Goal: Transaction & Acquisition: Purchase product/service

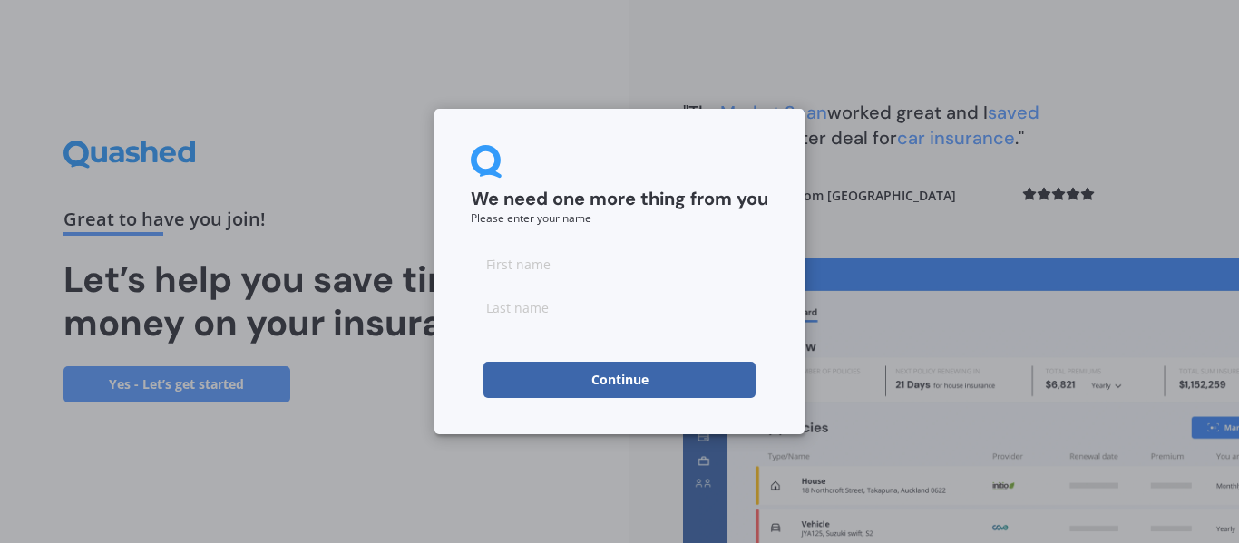
click at [572, 274] on input at bounding box center [620, 264] width 298 height 36
type input "Joji"
type input "[PERSON_NAME]"
click at [611, 377] on button "Continue" at bounding box center [620, 380] width 272 height 36
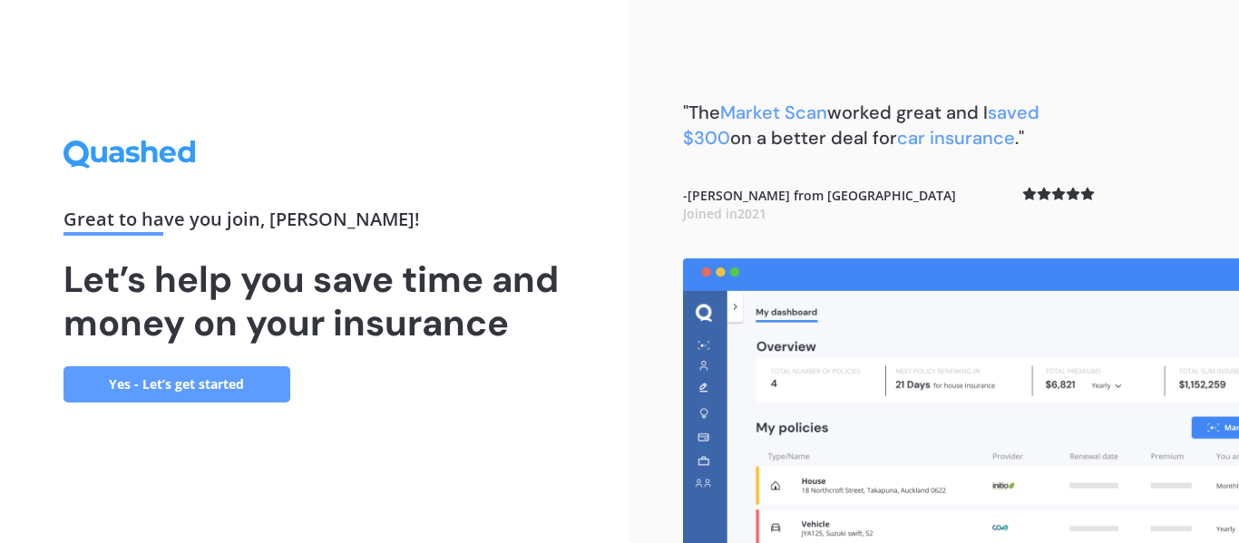
click at [217, 382] on link "Yes - Let’s get started" at bounding box center [177, 385] width 227 height 36
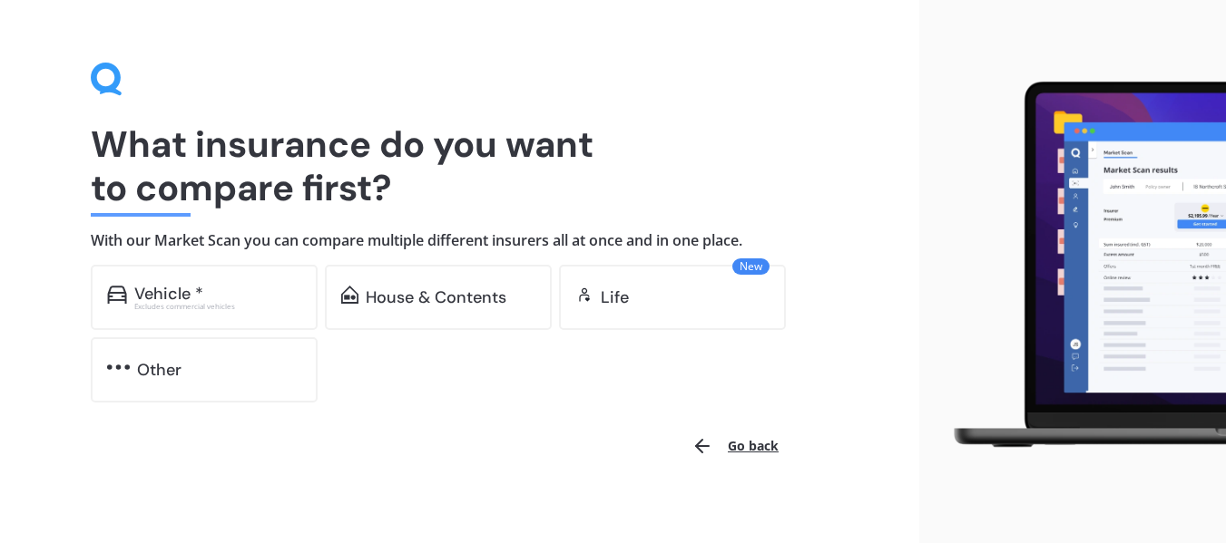
scroll to position [44, 0]
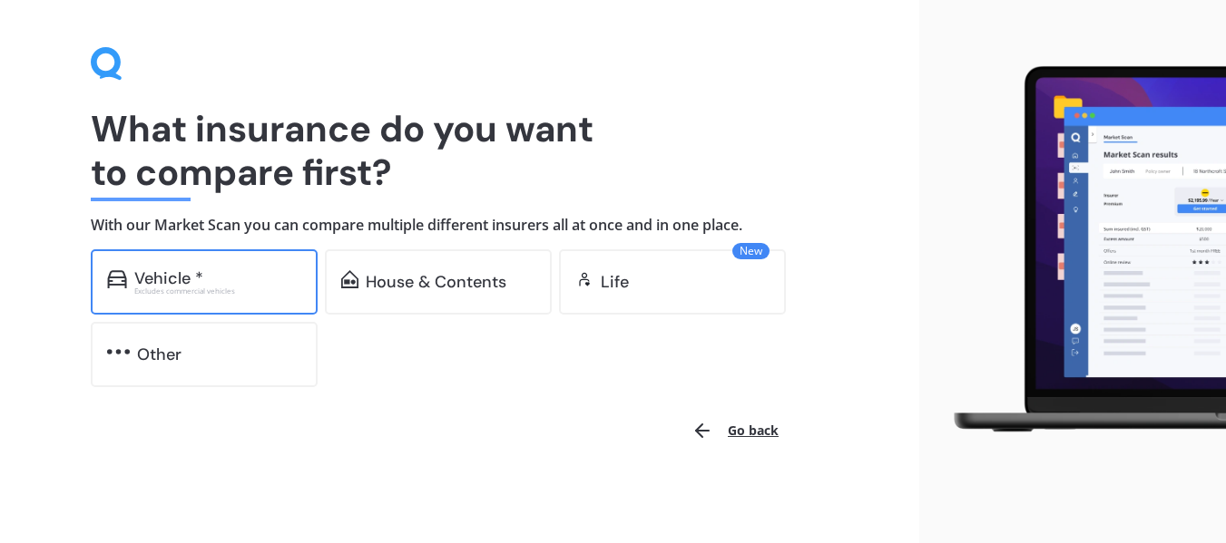
click at [218, 277] on div "Vehicle *" at bounding box center [217, 278] width 167 height 18
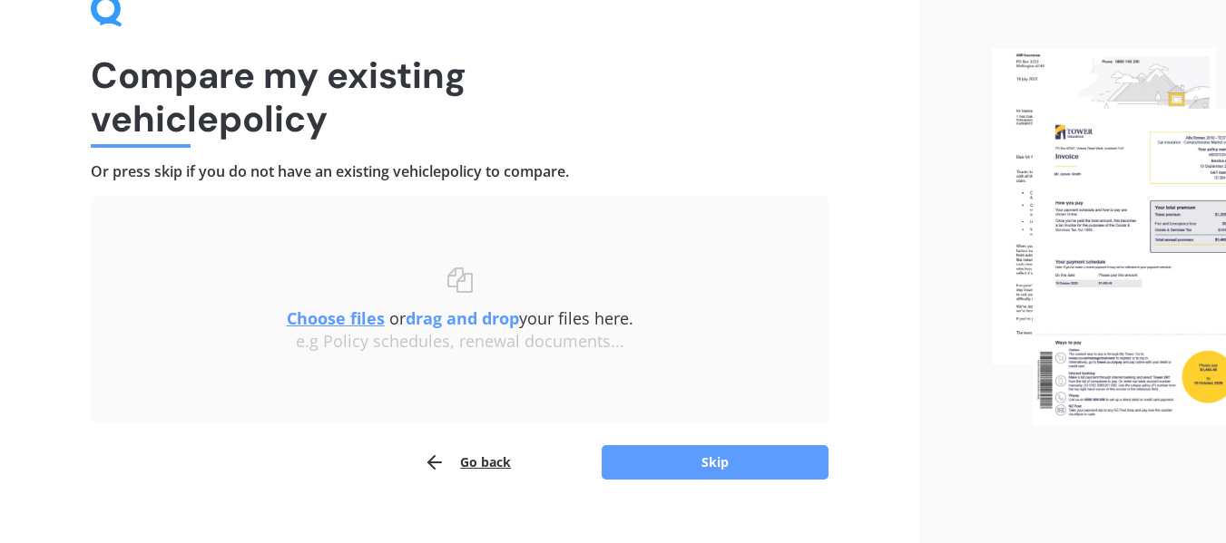
scroll to position [125, 0]
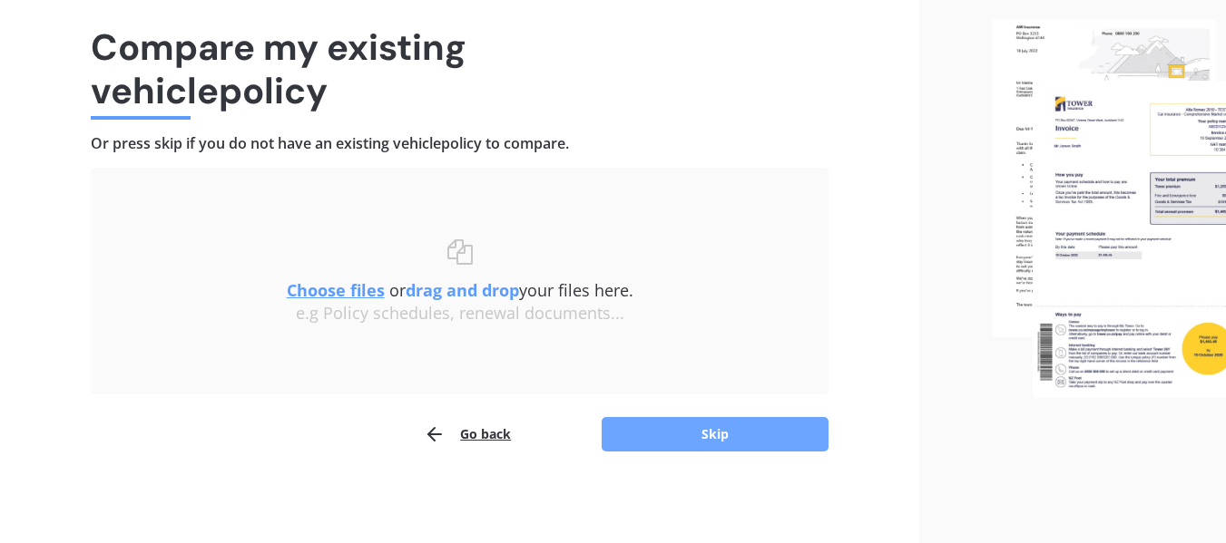
click at [728, 428] on button "Skip" at bounding box center [714, 434] width 227 height 34
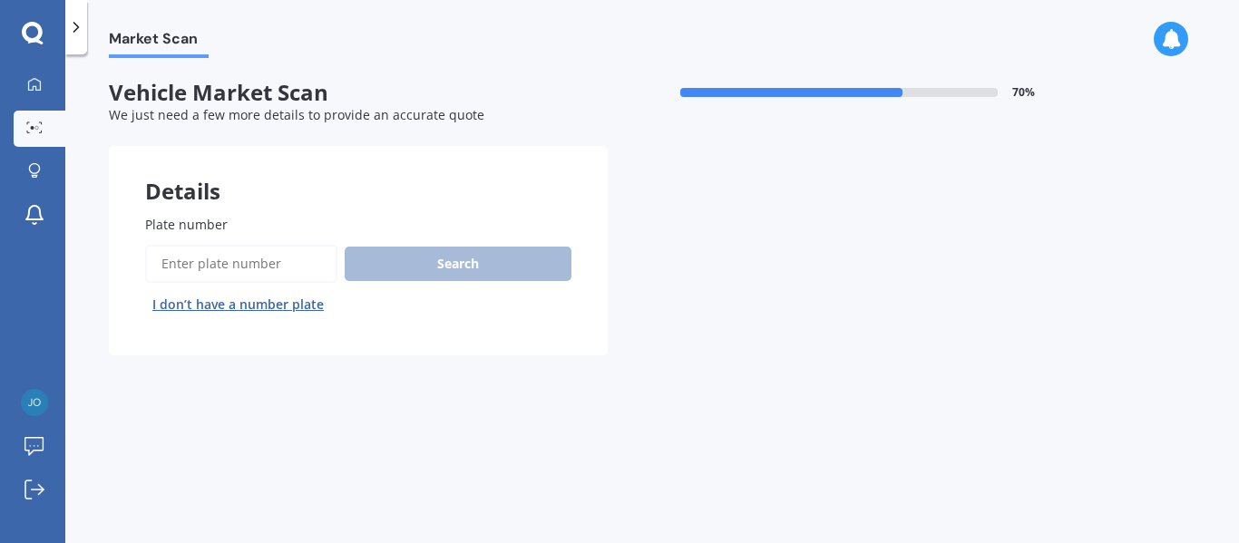
click at [249, 221] on label "Plate number" at bounding box center [354, 224] width 419 height 19
click at [249, 245] on input "Plate number" at bounding box center [241, 264] width 192 height 38
click at [245, 259] on input "Plate number" at bounding box center [241, 264] width 192 height 38
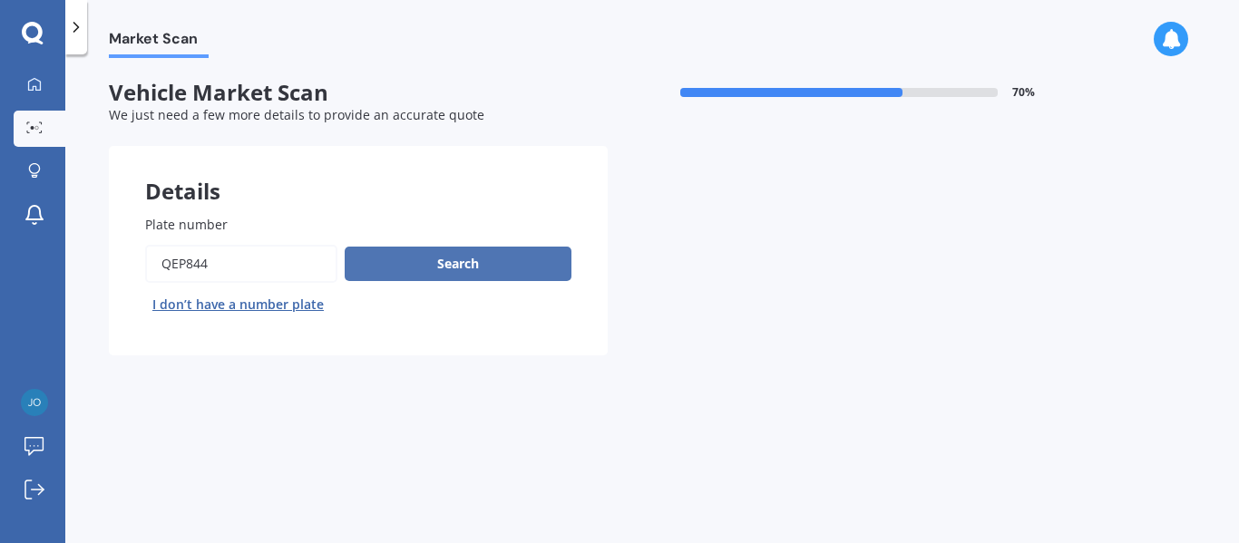
type input "QEP844"
click at [450, 271] on button "Search" at bounding box center [458, 264] width 227 height 34
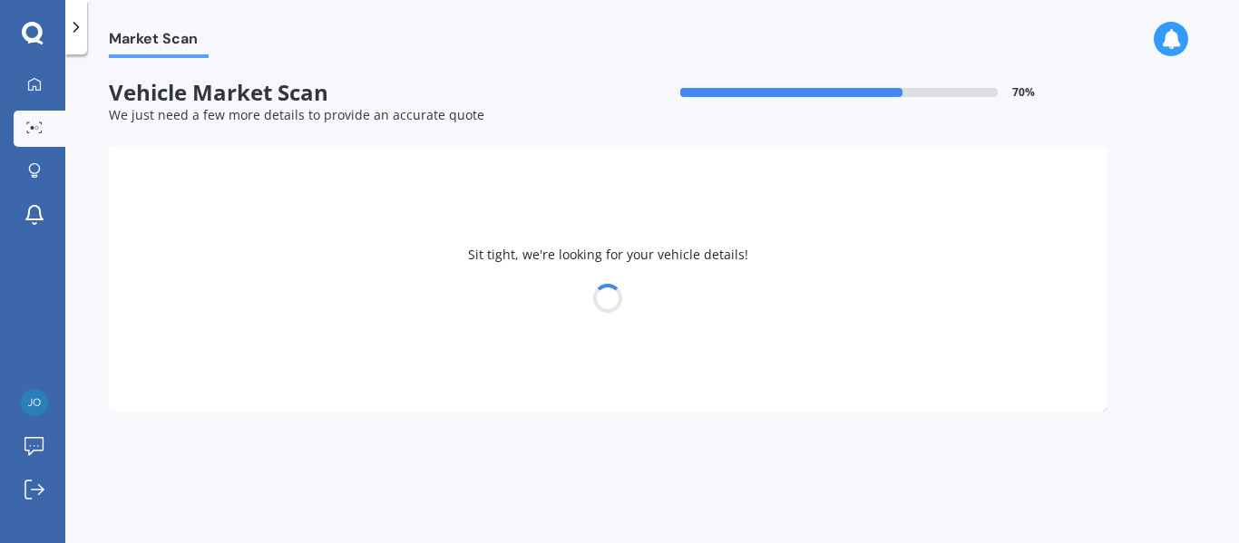
select select "TOYOTA"
select select "AQUA"
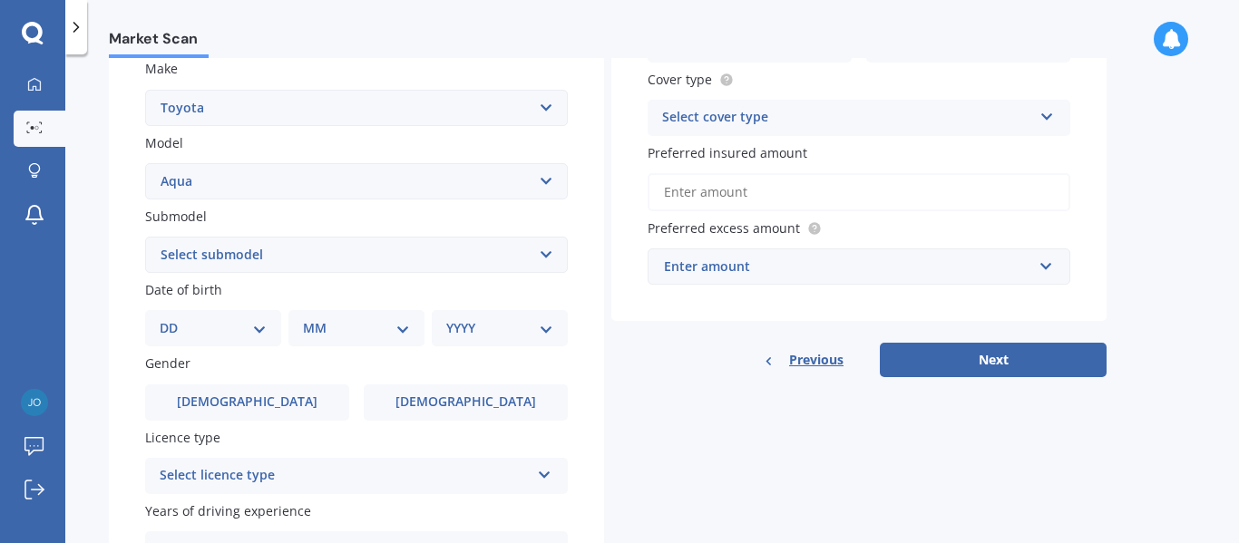
scroll to position [363, 0]
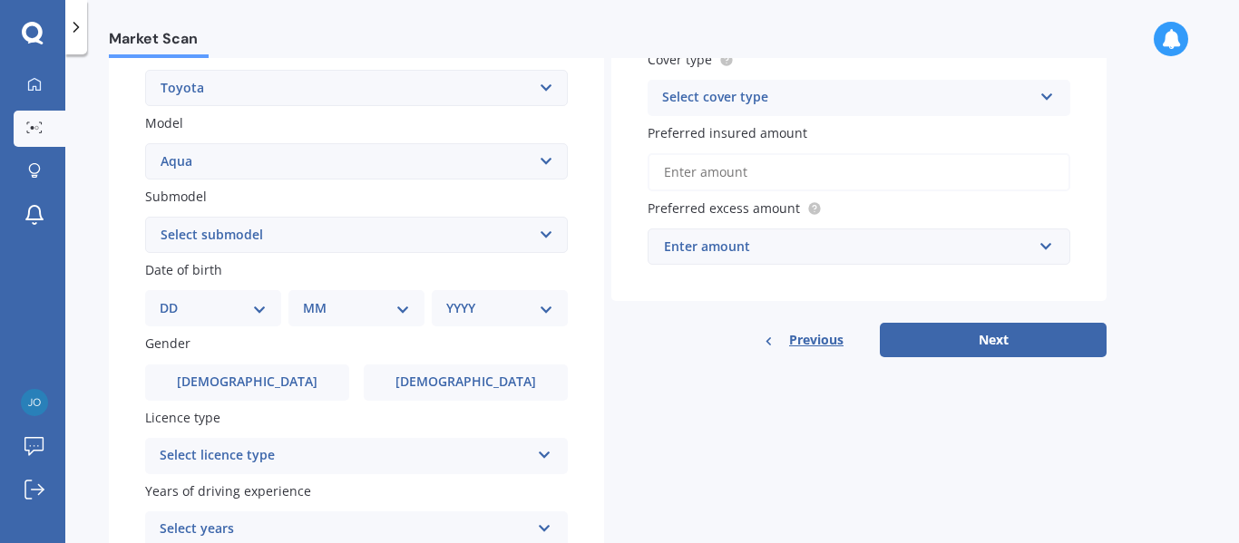
click at [357, 239] on select "Select submodel Hatchback Hybrid" at bounding box center [356, 235] width 423 height 36
click at [145, 217] on select "Select submodel Hatchback Hybrid" at bounding box center [356, 235] width 423 height 36
click at [255, 233] on select "Select submodel Hatchback Hybrid" at bounding box center [356, 235] width 423 height 36
select select "HYBRID"
click at [145, 217] on select "Select submodel Hatchback Hybrid" at bounding box center [356, 235] width 423 height 36
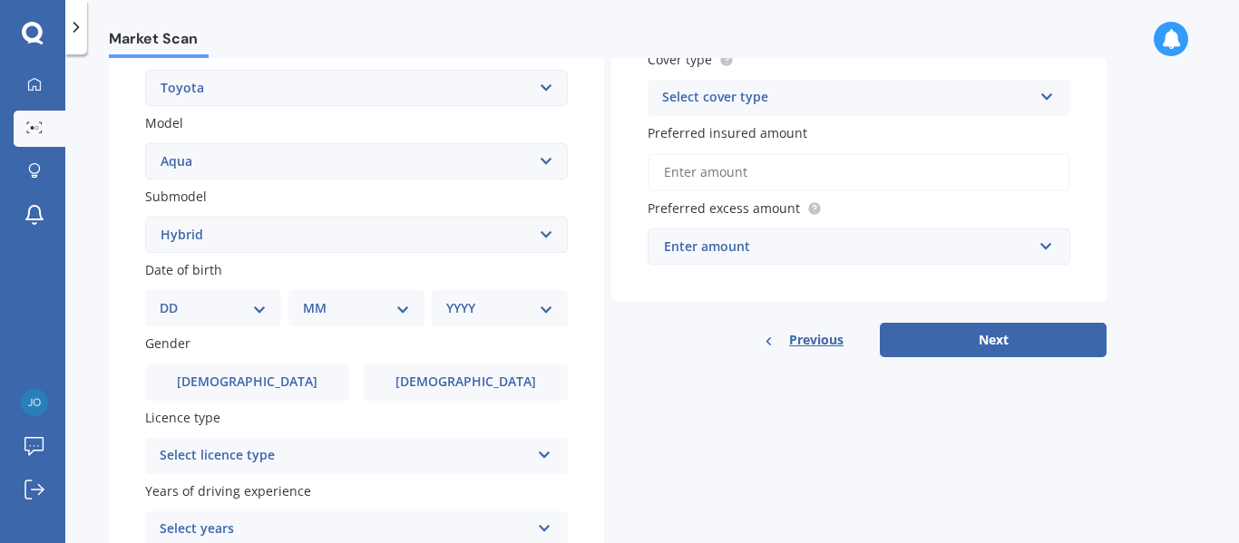
click at [166, 314] on select "DD 01 02 03 04 05 06 07 08 09 10 11 12 13 14 15 16 17 18 19 20 21 22 23 24 25 2…" at bounding box center [213, 308] width 107 height 20
select select "18"
click at [174, 298] on select "DD 01 02 03 04 05 06 07 08 09 10 11 12 13 14 15 16 17 18 19 20 21 22 23 24 25 2…" at bounding box center [213, 308] width 107 height 20
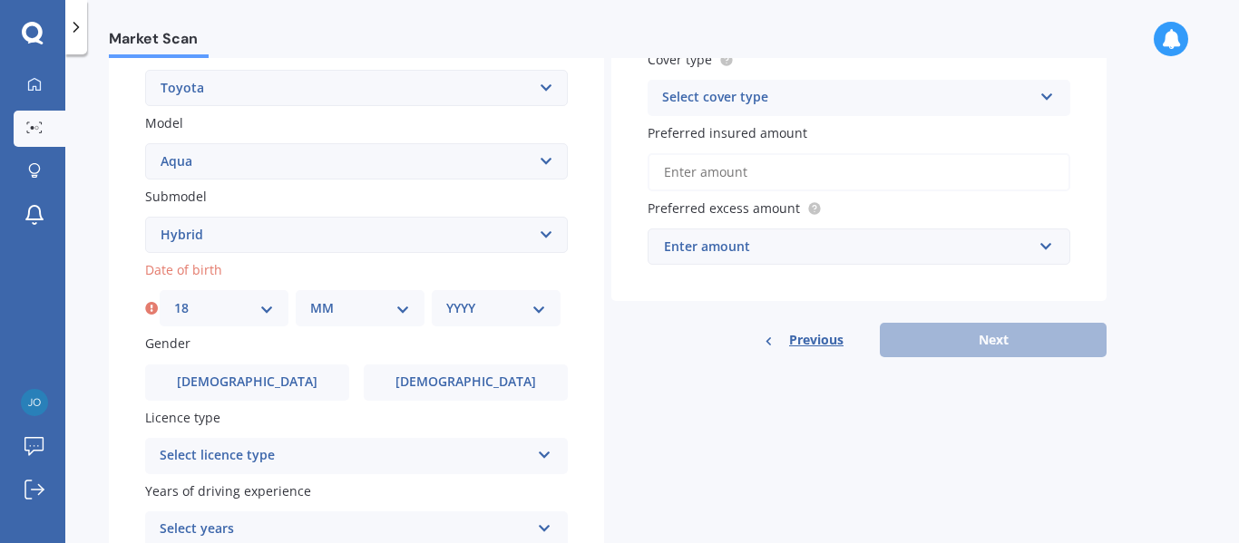
click at [324, 312] on select "MM 01 02 03 04 05 06 07 08 09 10 11 12" at bounding box center [360, 308] width 100 height 20
select select "06"
click at [310, 298] on select "MM 01 02 03 04 05 06 07 08 09 10 11 12" at bounding box center [360, 308] width 100 height 20
click at [492, 308] on select "YYYY 2025 2024 2023 2022 2021 2020 2019 2018 2017 2016 2015 2014 2013 2012 2011…" at bounding box center [496, 308] width 100 height 20
select select "1992"
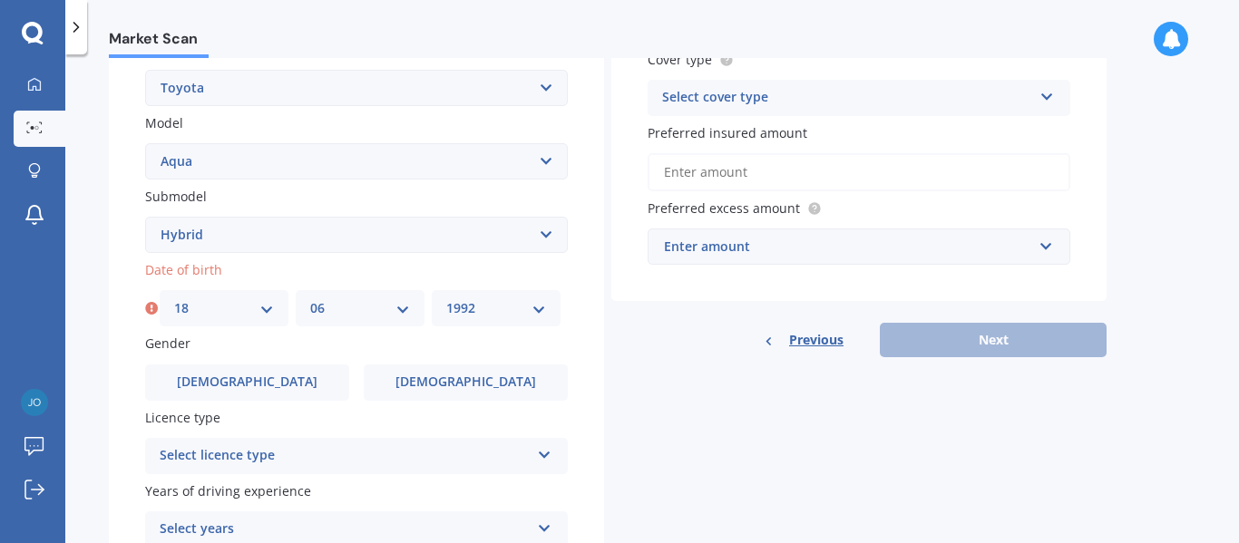
click at [446, 298] on select "YYYY 2025 2024 2023 2022 2021 2020 2019 2018 2017 2016 2015 2014 2013 2012 2011…" at bounding box center [496, 308] width 100 height 20
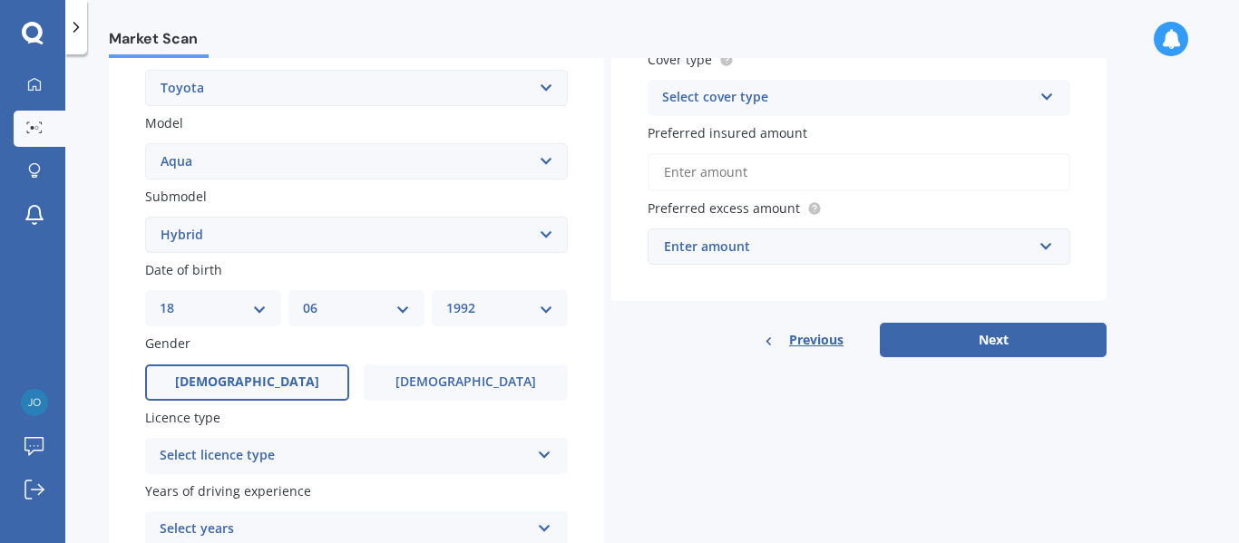
click at [303, 385] on label "[DEMOGRAPHIC_DATA]" at bounding box center [247, 383] width 204 height 36
click at [0, 0] on input "[DEMOGRAPHIC_DATA]" at bounding box center [0, 0] width 0 height 0
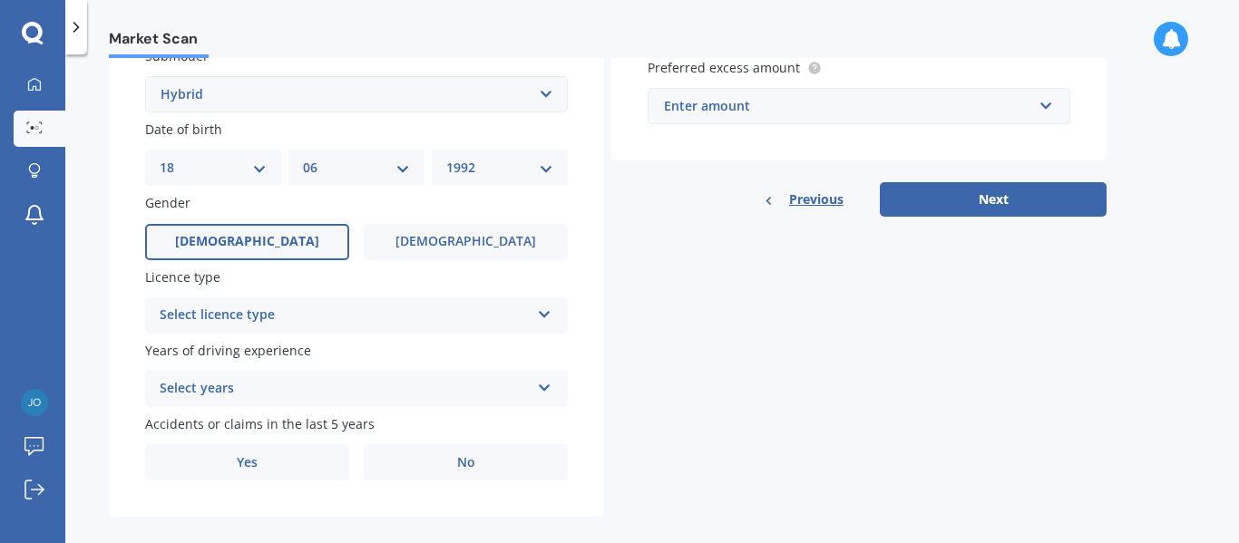
scroll to position [524, 0]
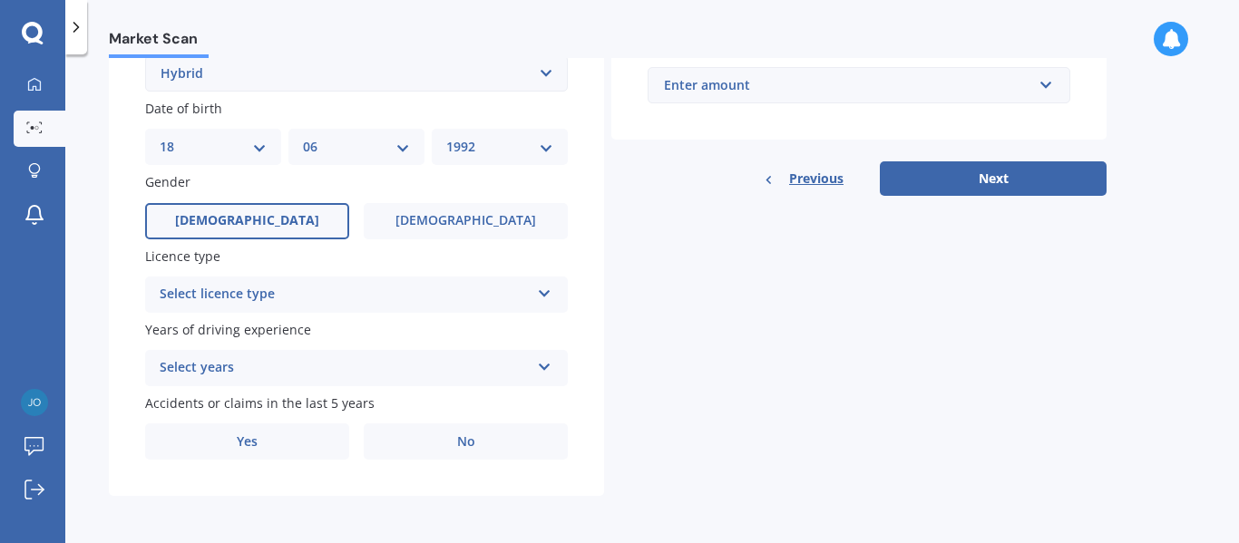
click at [250, 298] on div "Select licence type" at bounding box center [345, 295] width 370 height 22
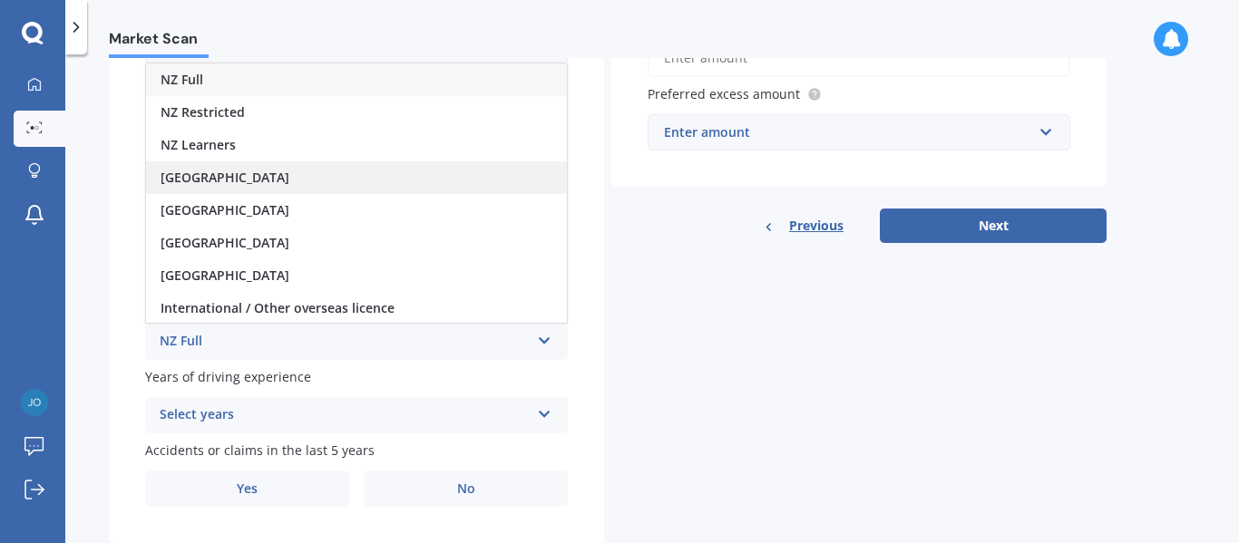
scroll to position [434, 0]
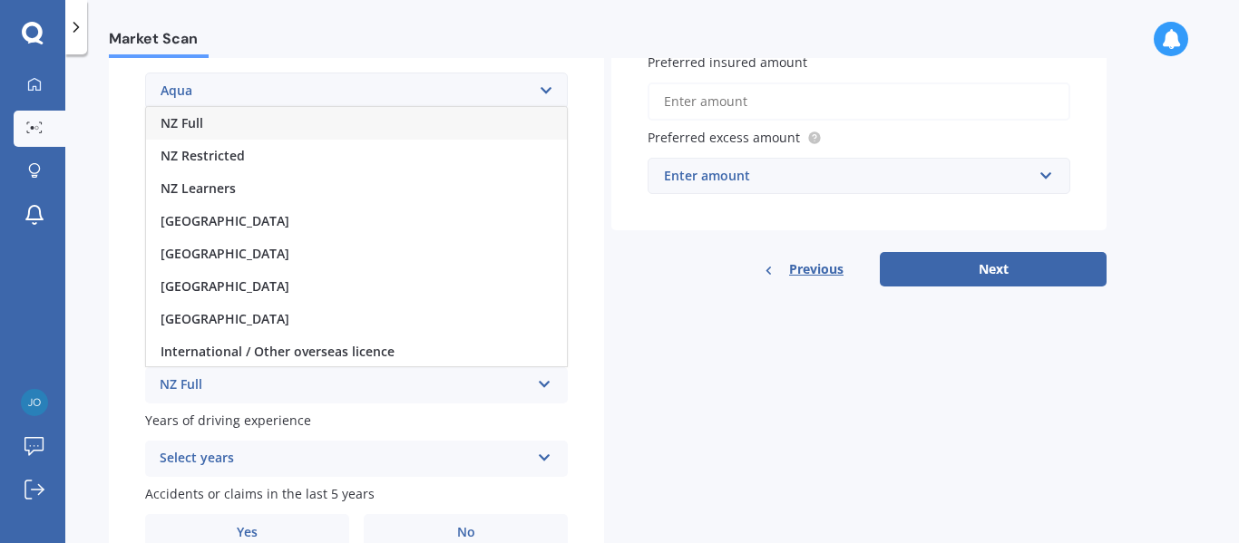
click at [253, 129] on div "NZ Full" at bounding box center [356, 123] width 421 height 33
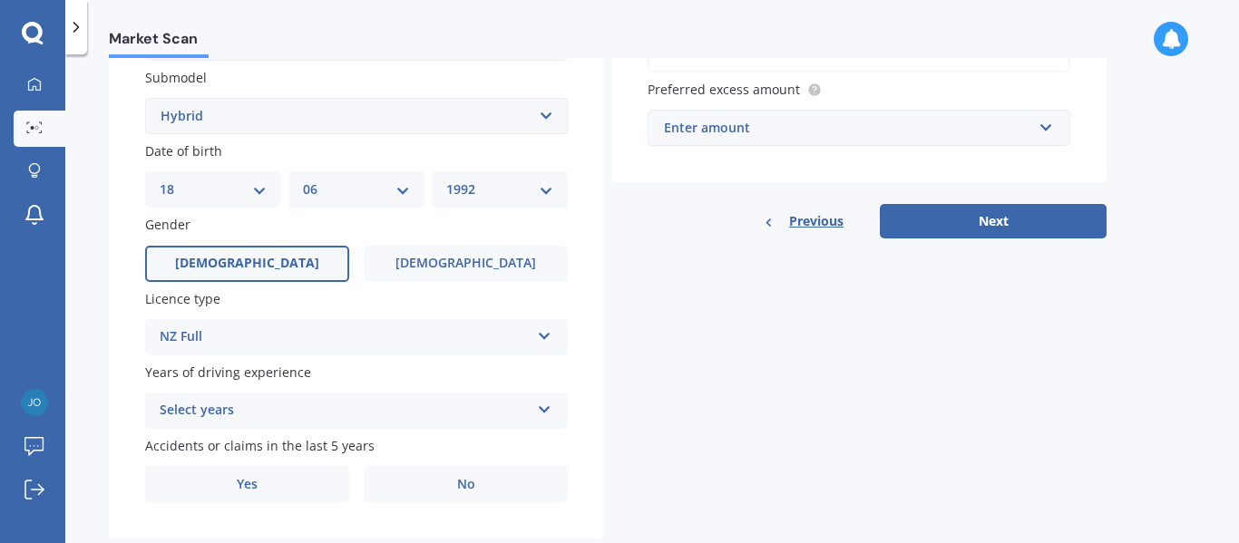
scroll to position [524, 0]
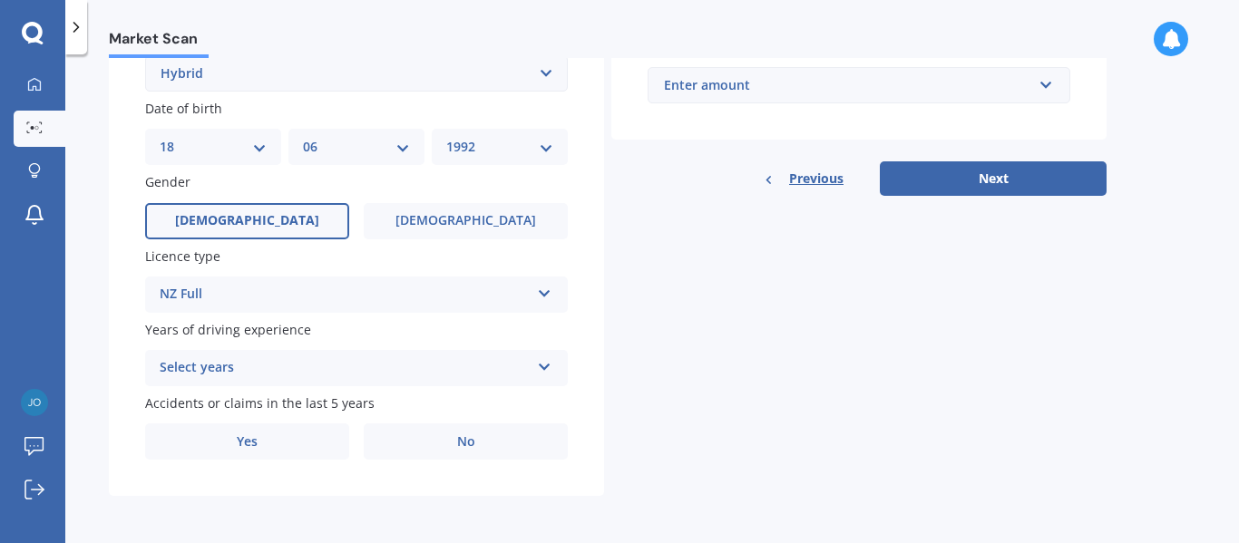
click at [250, 366] on div "Select years" at bounding box center [345, 368] width 370 height 22
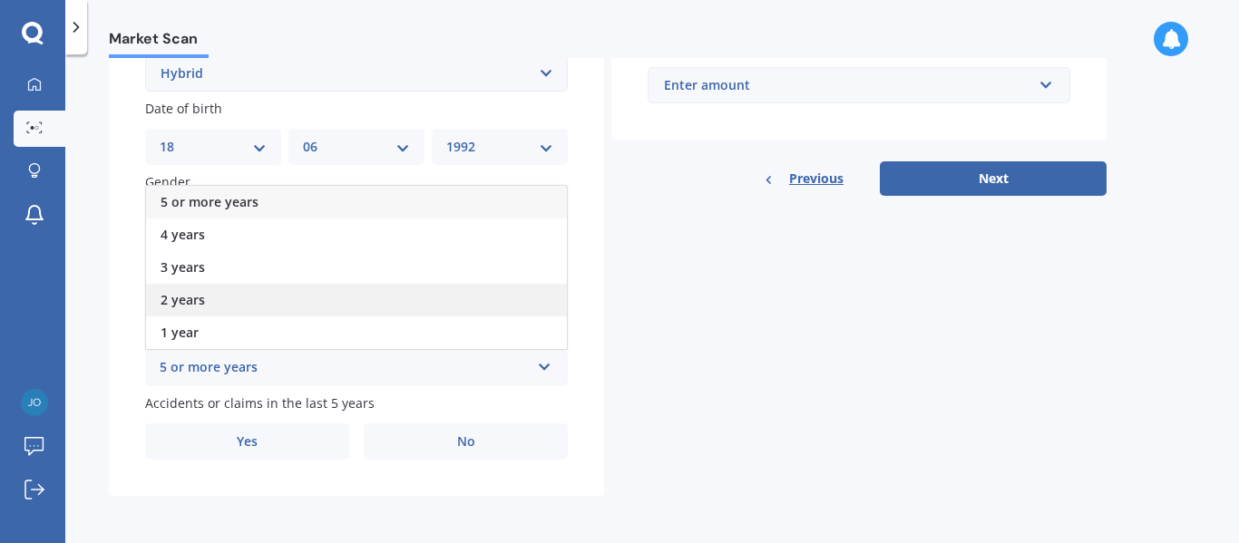
click at [215, 293] on div "2 years" at bounding box center [356, 300] width 421 height 33
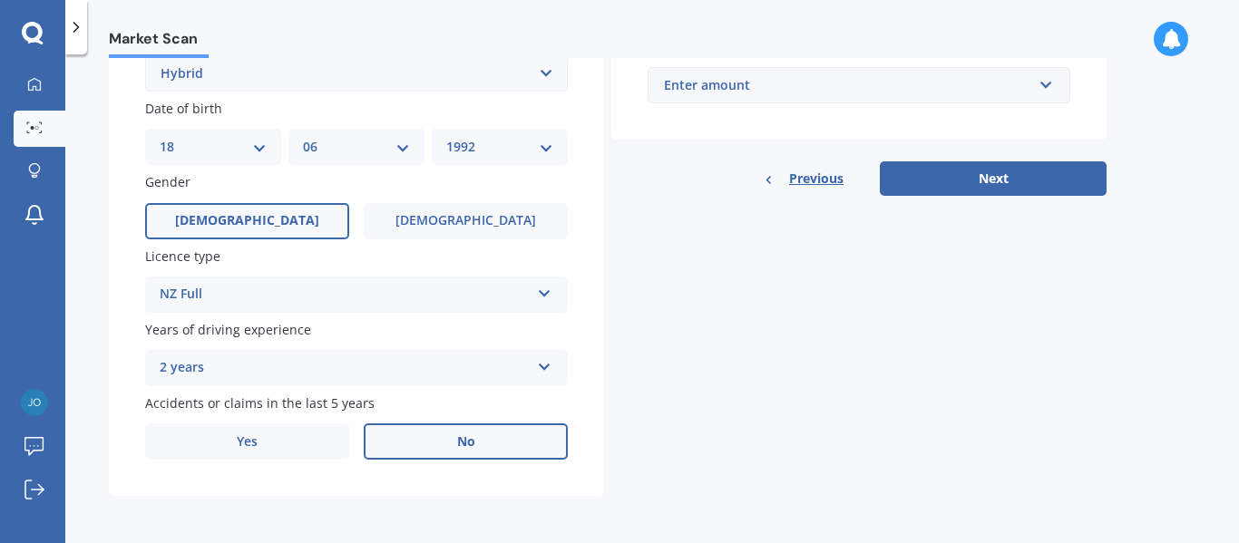
click at [475, 438] on label "No" at bounding box center [466, 442] width 204 height 36
click at [0, 0] on input "No" at bounding box center [0, 0] width 0 height 0
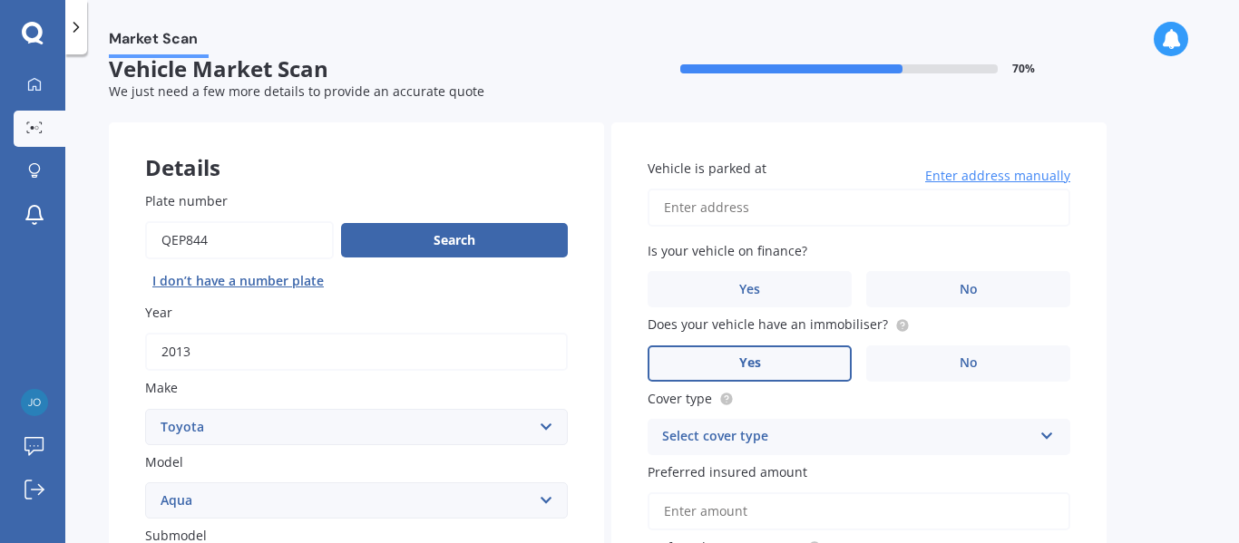
scroll to position [0, 0]
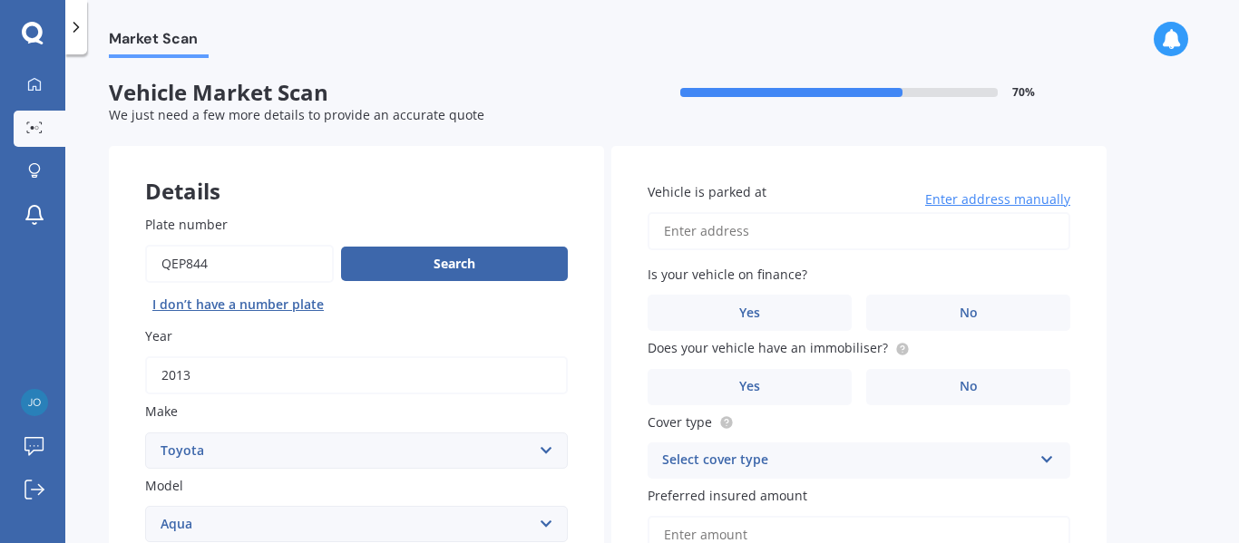
click at [806, 240] on input "Vehicle is parked at" at bounding box center [859, 231] width 423 height 38
type input "[STREET_ADDRESS]"
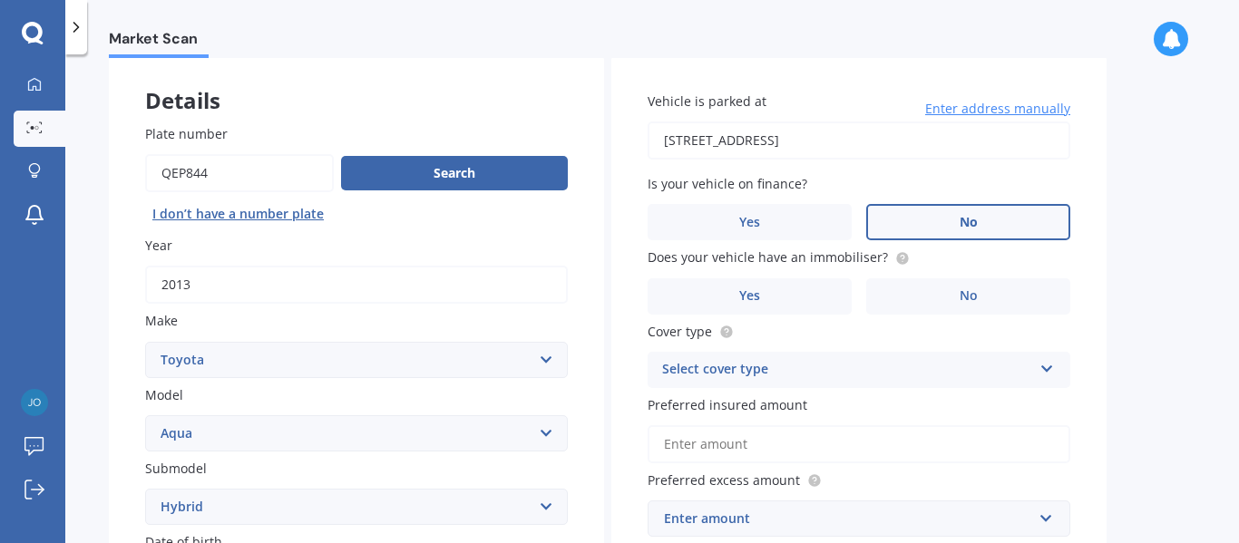
click at [943, 219] on label "No" at bounding box center [968, 222] width 204 height 36
click at [0, 0] on input "No" at bounding box center [0, 0] width 0 height 0
click at [772, 295] on label "Yes" at bounding box center [750, 297] width 204 height 36
click at [0, 0] on input "Yes" at bounding box center [0, 0] width 0 height 0
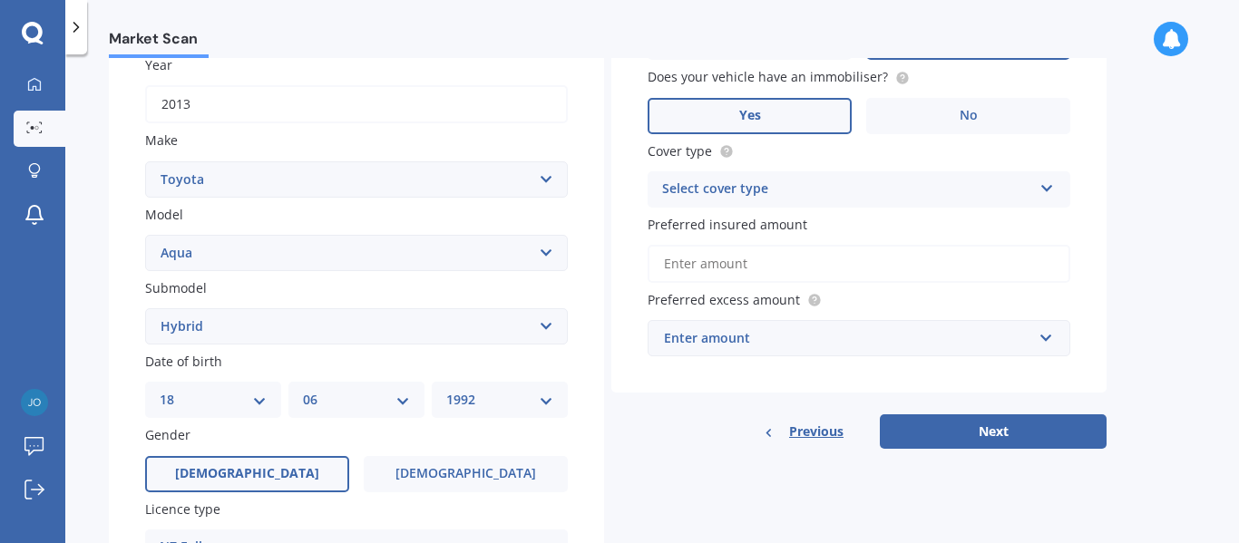
scroll to position [272, 0]
click at [751, 189] on div "Select cover type" at bounding box center [847, 189] width 370 height 22
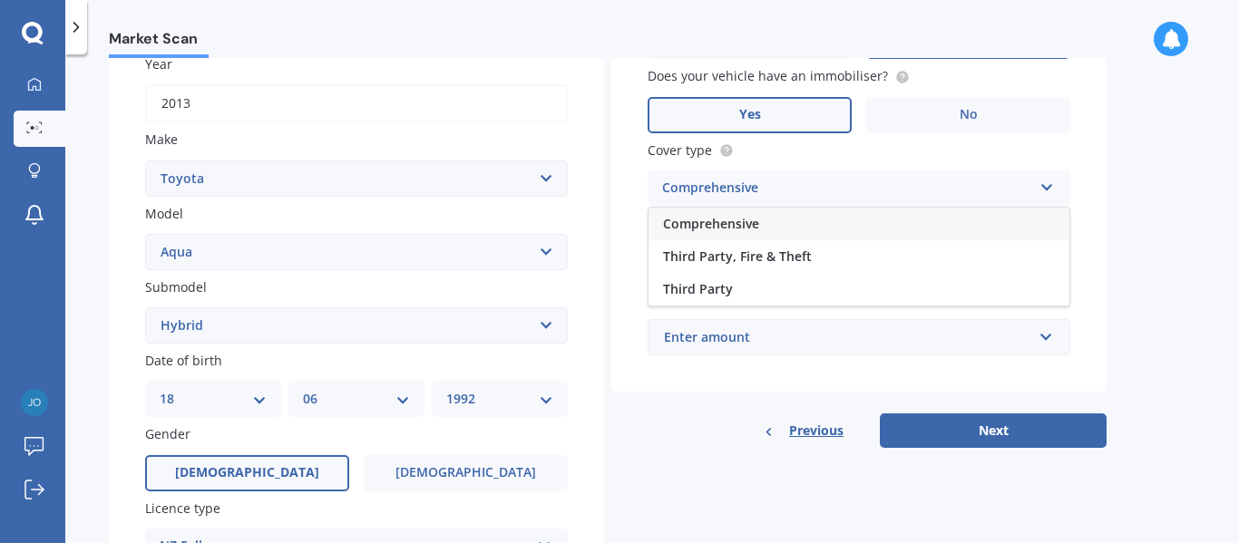
click at [723, 227] on span "Comprehensive" at bounding box center [711, 223] width 96 height 17
click at [726, 263] on input "Preferred insured amount" at bounding box center [859, 263] width 423 height 38
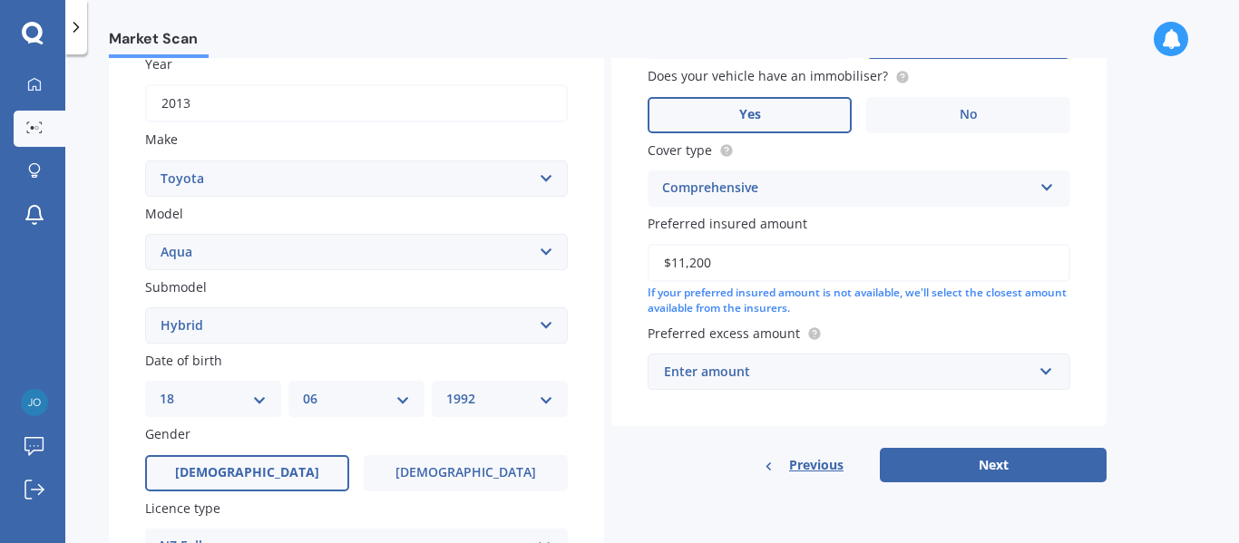
type input "$11,200"
click at [1164, 292] on div "Market Scan Vehicle Market Scan 70 % We just need a few more details to provide…" at bounding box center [652, 302] width 1174 height 489
click at [802, 367] on div "Enter amount" at bounding box center [848, 372] width 368 height 20
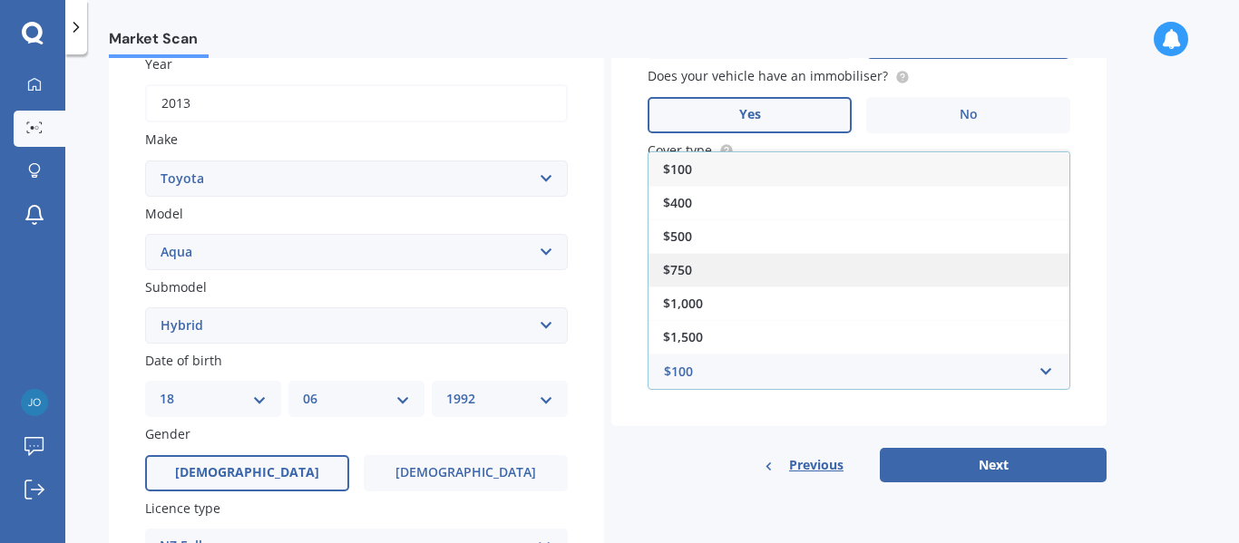
click at [738, 265] on div "$750" at bounding box center [859, 270] width 421 height 34
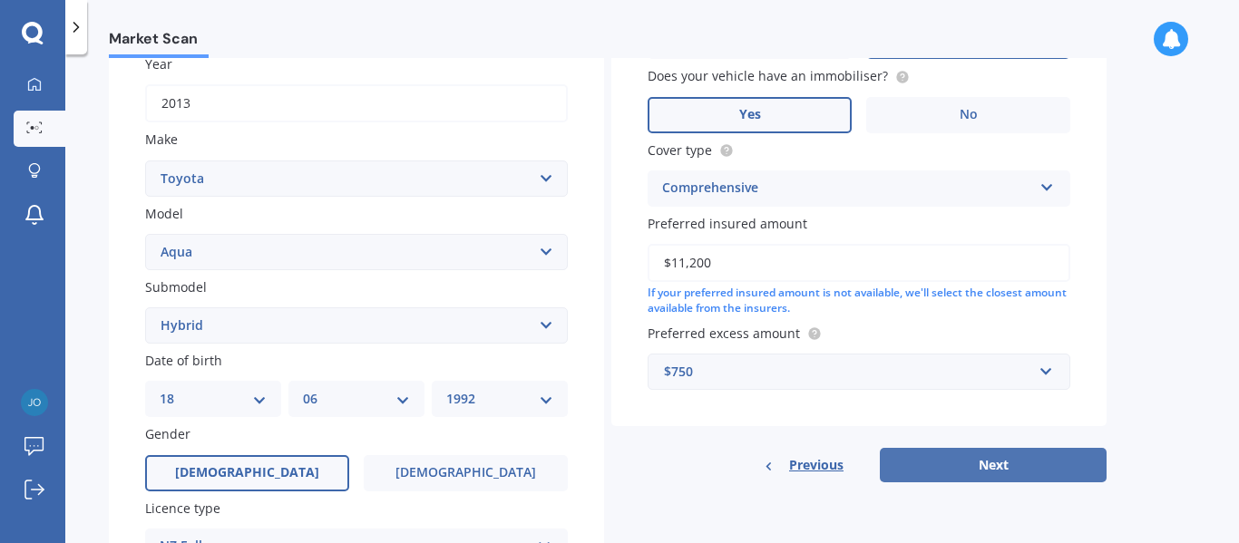
click at [968, 463] on button "Next" at bounding box center [993, 465] width 227 height 34
select select "18"
select select "06"
select select "1992"
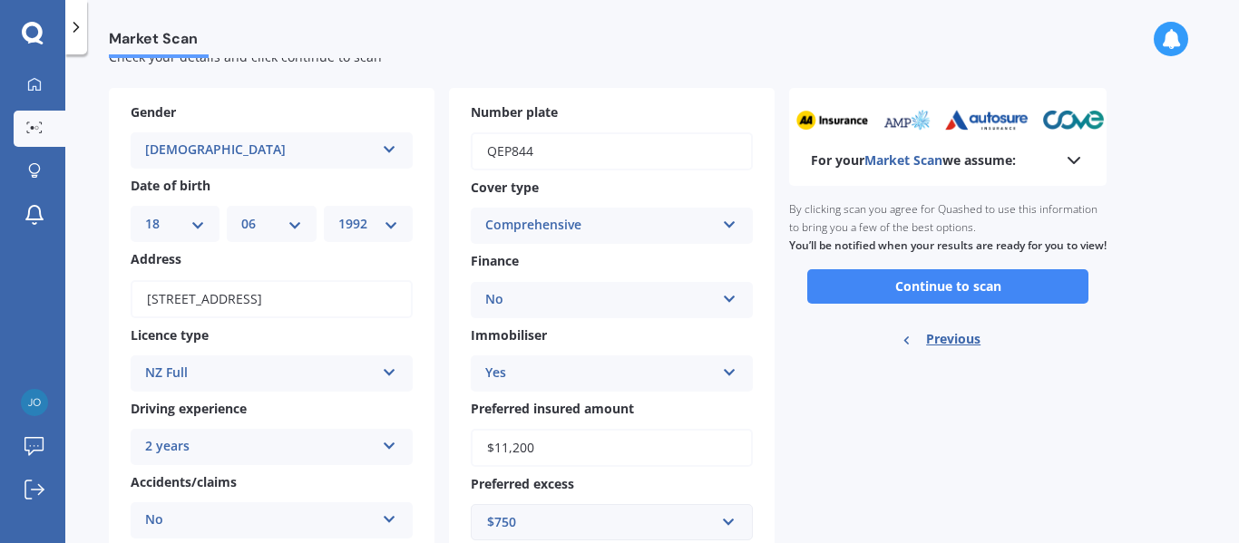
scroll to position [0, 0]
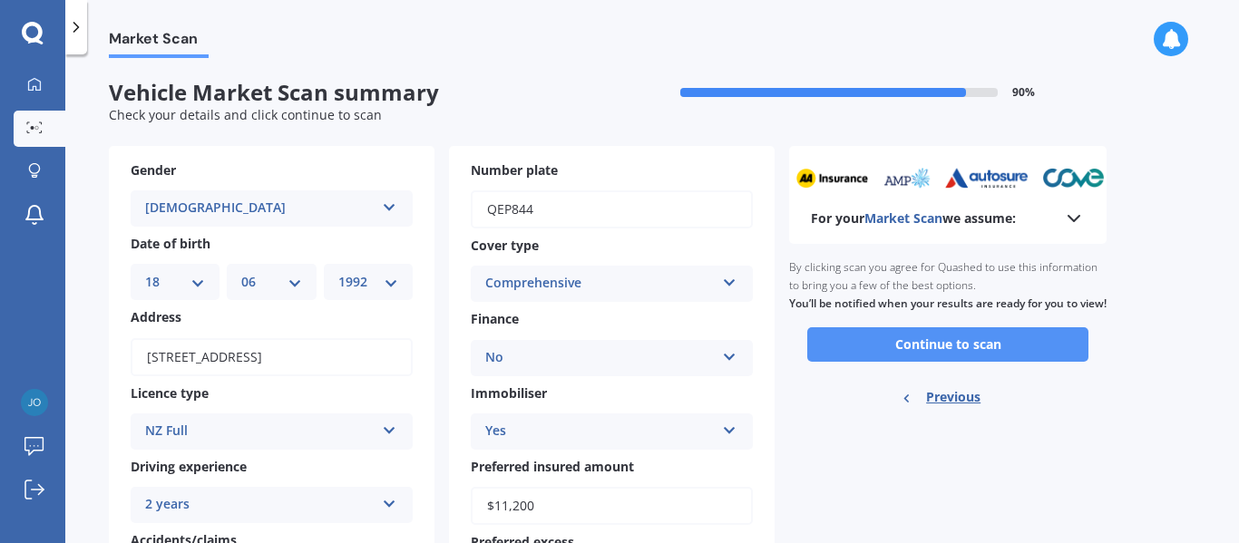
click at [1005, 362] on button "Continue to scan" at bounding box center [947, 345] width 281 height 34
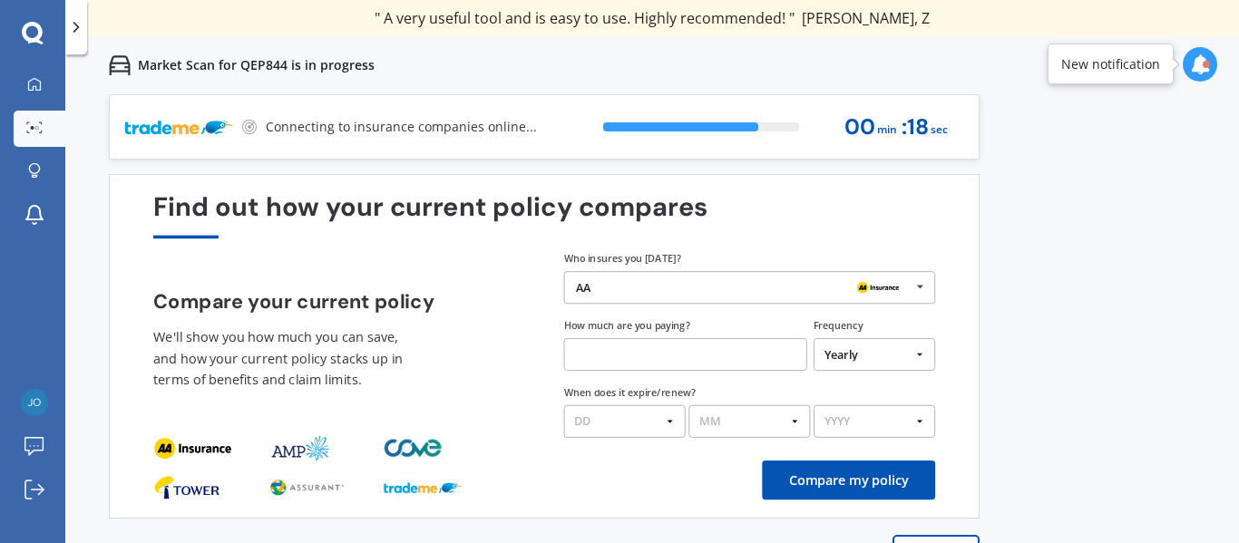
drag, startPoint x: 859, startPoint y: 290, endPoint x: 886, endPoint y: 306, distance: 31.3
click at [861, 290] on img at bounding box center [878, 289] width 52 height 20
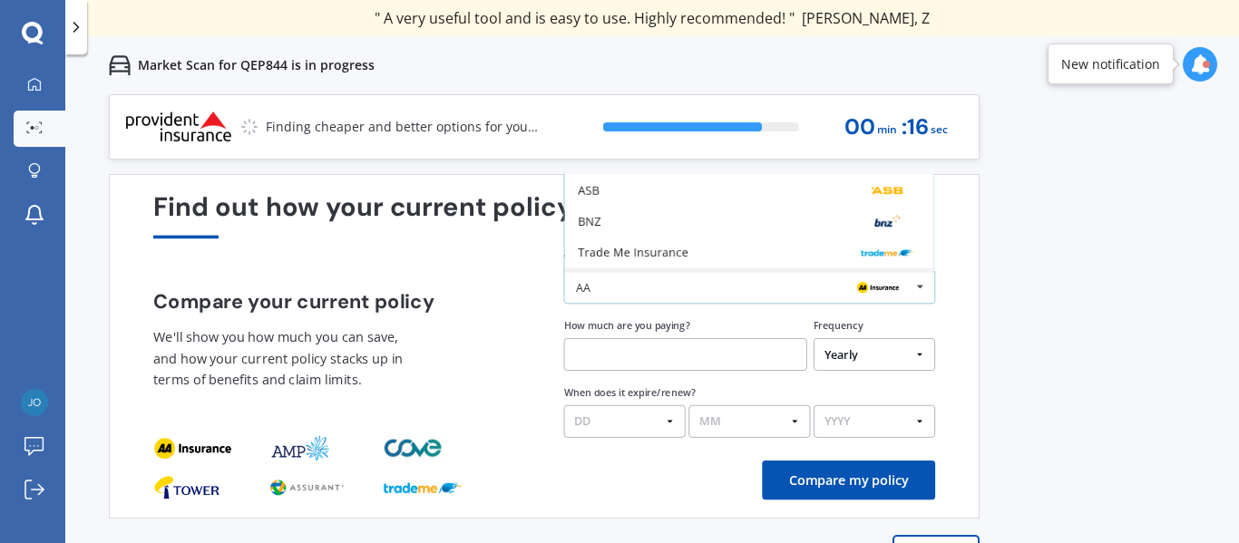
scroll to position [119, 0]
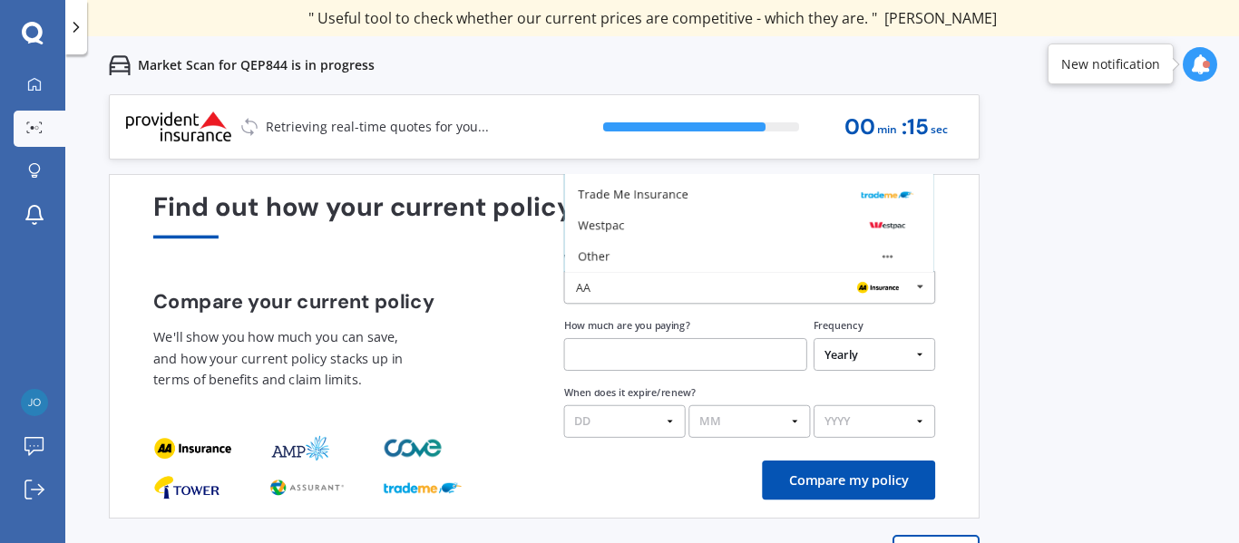
click at [975, 261] on div "Find out how your current policy compares Compare your current policy We'll sho…" at bounding box center [544, 346] width 871 height 345
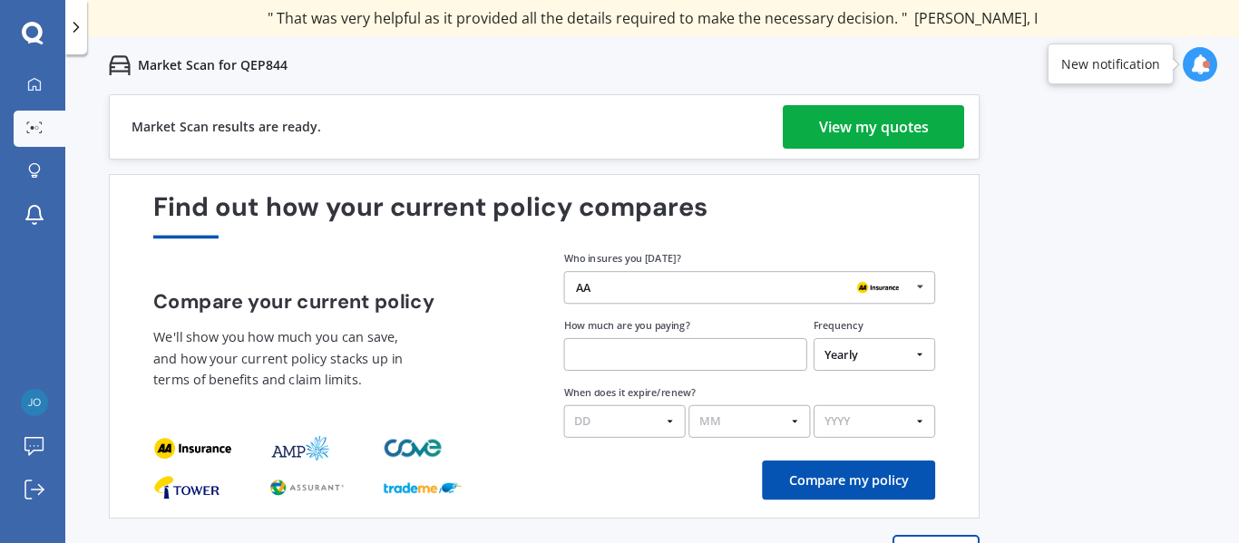
click at [869, 131] on div "View my quotes" at bounding box center [874, 127] width 110 height 44
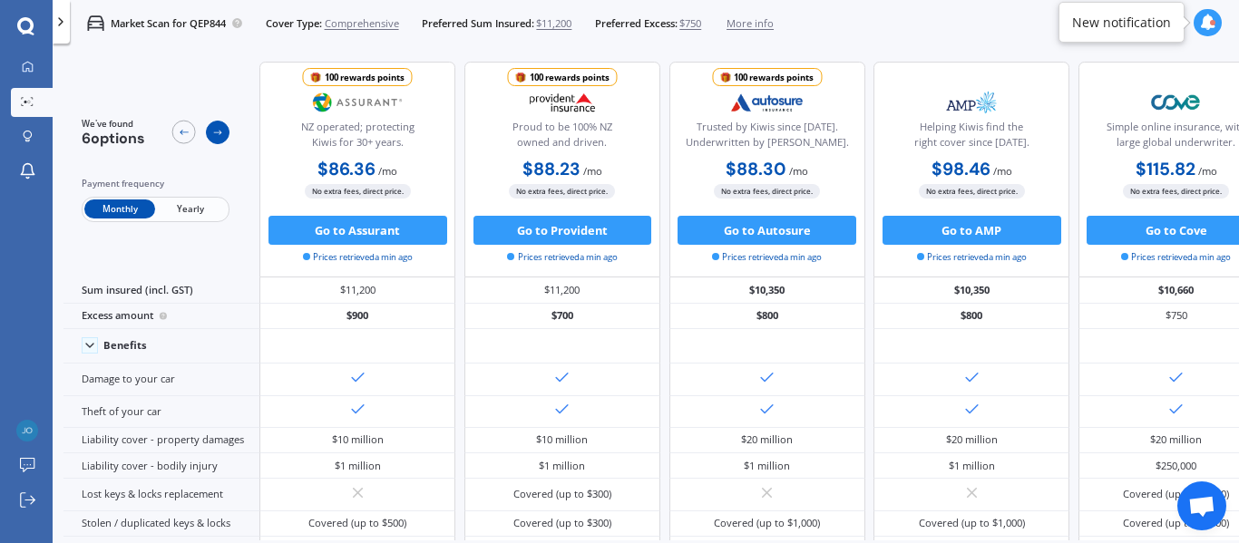
click at [218, 134] on icon at bounding box center [218, 133] width 12 height 12
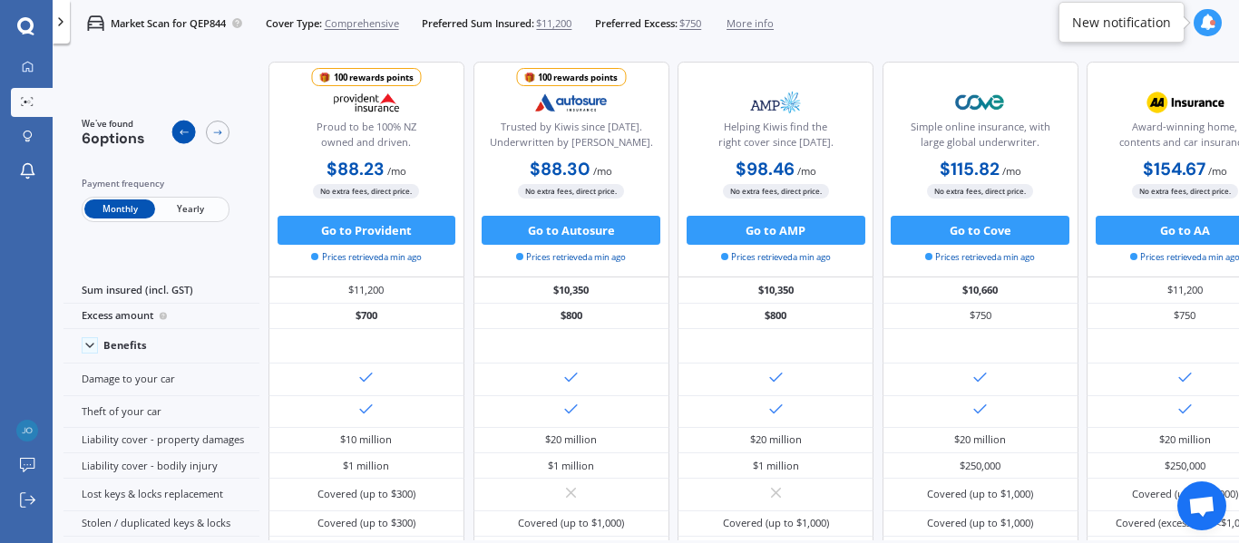
click at [183, 130] on icon at bounding box center [184, 133] width 12 height 12
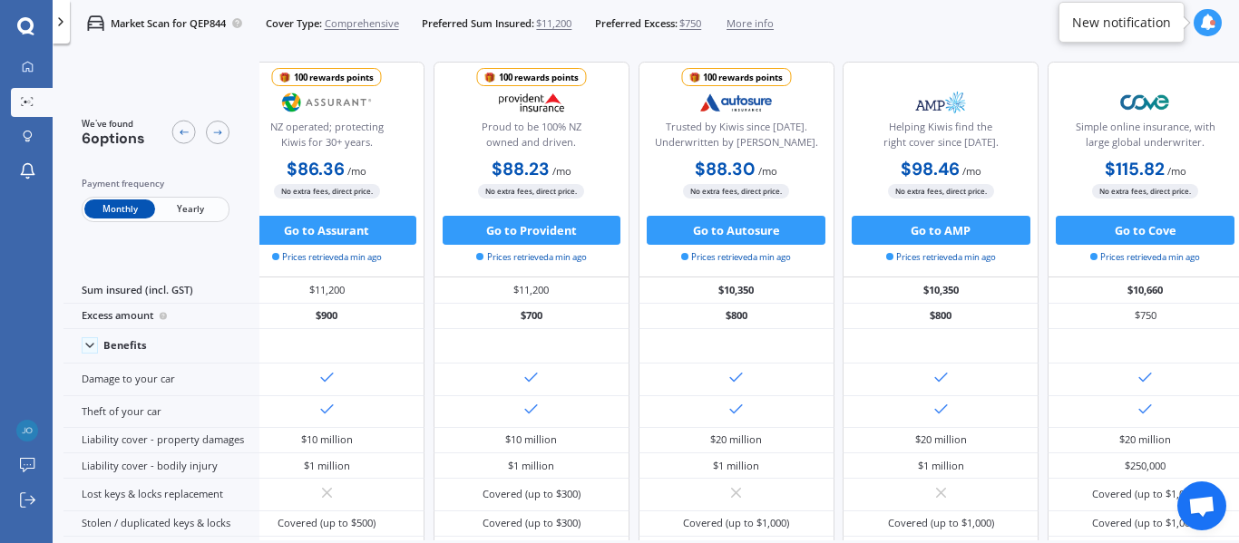
scroll to position [0, 0]
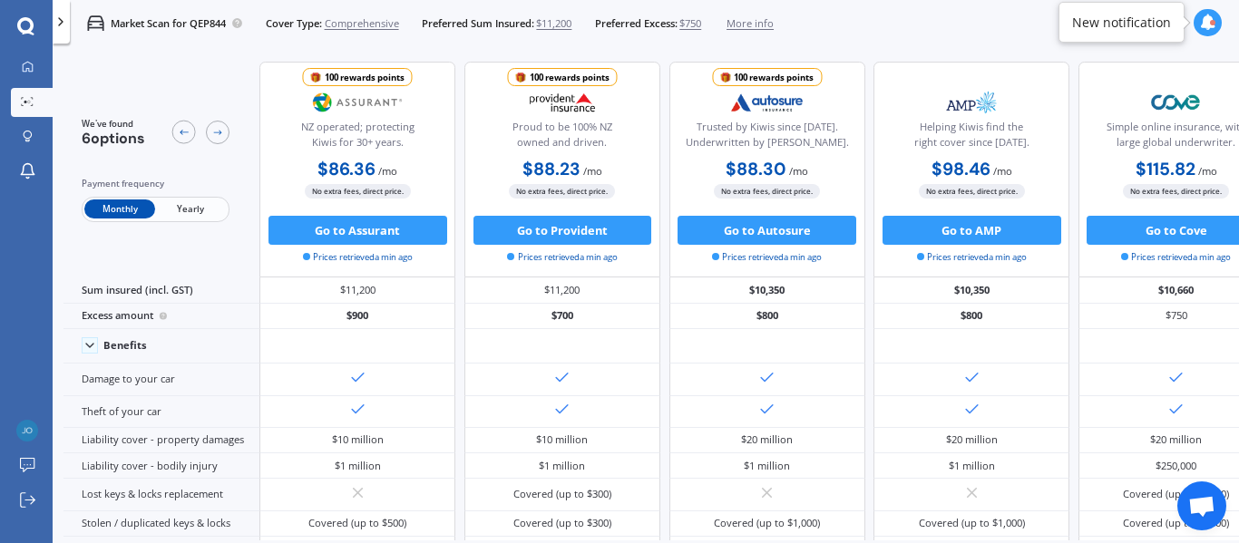
click at [194, 212] on span "Yearly" at bounding box center [190, 209] width 71 height 19
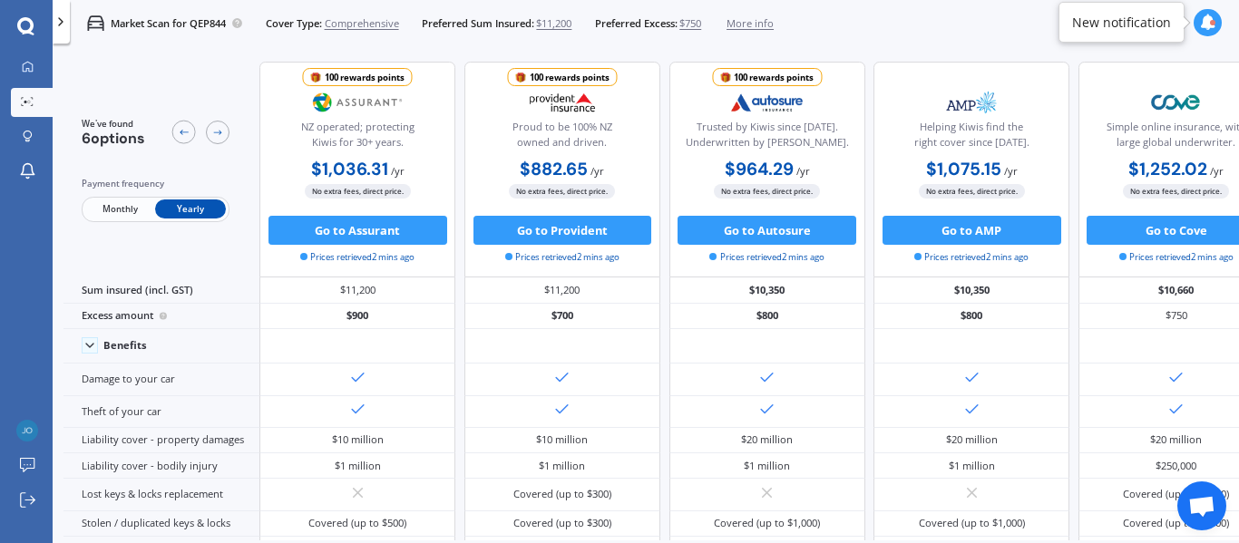
click at [108, 213] on span "Monthly" at bounding box center [119, 209] width 71 height 19
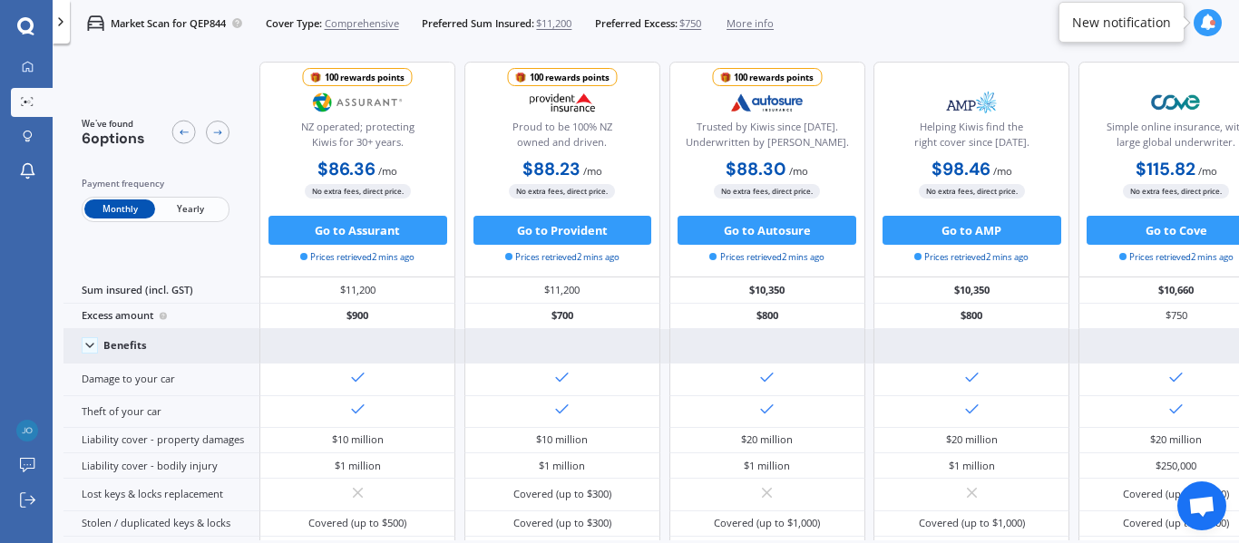
click at [83, 352] on icon at bounding box center [90, 345] width 15 height 15
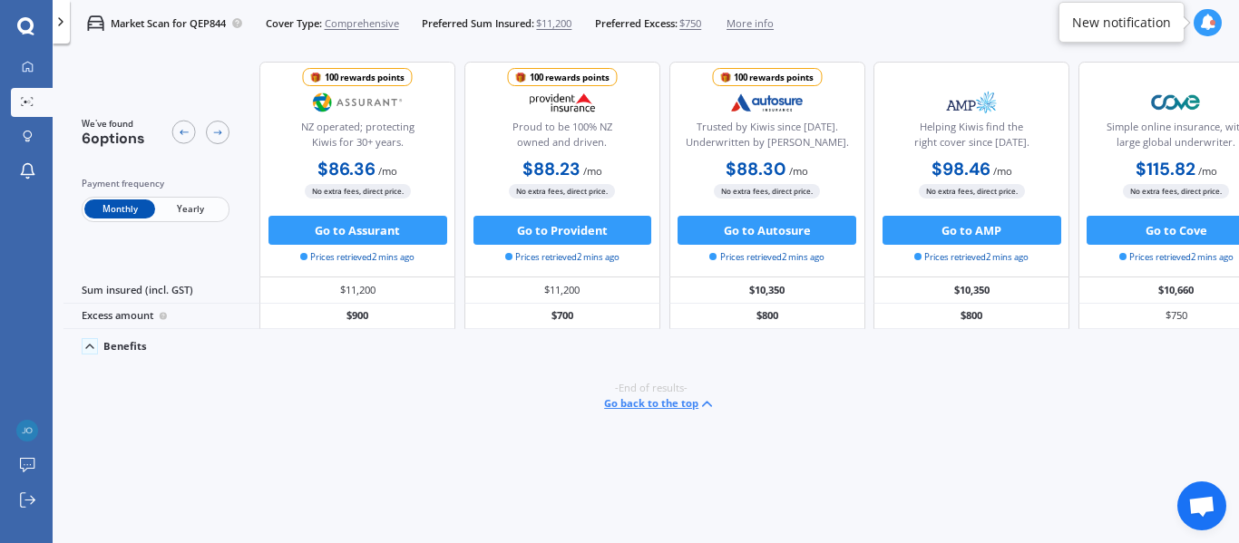
click at [83, 349] on icon at bounding box center [90, 346] width 15 height 15
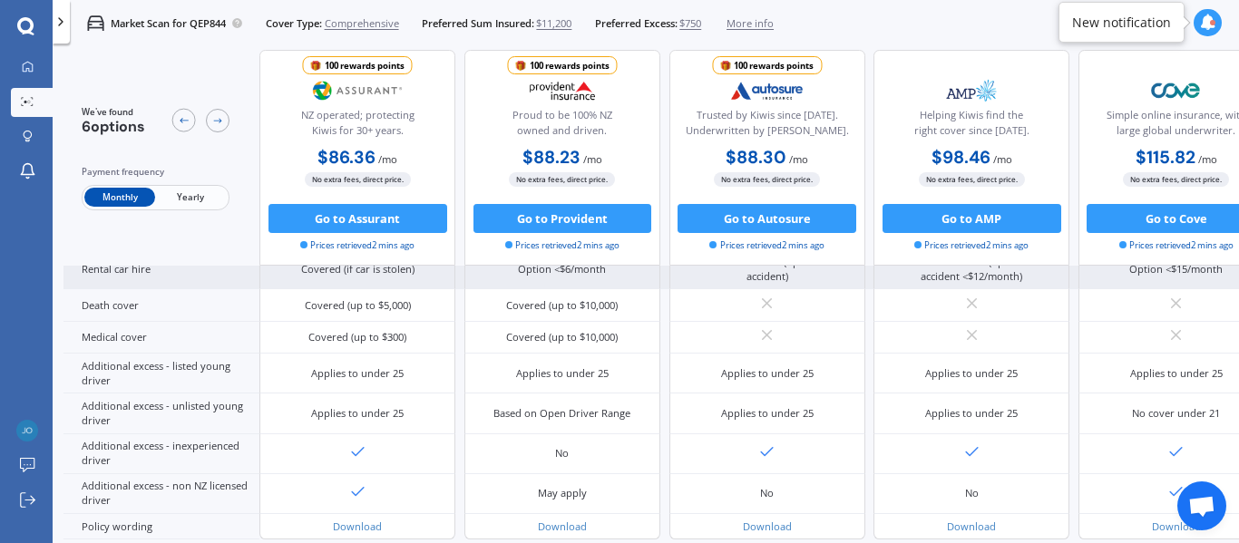
scroll to position [887, 0]
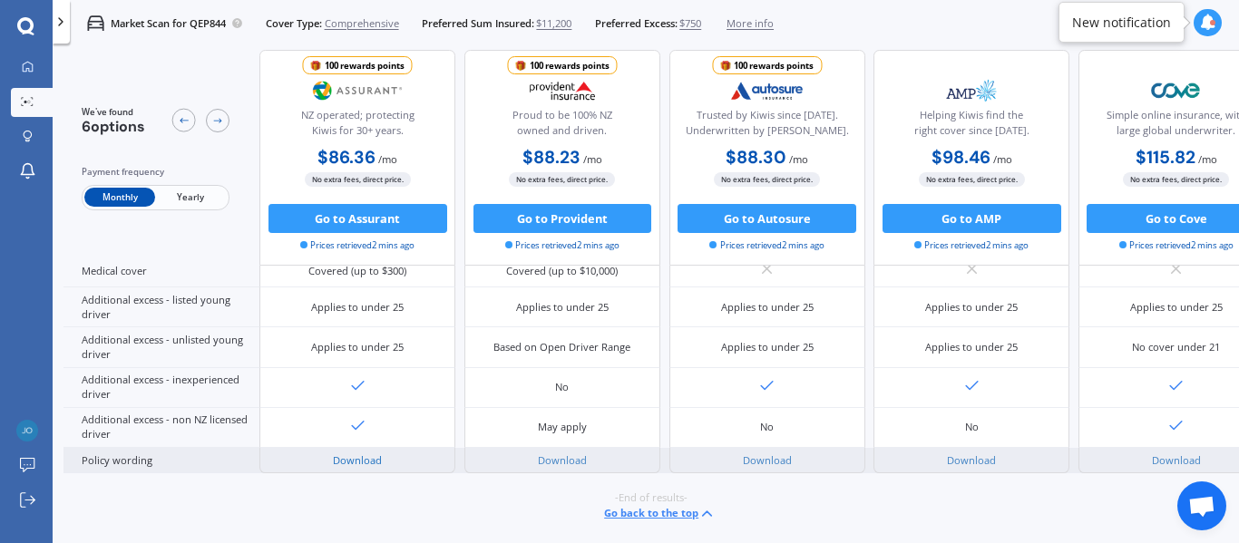
click at [345, 457] on link "Download" at bounding box center [357, 461] width 49 height 14
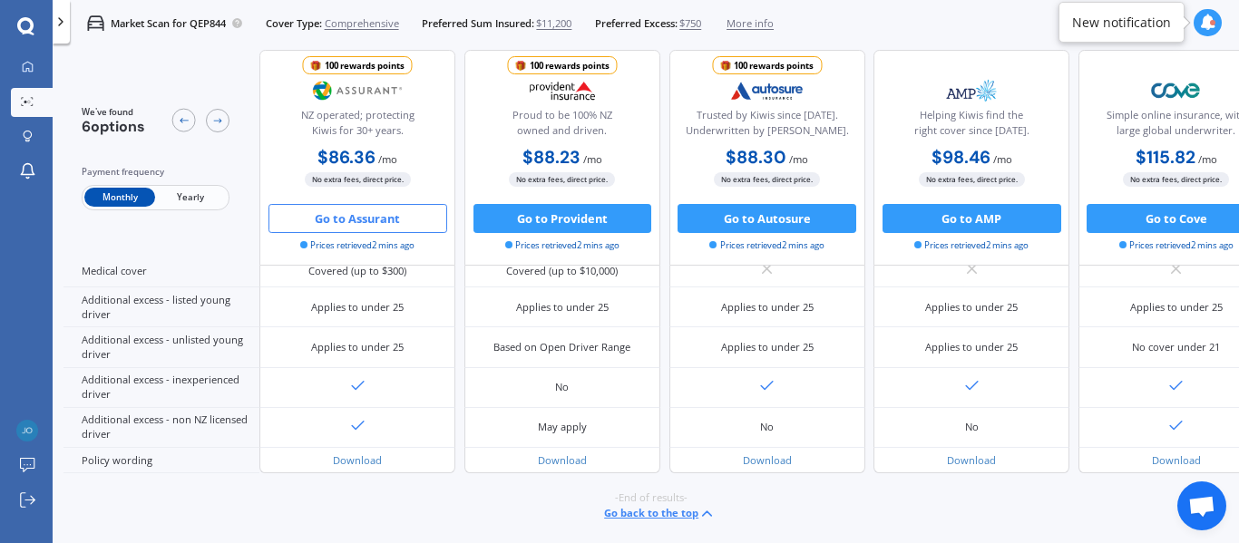
click at [365, 222] on button "Go to Assurant" at bounding box center [358, 218] width 179 height 29
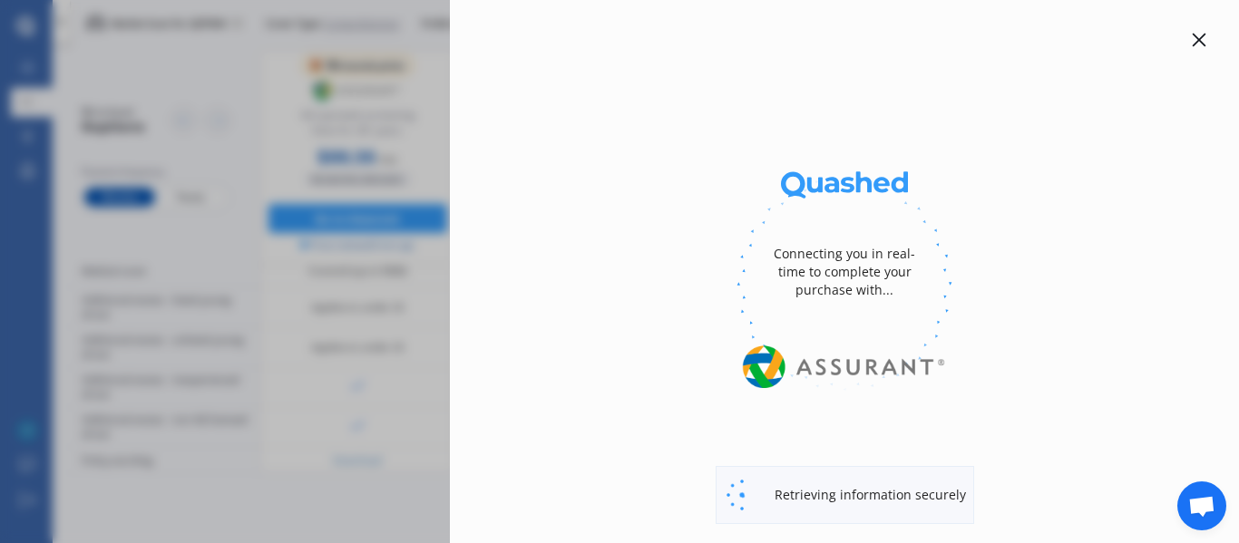
select select "Monthly"
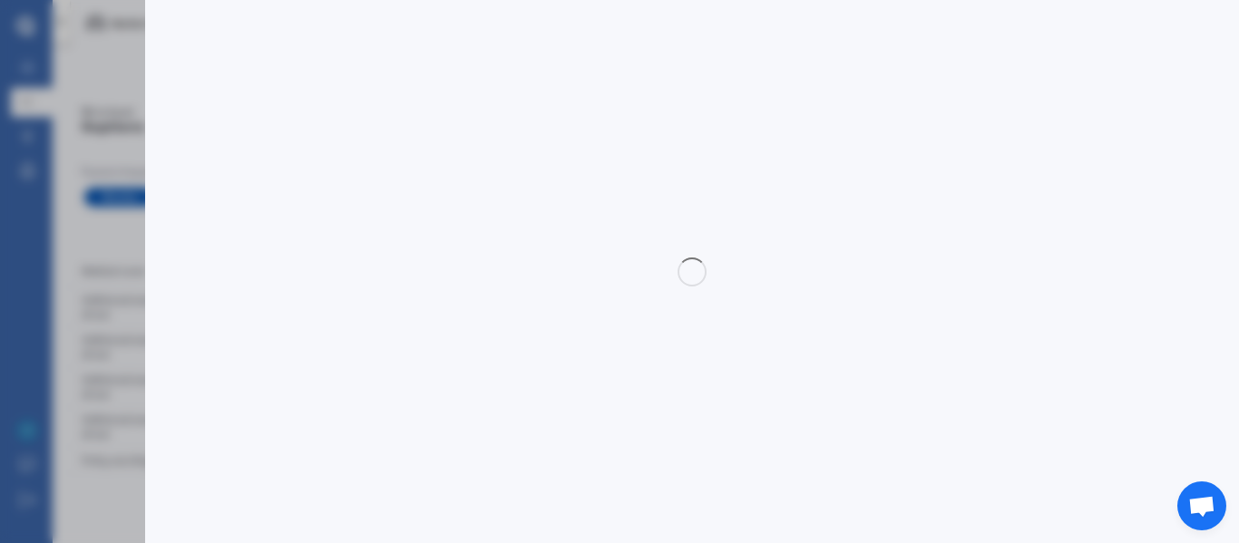
select select "full"
select select "500.00"
select select "Canterbury"
select select "TOYOTA"
select select "AQUA"
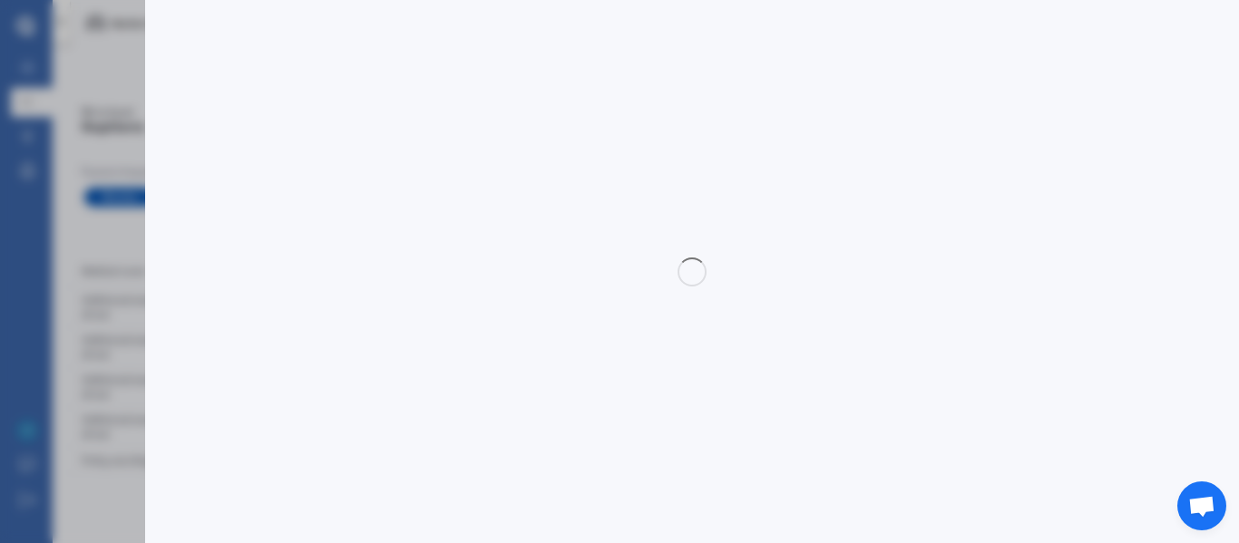
select select "HYBRID"
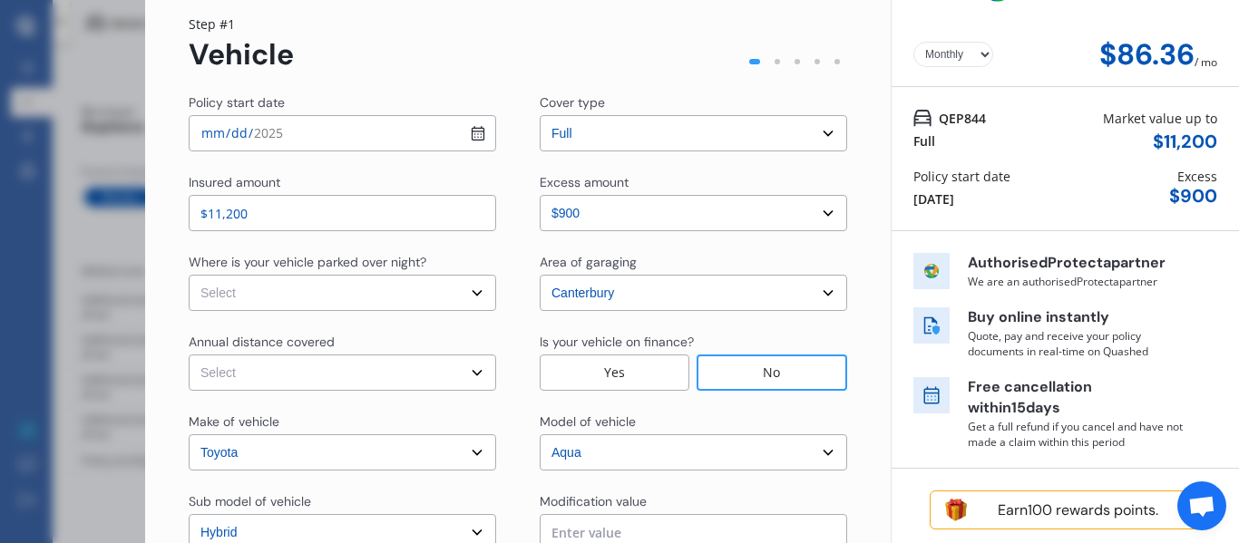
scroll to position [91, 0]
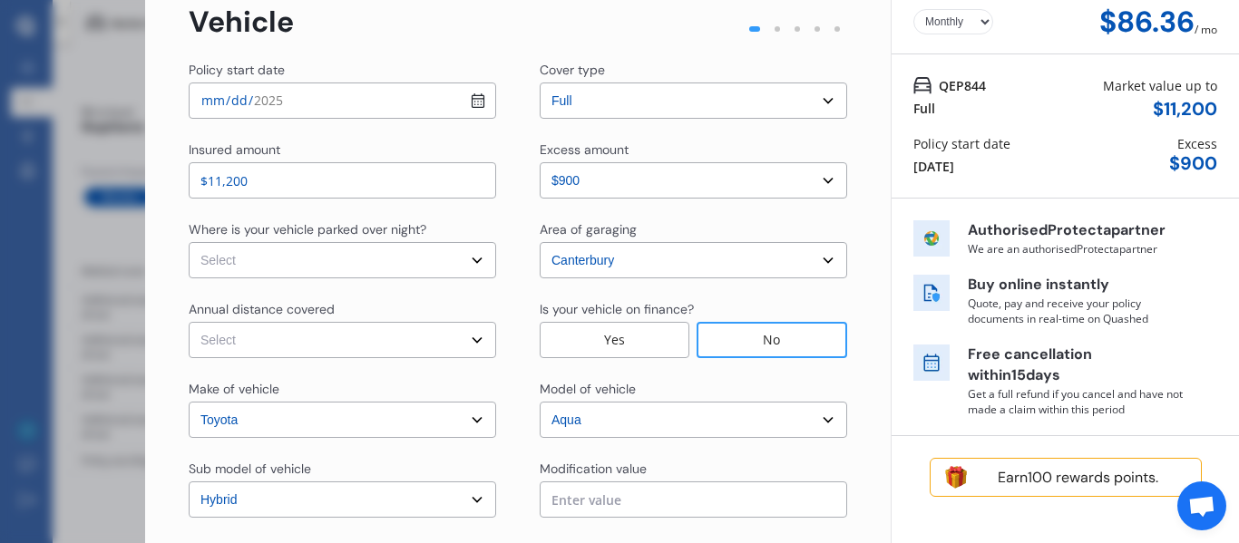
click at [948, 163] on div "[DATE]" at bounding box center [934, 166] width 41 height 19
click at [934, 172] on div "[DATE]" at bounding box center [934, 166] width 41 height 19
click at [981, 156] on div "Policy start date [DATE]" at bounding box center [962, 155] width 97 height 42
click at [982, 156] on div "Policy start date [DATE]" at bounding box center [962, 155] width 97 height 42
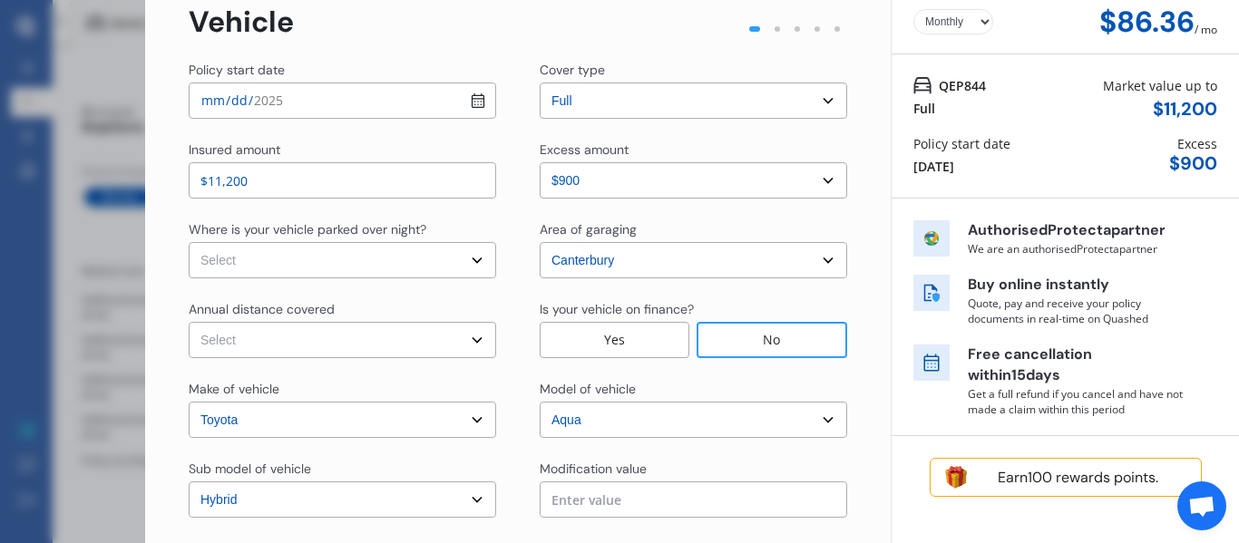
click at [1159, 165] on div "Policy start date [DATE] Excess $ 900" at bounding box center [1066, 155] width 304 height 42
click at [1186, 148] on div "Excess" at bounding box center [1198, 143] width 40 height 19
drag, startPoint x: 476, startPoint y: 96, endPoint x: 467, endPoint y: 99, distance: 9.5
click at [476, 95] on input "[DATE]" at bounding box center [343, 101] width 308 height 36
type input "[DATE]"
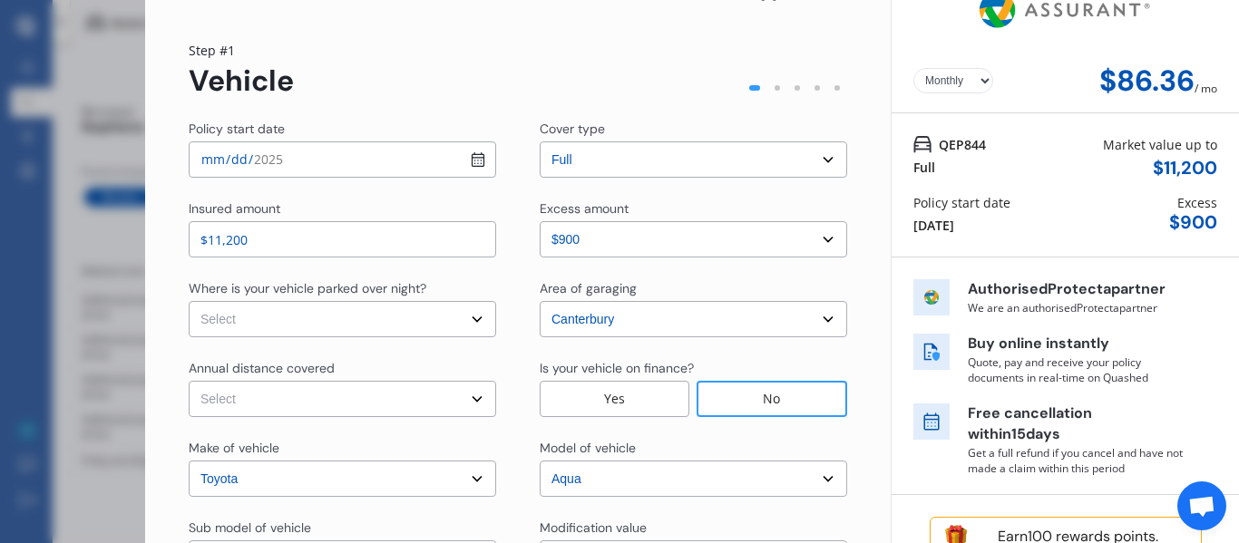
scroll to position [0, 0]
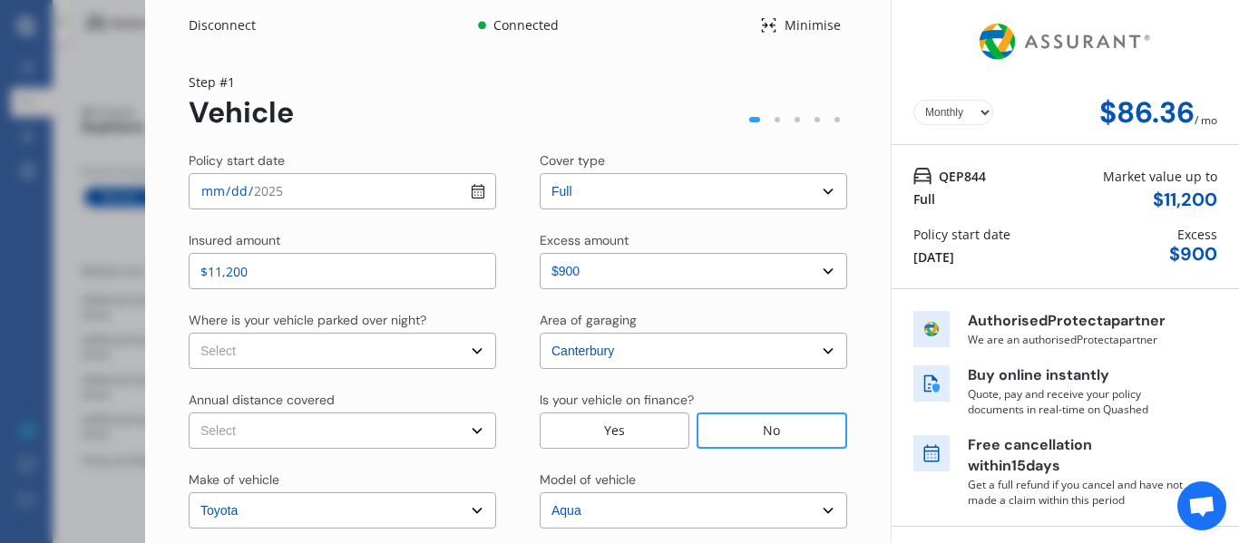
click at [596, 276] on select "Select excess amount $400 $900 $1,400" at bounding box center [694, 271] width 308 height 36
click at [540, 253] on select "Select excess amount $400 $900 $1,400" at bounding box center [694, 271] width 308 height 36
click at [767, 32] on icon at bounding box center [769, 25] width 15 height 15
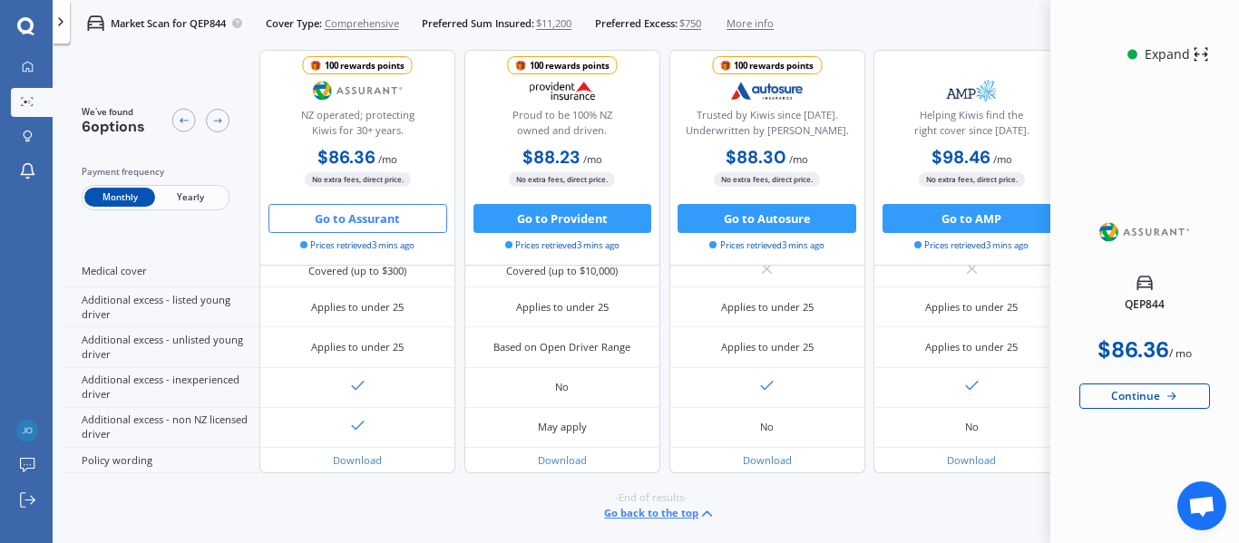
click at [1198, 55] on icon at bounding box center [1201, 55] width 16 height 22
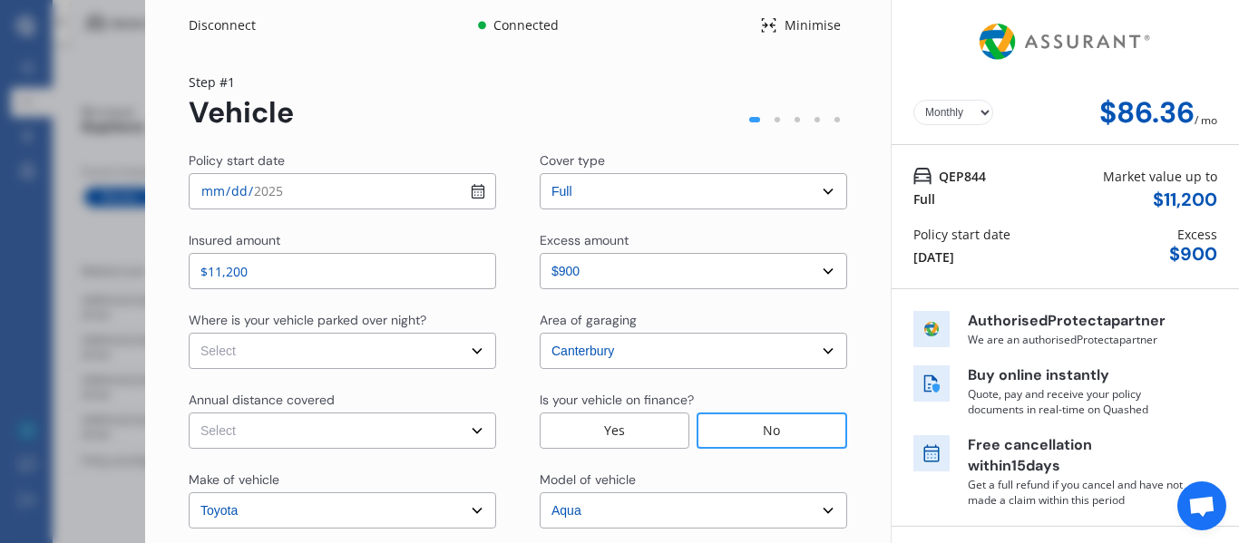
click at [387, 356] on select "Select In a garage On own property On street or road" at bounding box center [343, 351] width 308 height 36
select select "On own property"
click at [189, 333] on select "Select In a garage On own property On street or road" at bounding box center [343, 351] width 308 height 36
click at [389, 435] on select "Select Low (less than 15,000km per year) Average (15,000-30,000km per year) Hig…" at bounding box center [343, 431] width 308 height 36
click at [523, 401] on div "Annual distance covered Select Low (less than 15,000km per year) Average (15,00…" at bounding box center [518, 420] width 659 height 58
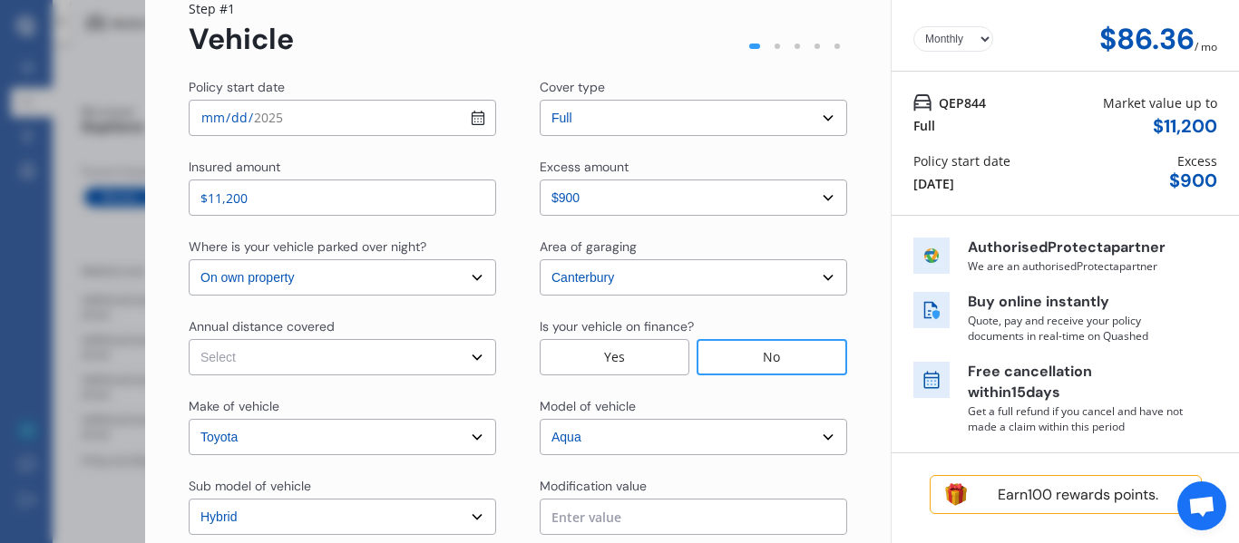
scroll to position [91, 0]
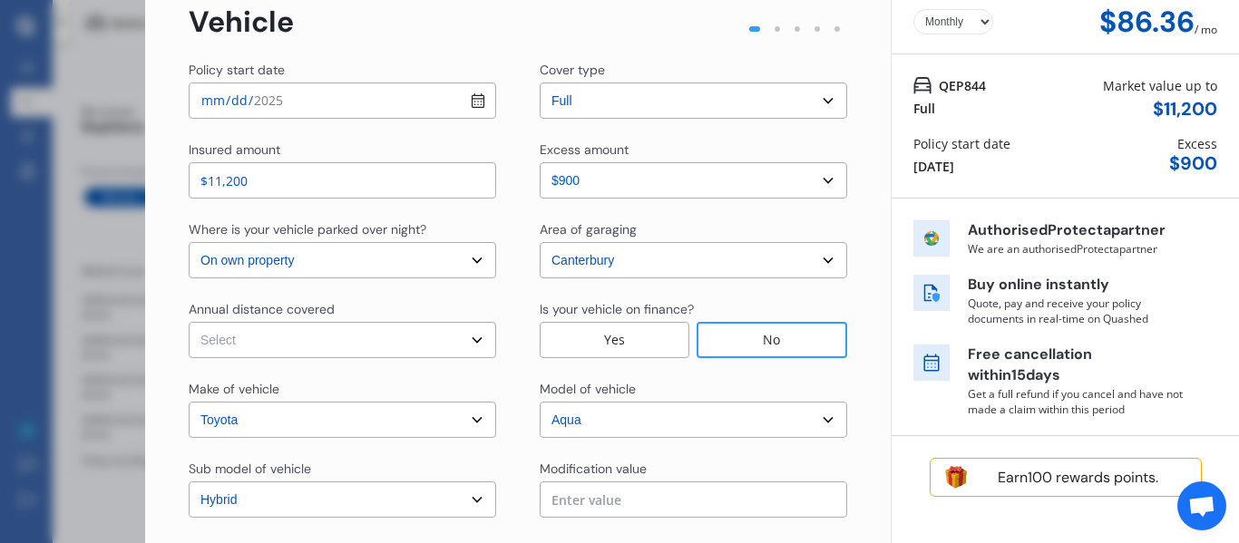
click at [384, 348] on select "Select Low (less than 15,000km per year) Average (15,000-30,000km per year) Hig…" at bounding box center [343, 340] width 308 height 36
select select "15000"
click at [189, 322] on select "Select Low (less than 15,000km per year) Average (15,000-30,000km per year) Hig…" at bounding box center [343, 340] width 308 height 36
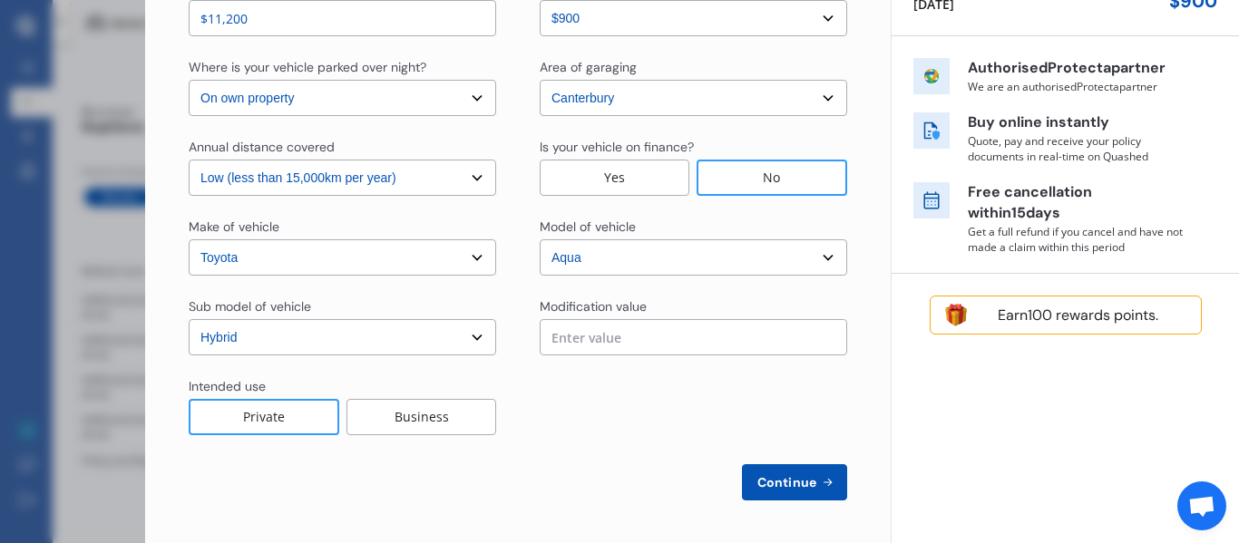
scroll to position [254, 0]
click at [770, 490] on button "Continue" at bounding box center [794, 482] width 105 height 36
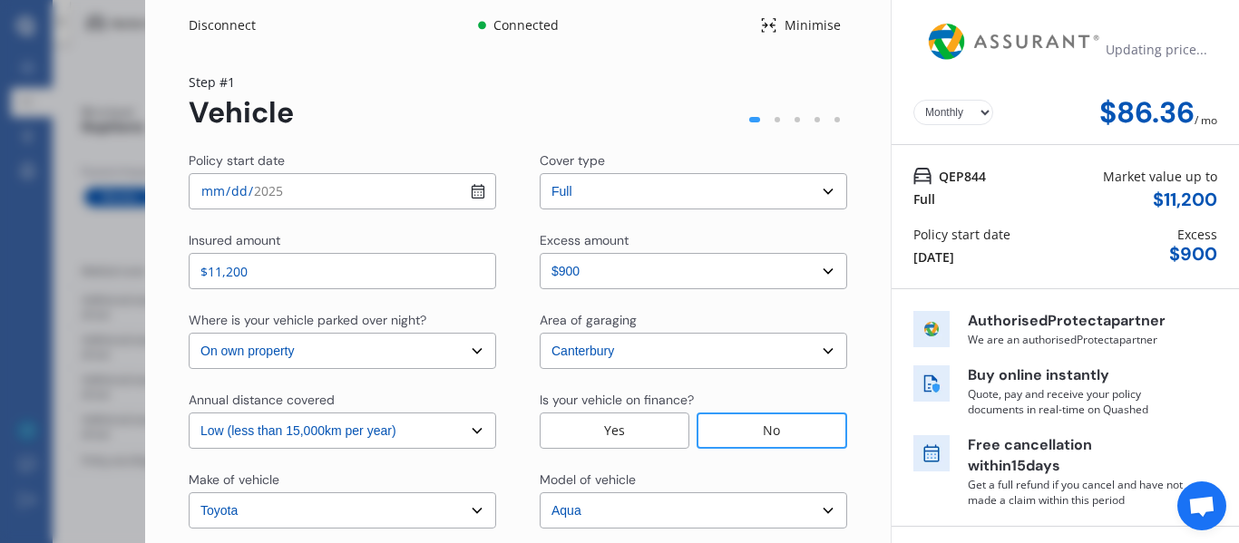
select select "Mr"
select select "18"
select select "06"
select select "1992"
select select "full"
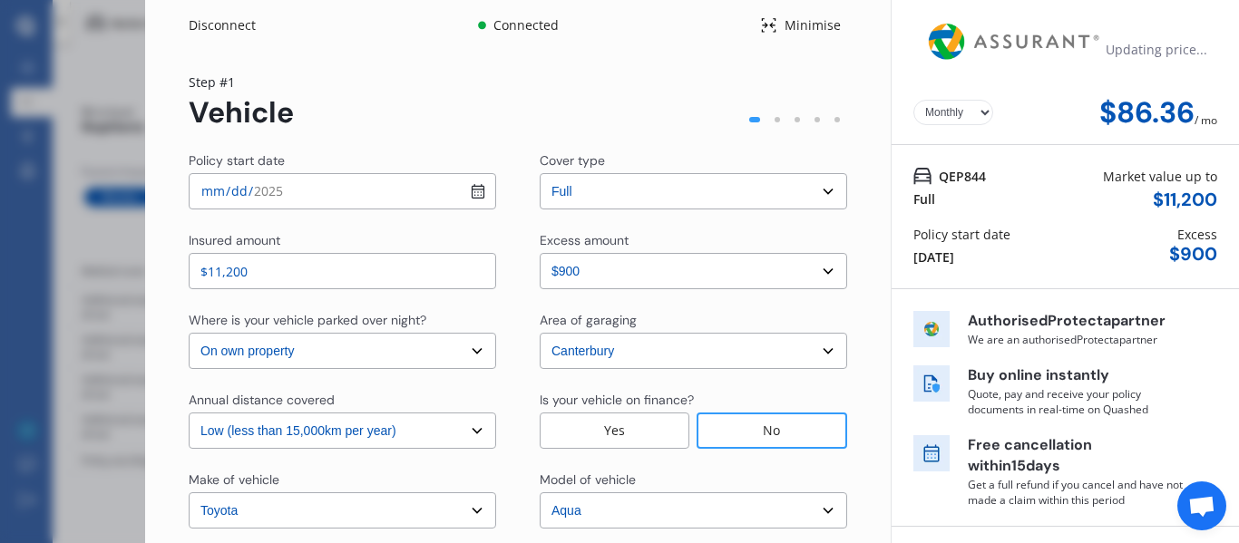
select select "less than 1 year"
select select "[GEOGRAPHIC_DATA]"
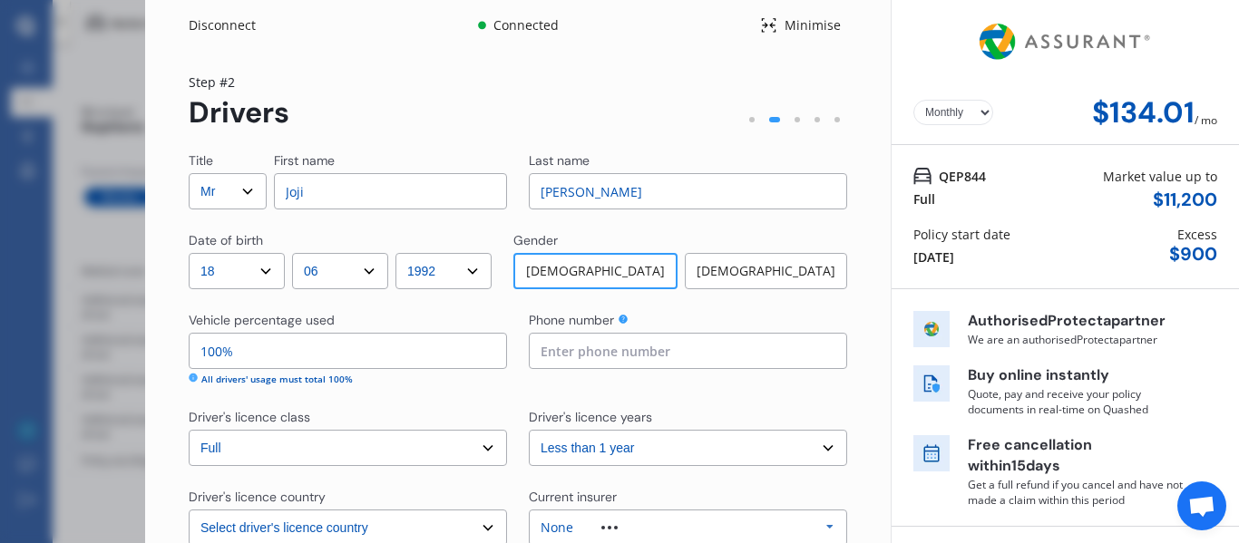
click at [941, 103] on select "Yearly Monthly" at bounding box center [954, 112] width 80 height 25
click at [1033, 112] on div "Yearly Monthly $134.01 / mo" at bounding box center [1066, 113] width 304 height 34
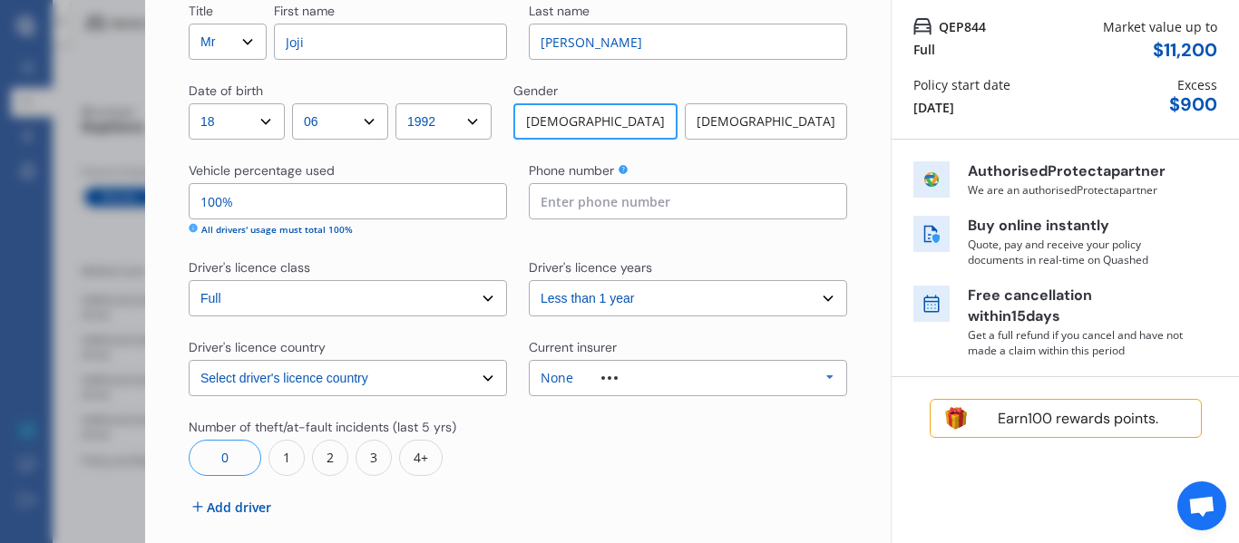
scroll to position [232, 0]
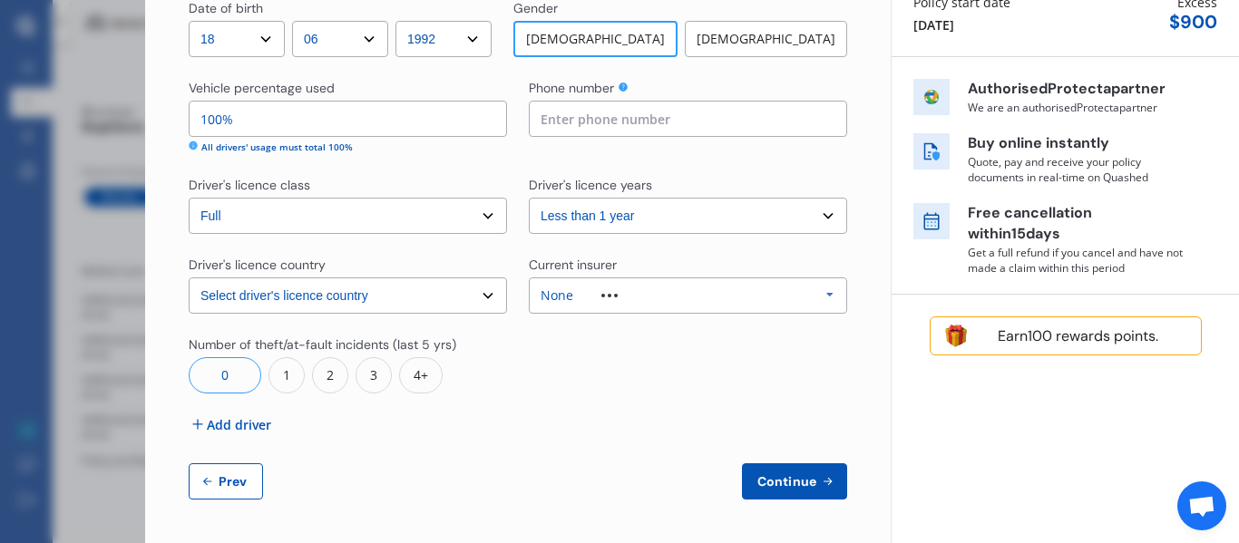
click at [242, 477] on span "Prev" at bounding box center [233, 481] width 36 height 15
select select "full"
select select "500.00"
select select "On own property"
select select "Canterbury"
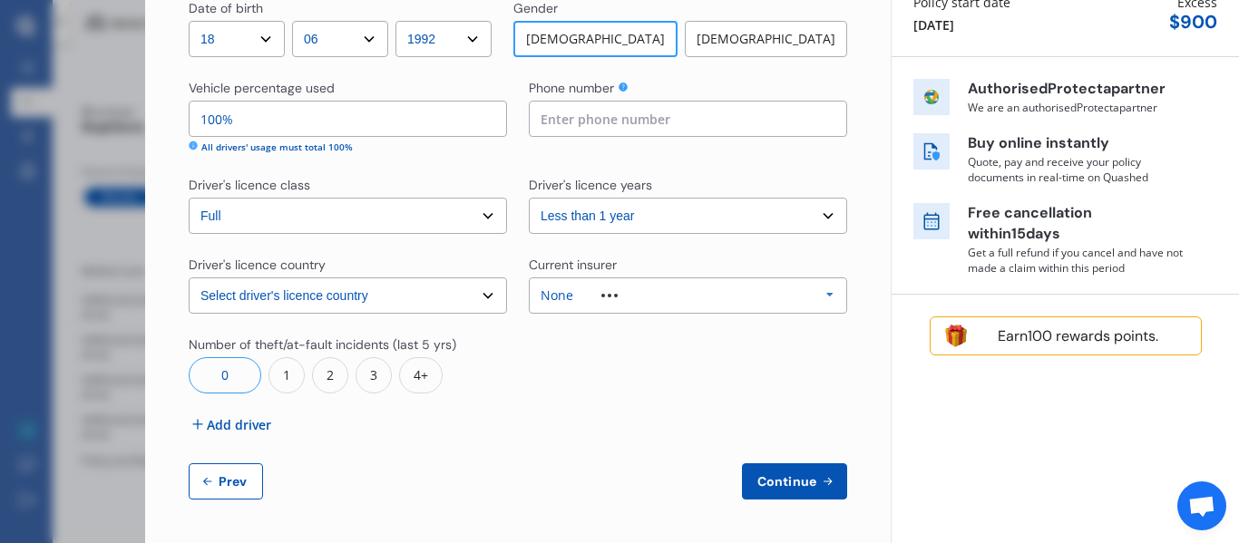
select select "15000"
select select "TOYOTA"
select select "AQUA"
select select "HYBRID"
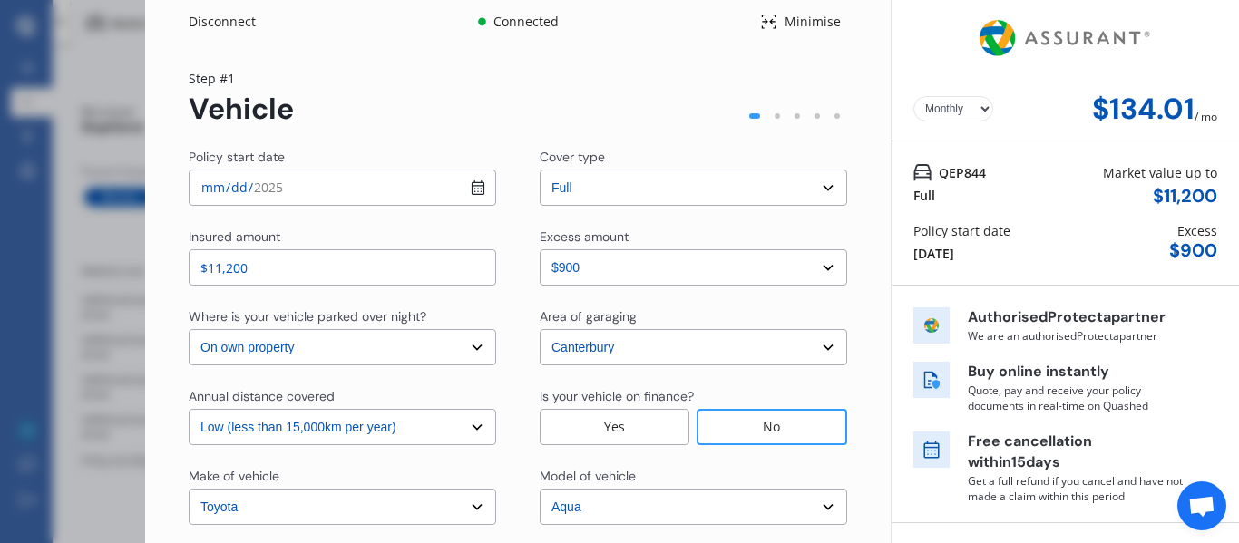
scroll to position [0, 0]
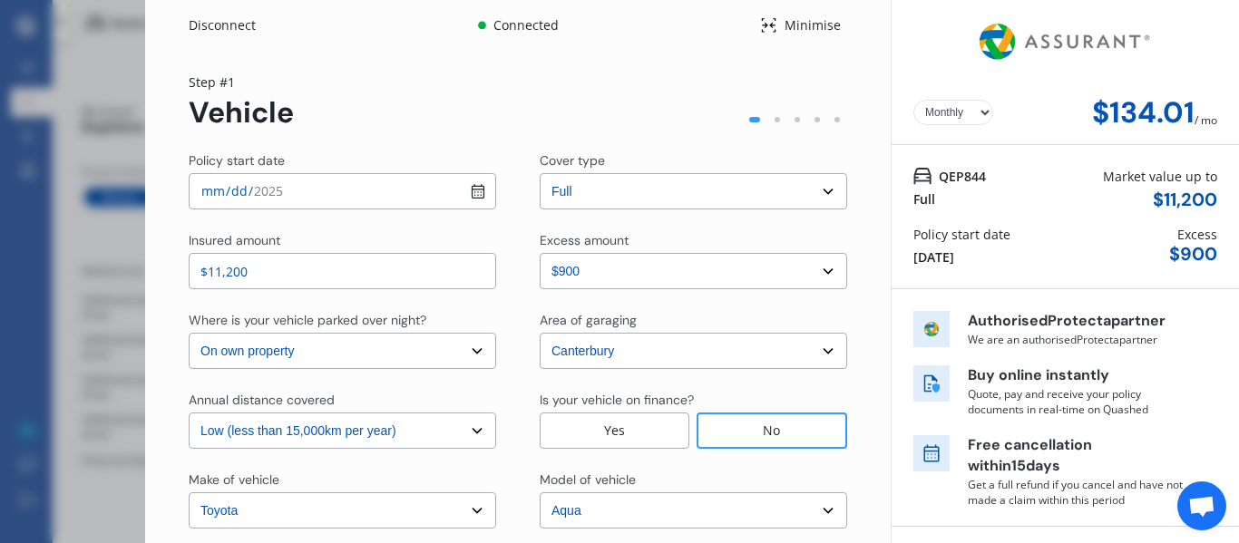
click at [430, 354] on select "Select In a garage On own property On street or road" at bounding box center [343, 351] width 308 height 36
select select "In a garage"
click at [189, 333] on select "Select In a garage On own property On street or road" at bounding box center [343, 351] width 308 height 36
click at [416, 433] on select "Select Low (less than 15,000km per year) Average (15,000-30,000km per year) Hig…" at bounding box center [343, 431] width 308 height 36
select select "30000"
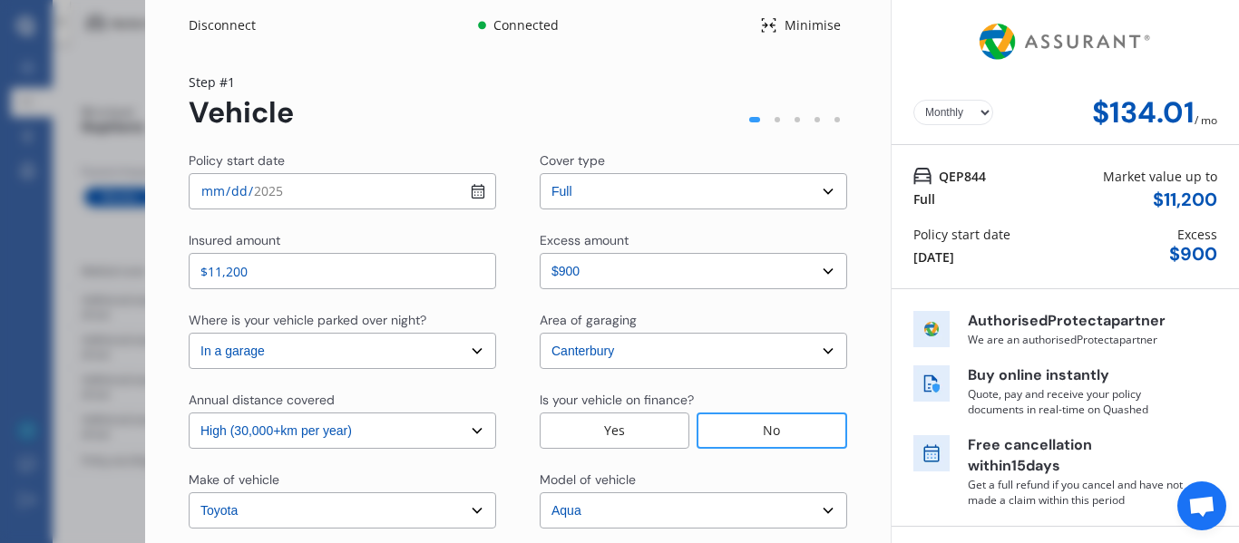
click at [189, 413] on select "Select Low (less than 15,000km per year) Average (15,000-30,000km per year) Hig…" at bounding box center [343, 431] width 308 height 36
click at [504, 439] on div "Annual distance covered Select Low (less than 15,000km per year) Average (15,00…" at bounding box center [518, 420] width 659 height 58
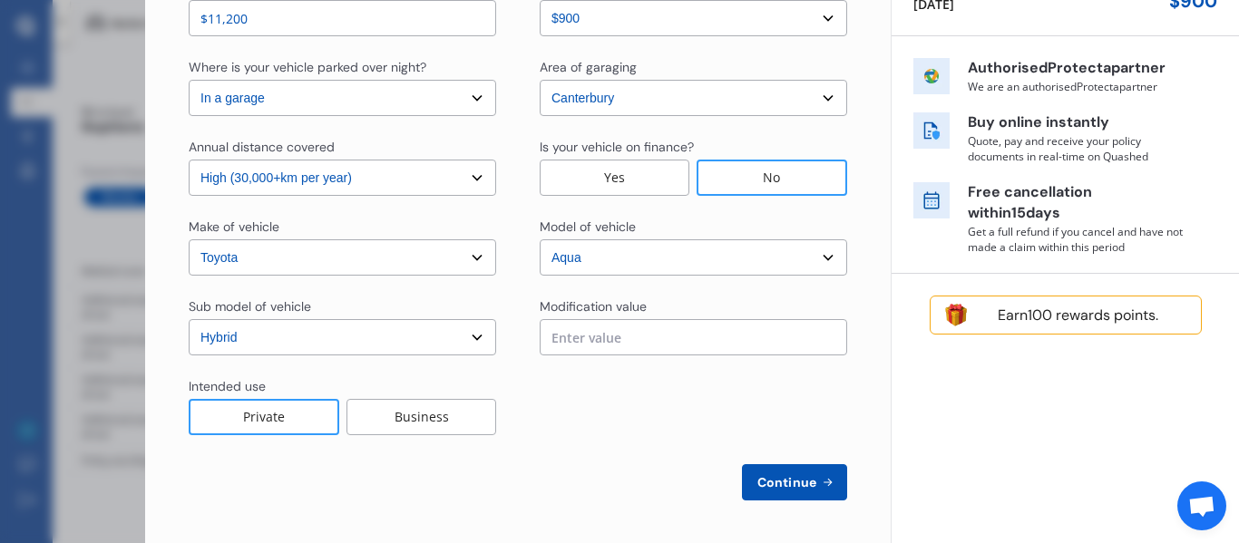
scroll to position [254, 0]
click at [776, 484] on span "Continue" at bounding box center [787, 481] width 66 height 15
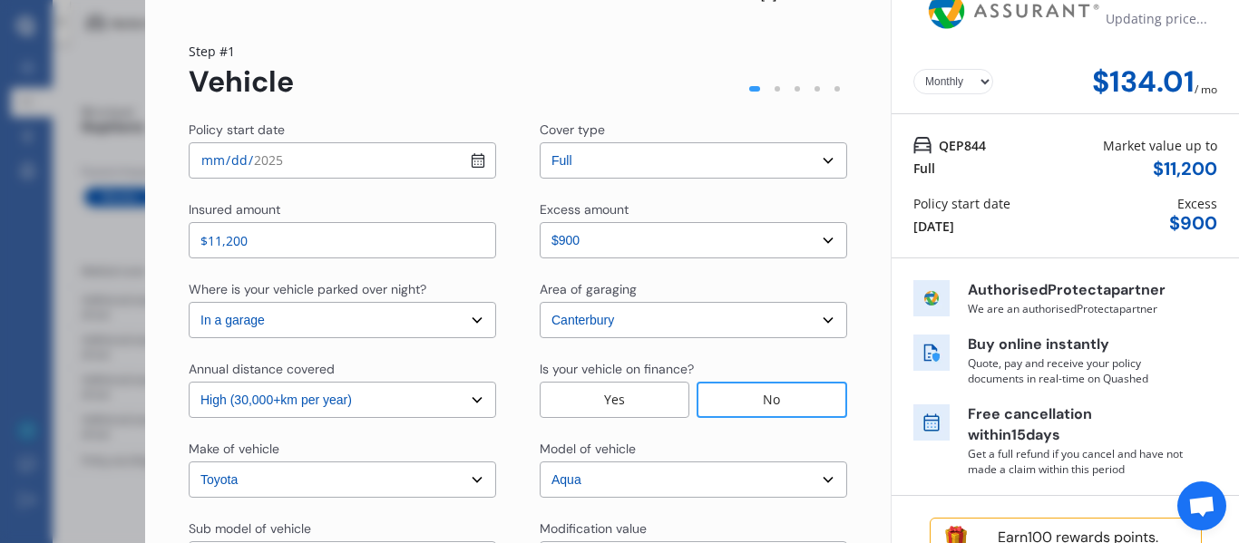
scroll to position [0, 0]
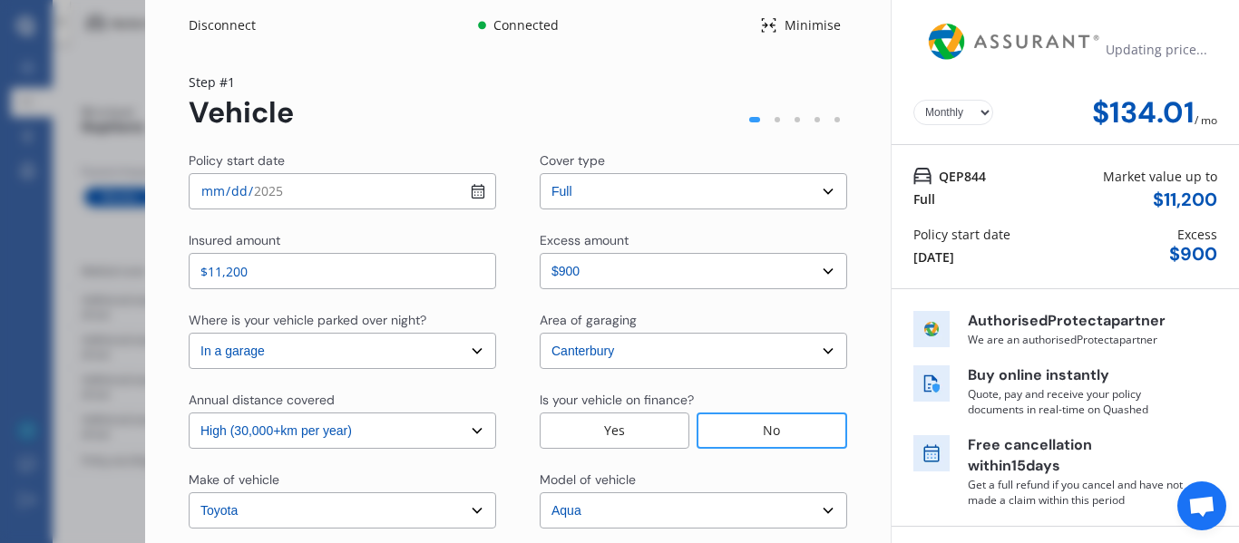
select select "Mr"
select select "18"
select select "06"
select select "1992"
select select "full"
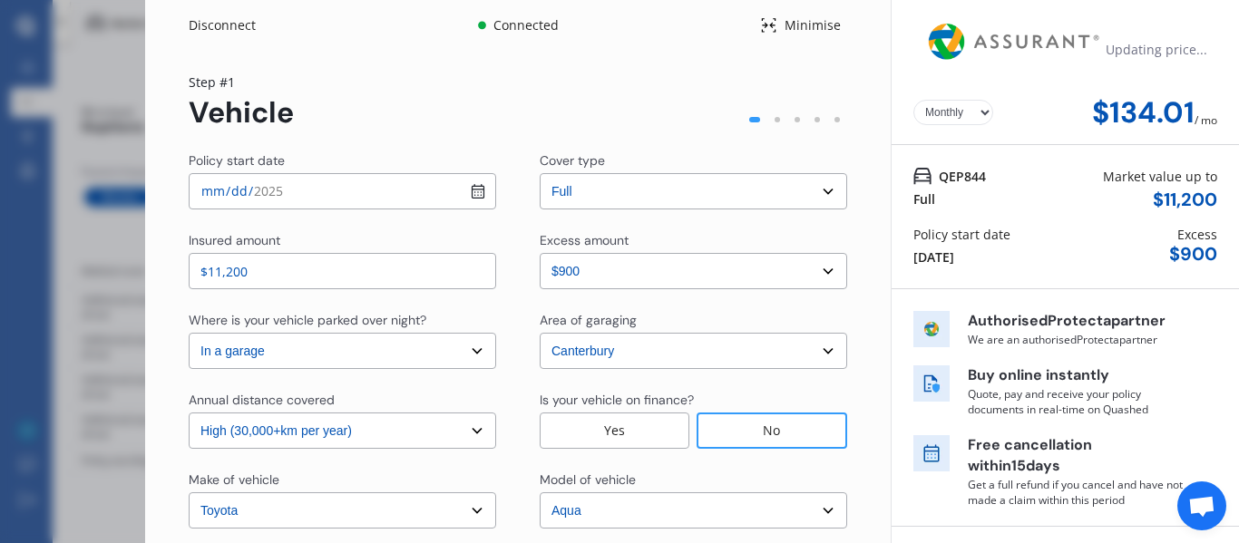
select select "less than 1 year"
select select "[GEOGRAPHIC_DATA]"
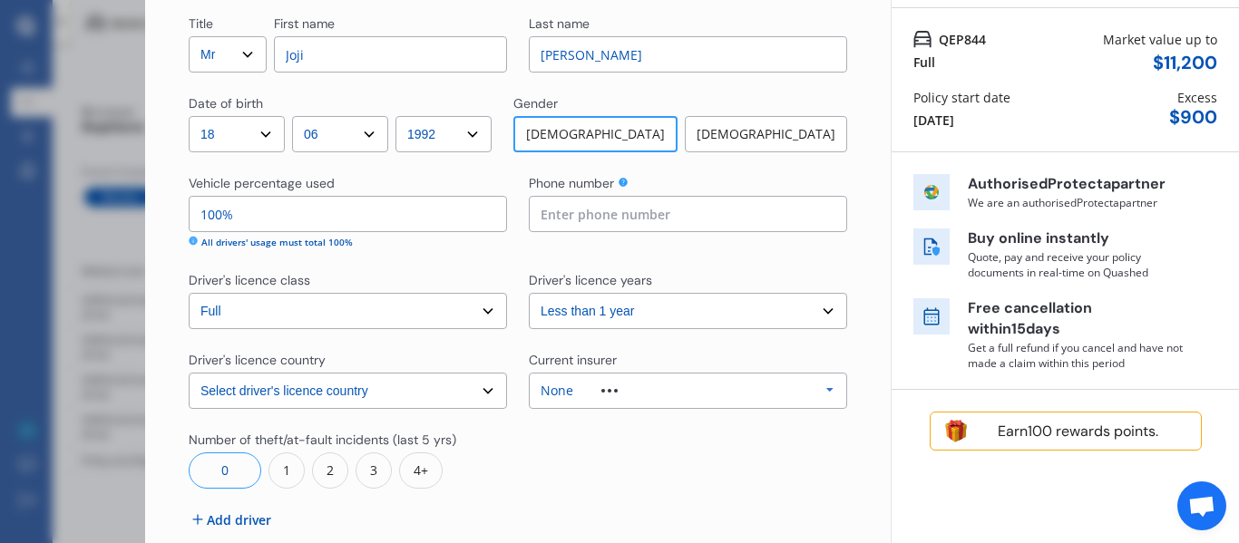
scroll to position [181, 0]
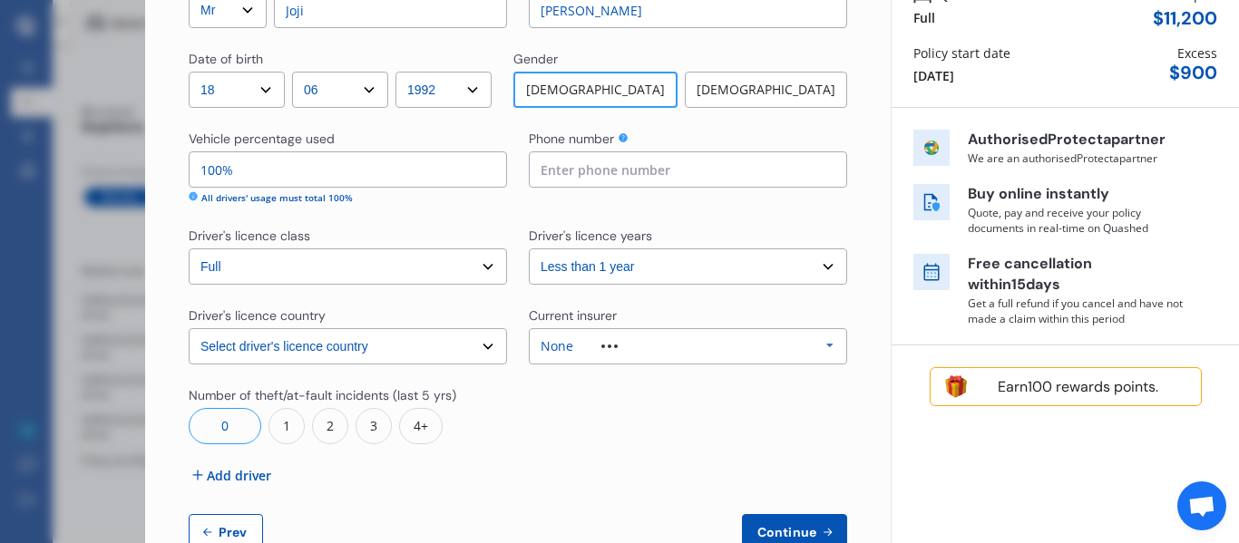
drag, startPoint x: 227, startPoint y: 522, endPoint x: 278, endPoint y: 512, distance: 51.8
click at [227, 523] on button "Prev" at bounding box center [226, 532] width 74 height 36
select select "full"
select select "500.00"
select select "In a garage"
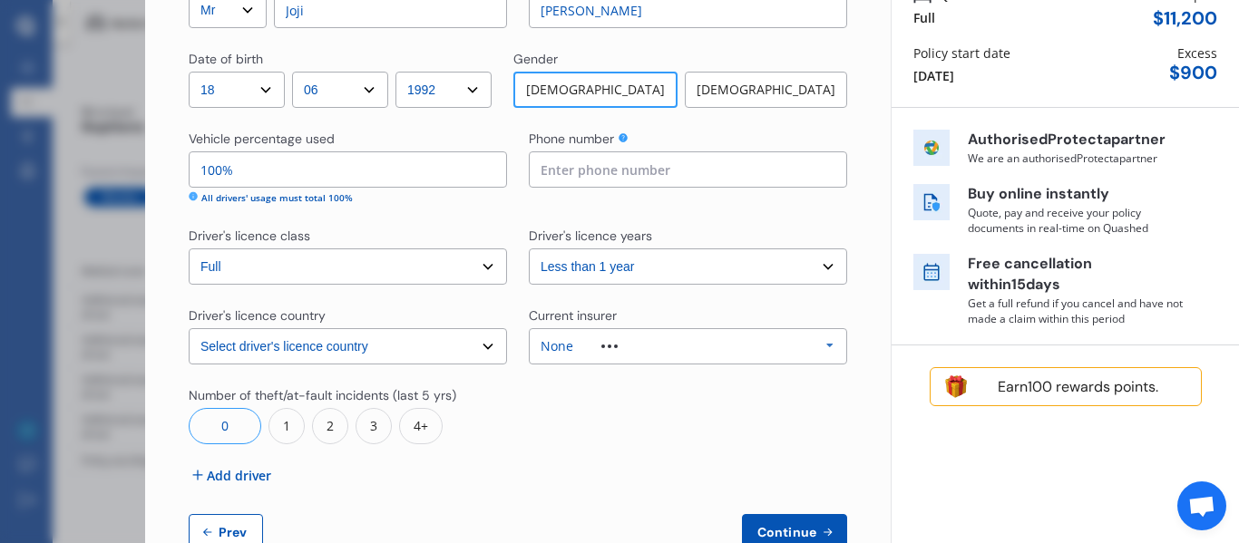
select select "Canterbury"
select select "30000"
select select "TOYOTA"
select select "AQUA"
select select "HYBRID"
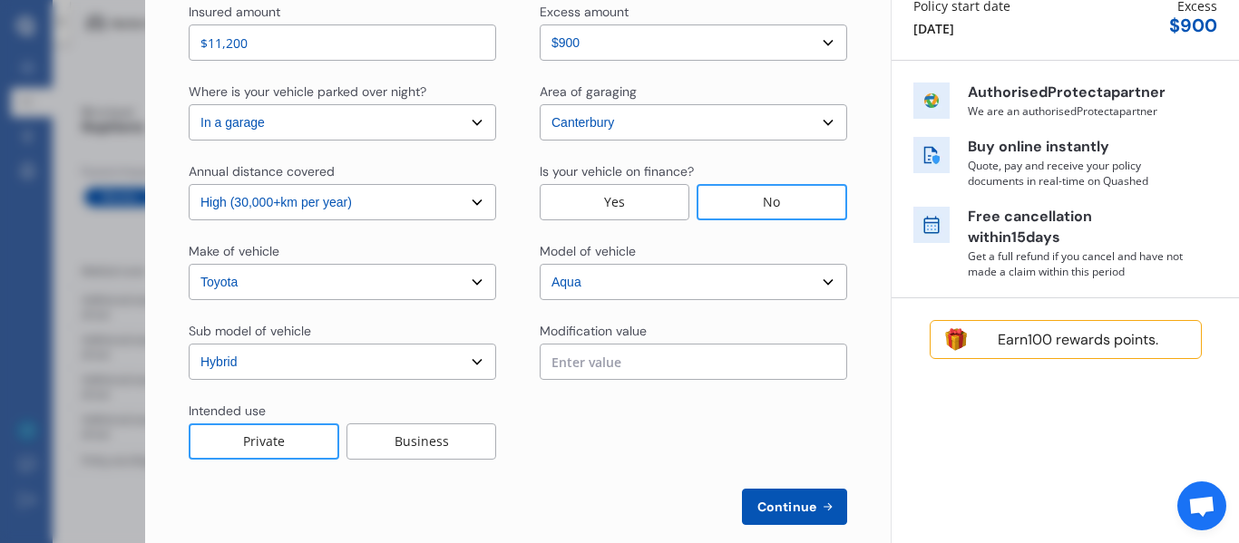
scroll to position [254, 0]
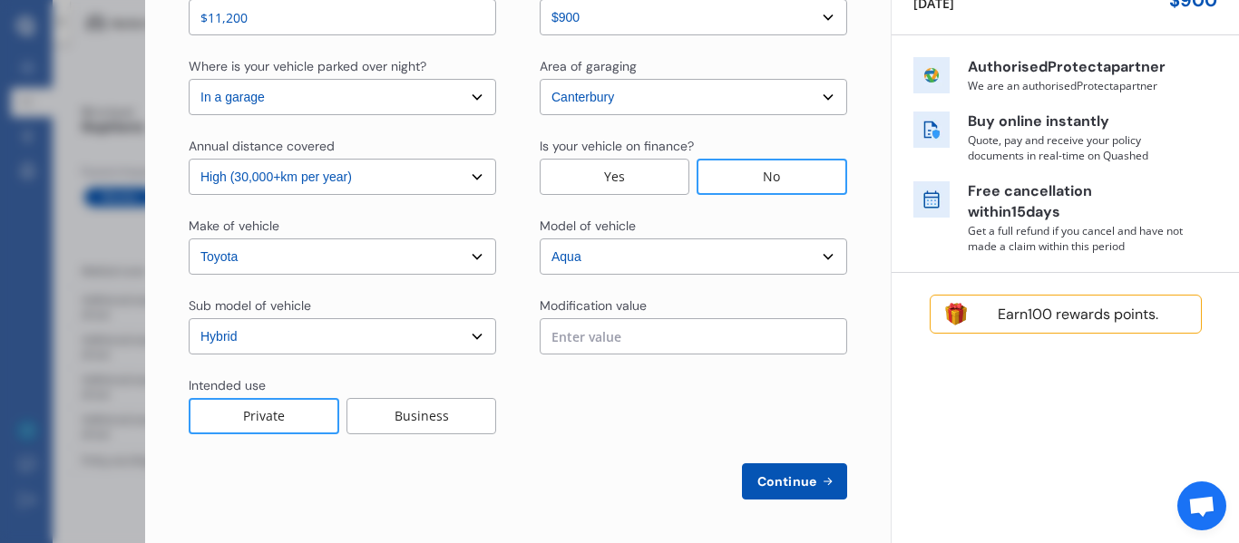
click at [450, 191] on select "Select Low (less than 15,000km per year) Average (15,000-30,000km per year) Hig…" at bounding box center [343, 177] width 308 height 36
select select "15000"
click at [189, 159] on select "Select Low (less than 15,000km per year) Average (15,000-30,000km per year) Hig…" at bounding box center [343, 177] width 308 height 36
click at [797, 481] on span "Continue" at bounding box center [787, 481] width 66 height 15
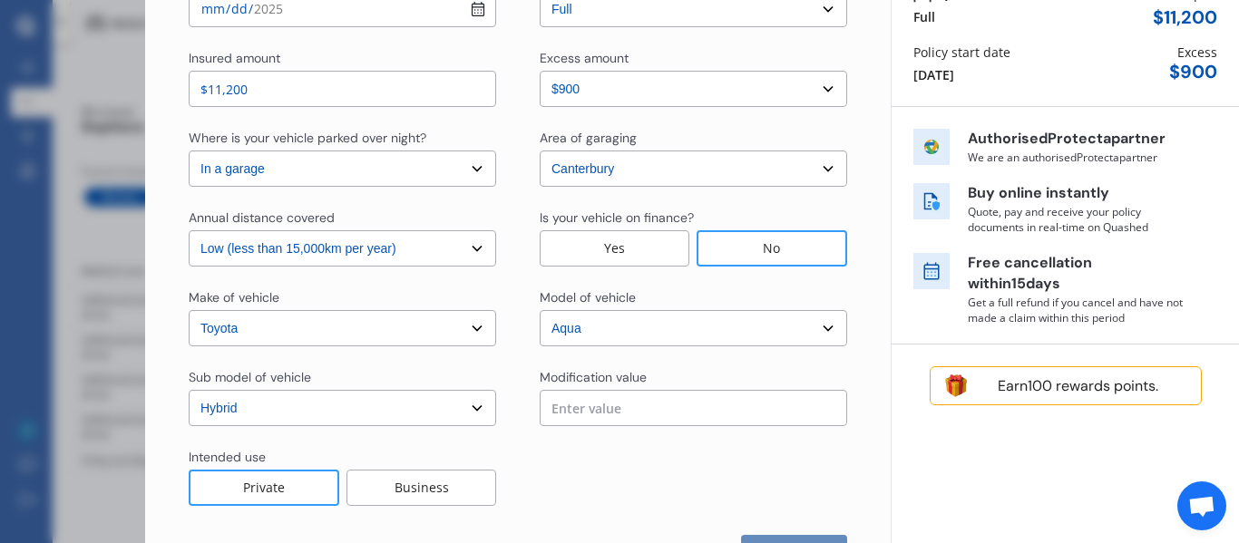
scroll to position [0, 0]
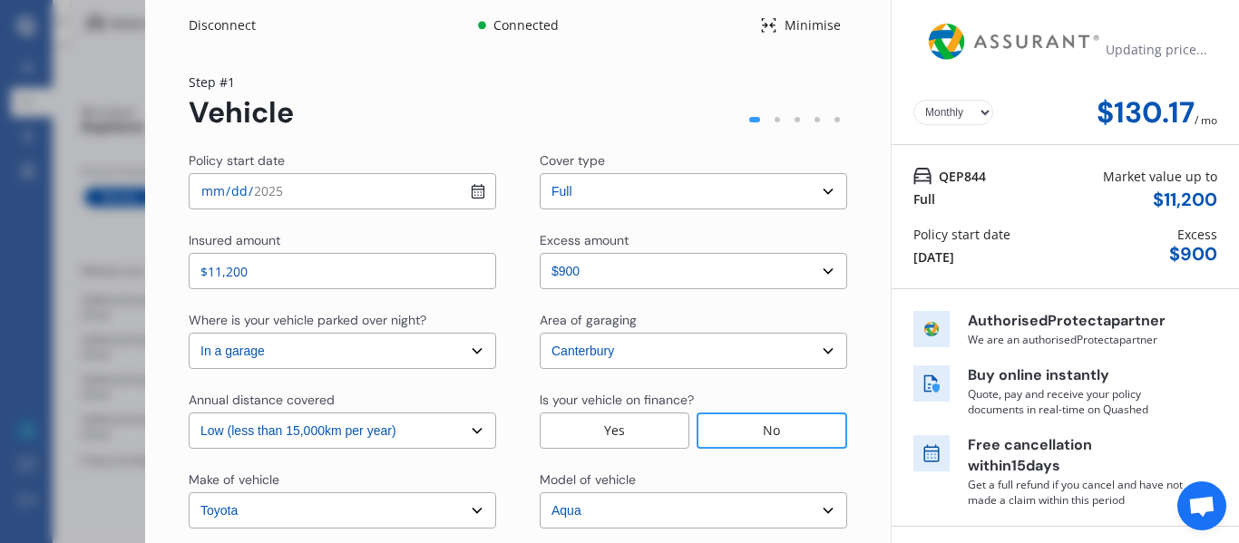
select select "Mr"
select select "18"
select select "06"
select select "1992"
select select "full"
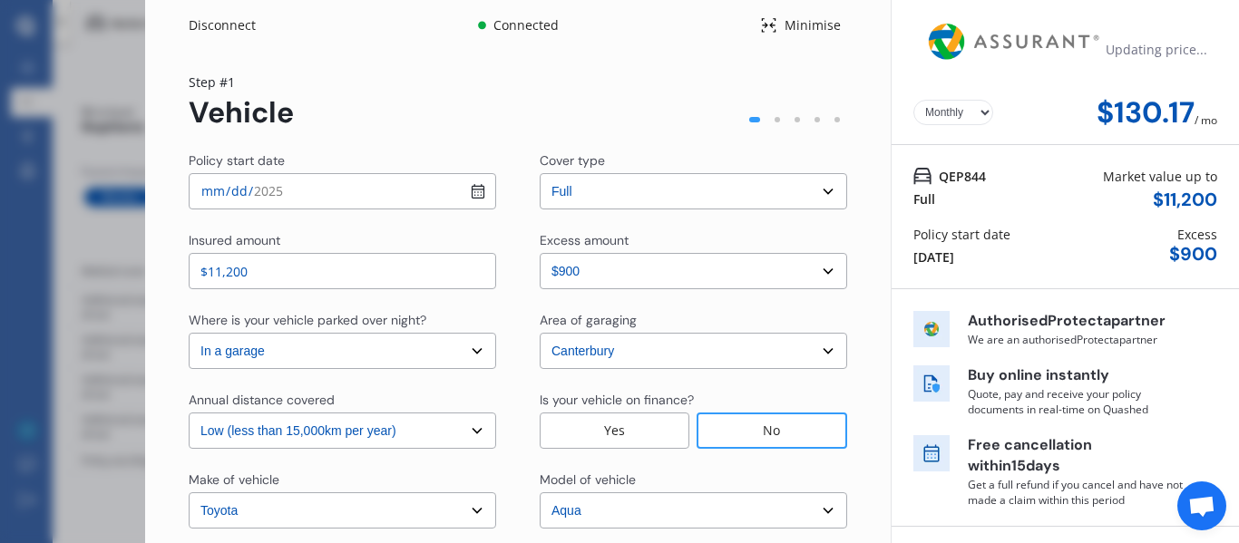
select select "less than 1 year"
select select "[GEOGRAPHIC_DATA]"
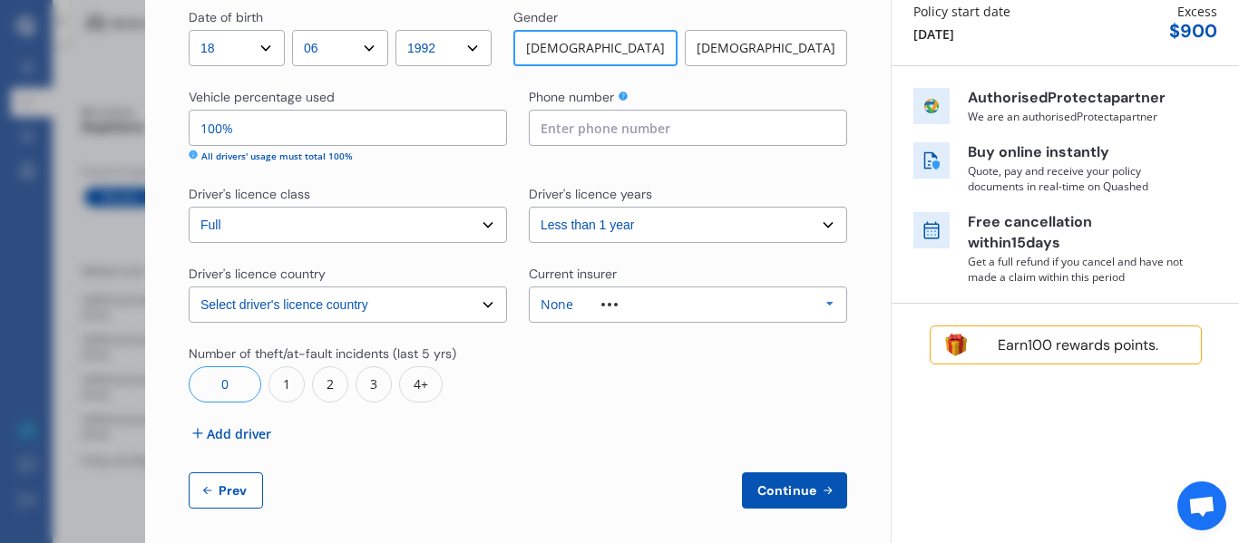
scroll to position [232, 0]
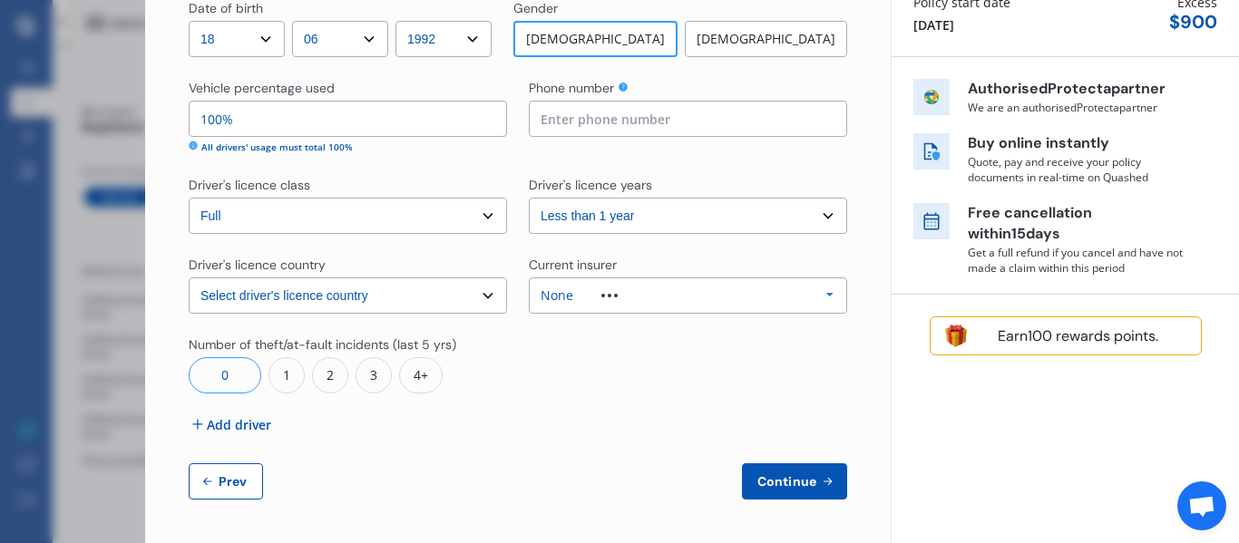
drag, startPoint x: 237, startPoint y: 424, endPoint x: 312, endPoint y: 426, distance: 75.3
click at [238, 424] on span "Add driver" at bounding box center [239, 425] width 64 height 19
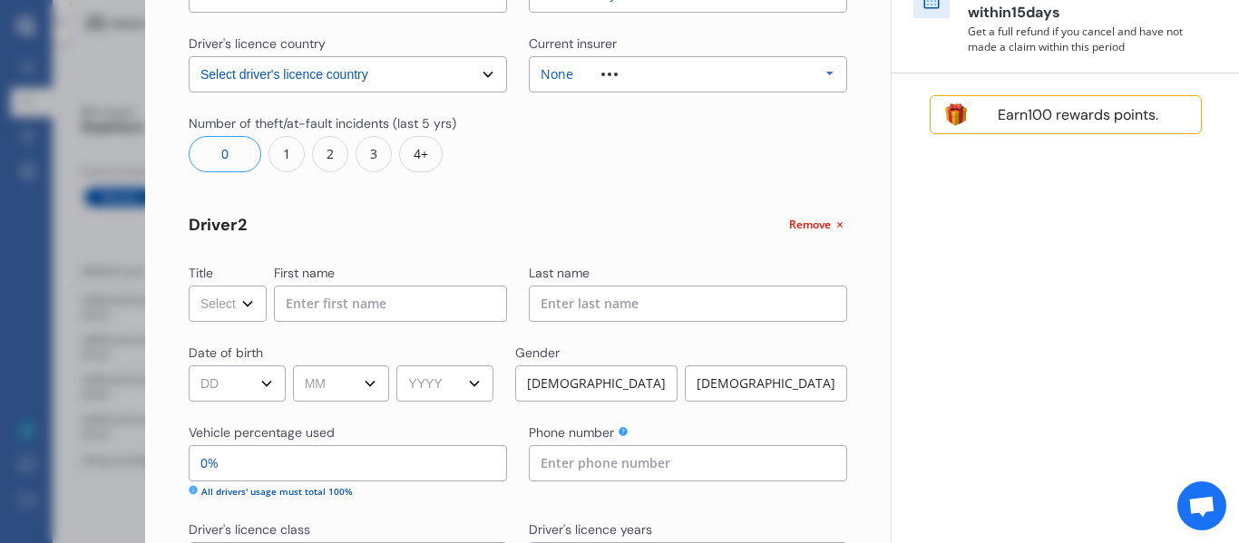
scroll to position [504, 0]
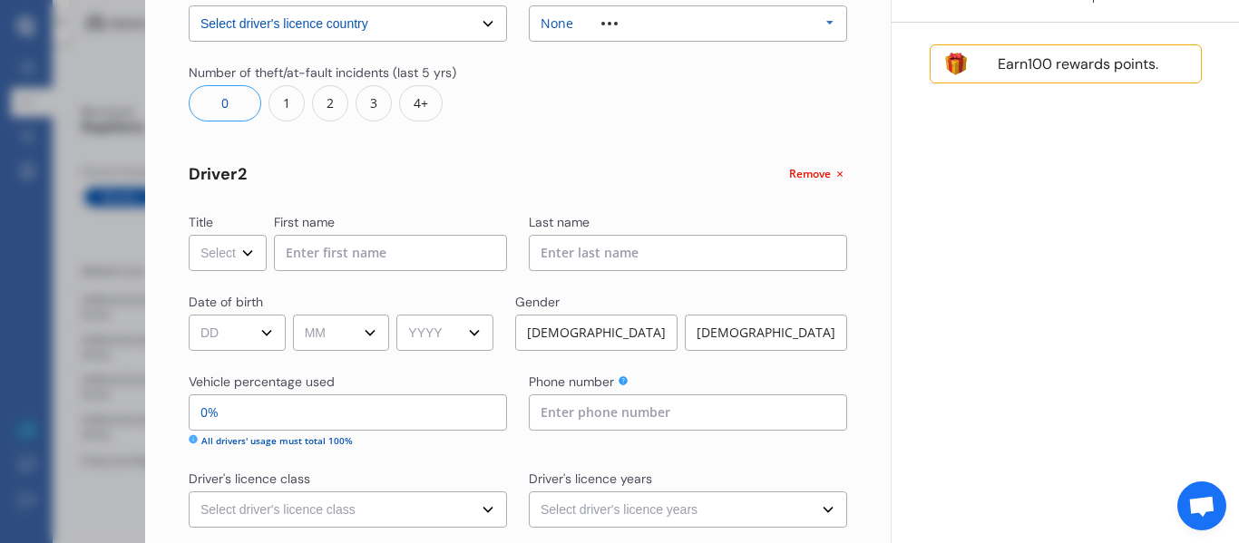
click at [246, 259] on select "Select Mr Mrs Miss Ms Dr" at bounding box center [228, 253] width 78 height 36
select select "Mrs"
click at [189, 235] on select "Select Mr Mrs Miss Ms Dr" at bounding box center [228, 253] width 78 height 36
click at [344, 255] on input at bounding box center [390, 253] width 233 height 36
click at [391, 253] on input "Joji" at bounding box center [390, 253] width 233 height 36
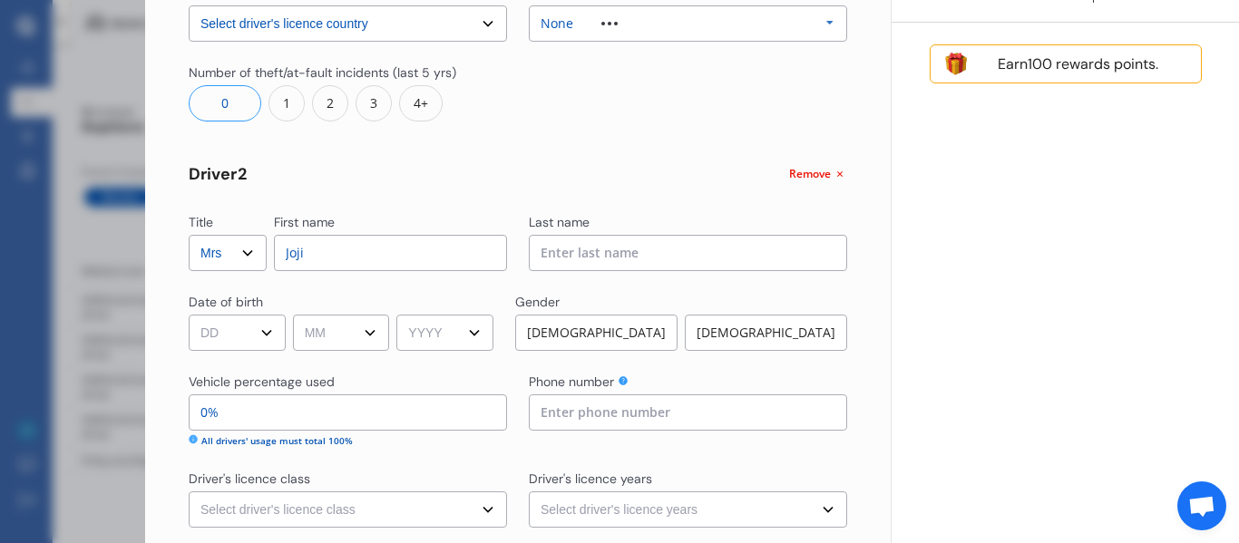
click at [241, 254] on div "Title Select Mr Mrs Miss Ms Dr First name [PERSON_NAME]" at bounding box center [348, 242] width 318 height 58
type input "Liya"
type input "[PERSON_NAME]"
click at [224, 347] on select "DD 01 02 03 04 05 06 07 08 09 10 11 12 13 14 15 16 17 18 19 20 21 22 23 24 25 2…" at bounding box center [237, 333] width 97 height 36
select select "25"
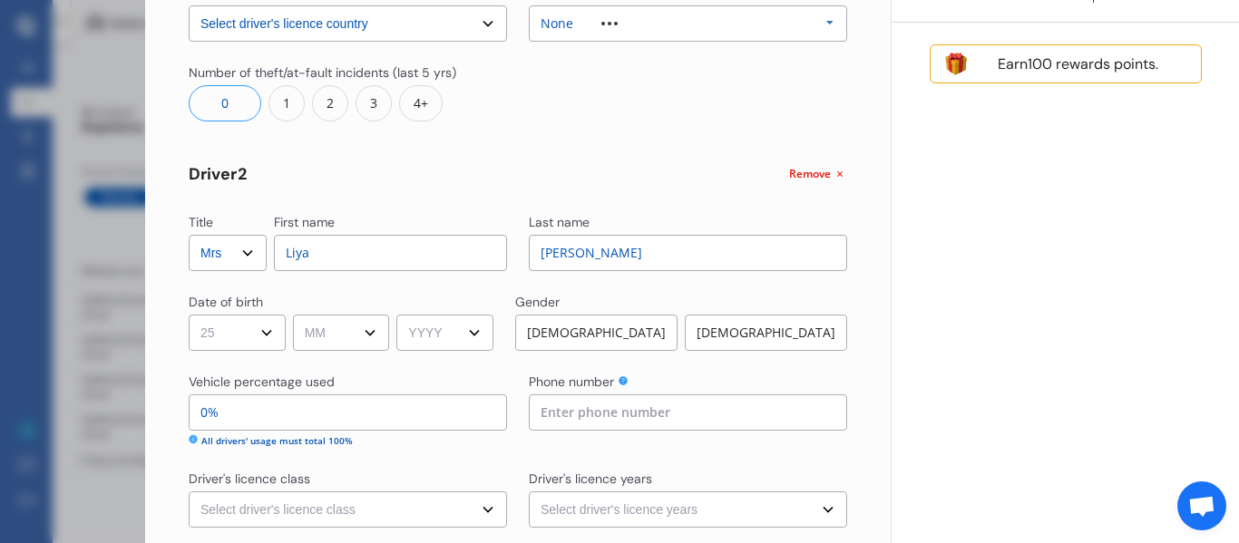
click at [189, 315] on select "DD 01 02 03 04 05 06 07 08 09 10 11 12 13 14 15 16 17 18 19 20 21 22 23 24 25 2…" at bounding box center [237, 333] width 97 height 36
click at [326, 333] on select "MM 01 02 03 04 05 06 07 08 09 10 11 12" at bounding box center [341, 333] width 97 height 36
select select "03"
click at [296, 315] on select "MM 01 02 03 04 05 06 07 08 09 10 11 12" at bounding box center [341, 333] width 97 height 36
click at [458, 335] on select "YYYY 2009 2008 2007 2006 2005 2004 2003 2002 2001 2000 1999 1998 1997 1996 1995…" at bounding box center [444, 333] width 97 height 36
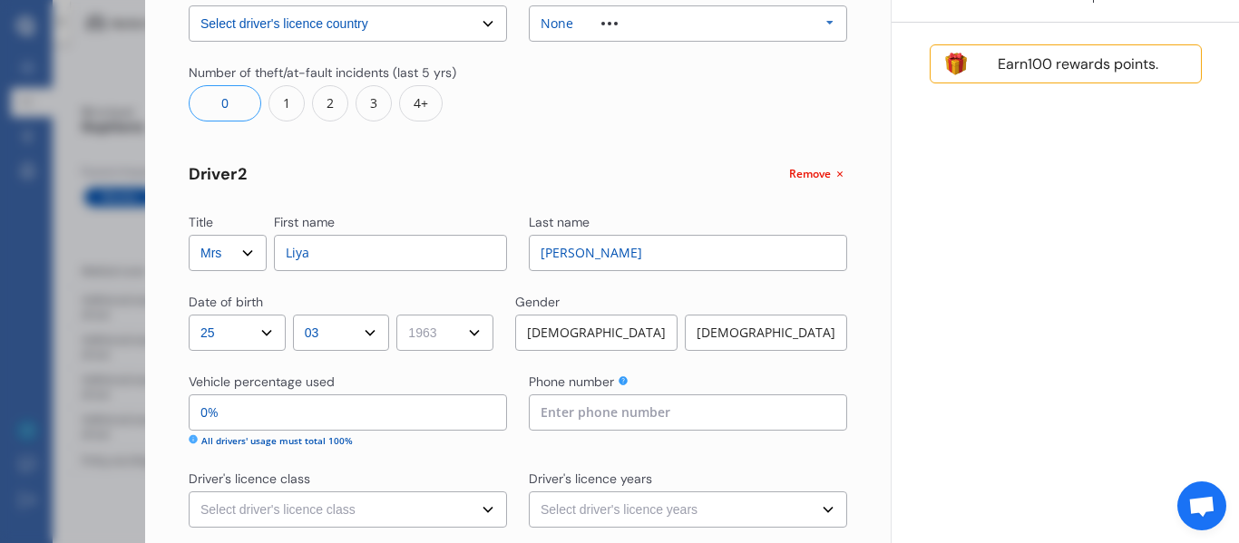
click at [403, 315] on select "YYYY 2009 2008 2007 2006 2005 2004 2003 2002 2001 2000 1999 1998 1997 1996 1995…" at bounding box center [444, 333] width 97 height 36
click at [496, 90] on div "0 1 2 3 4+" at bounding box center [348, 103] width 318 height 36
click at [497, 90] on div "0 1 2 3 4+" at bounding box center [348, 103] width 318 height 36
click at [456, 347] on select "YYYY 2009 2008 2007 2006 2005 2004 2003 2002 2001 2000 1999 1998 1997 1996 1995…" at bounding box center [444, 333] width 97 height 36
select select "1996"
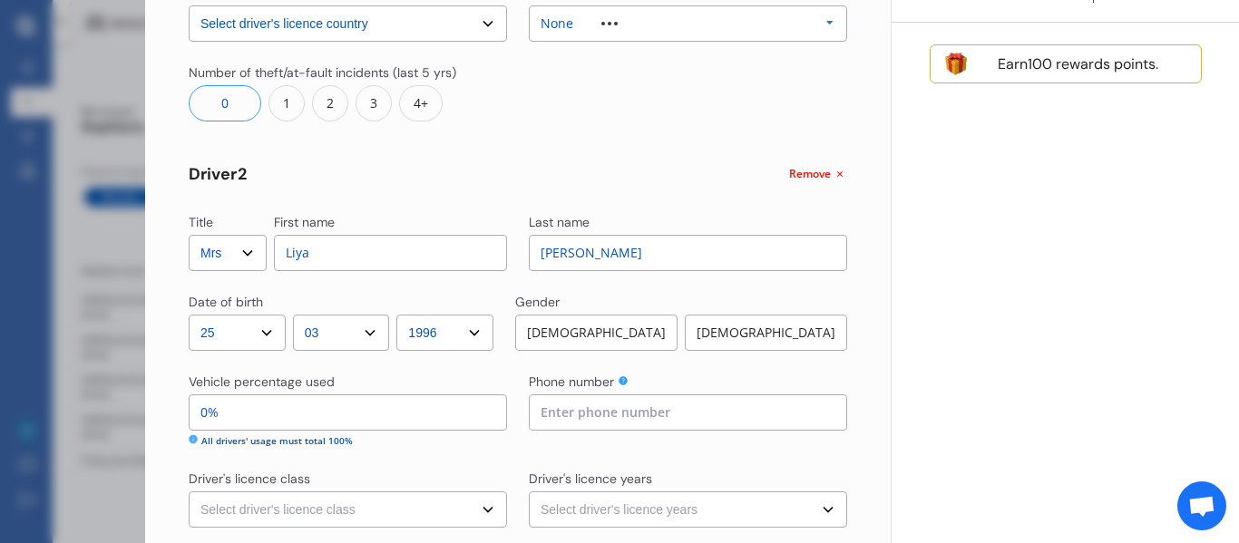
click at [403, 315] on select "YYYY 2009 2008 2007 2006 2005 2004 2003 2002 2001 2000 1999 1998 1997 1996 1995…" at bounding box center [444, 333] width 97 height 36
click at [713, 326] on div "[DEMOGRAPHIC_DATA]" at bounding box center [766, 333] width 162 height 36
click at [514, 396] on div "Vehicle percentage used 0% All drivers' usage must total 100% Phone number" at bounding box center [518, 410] width 659 height 75
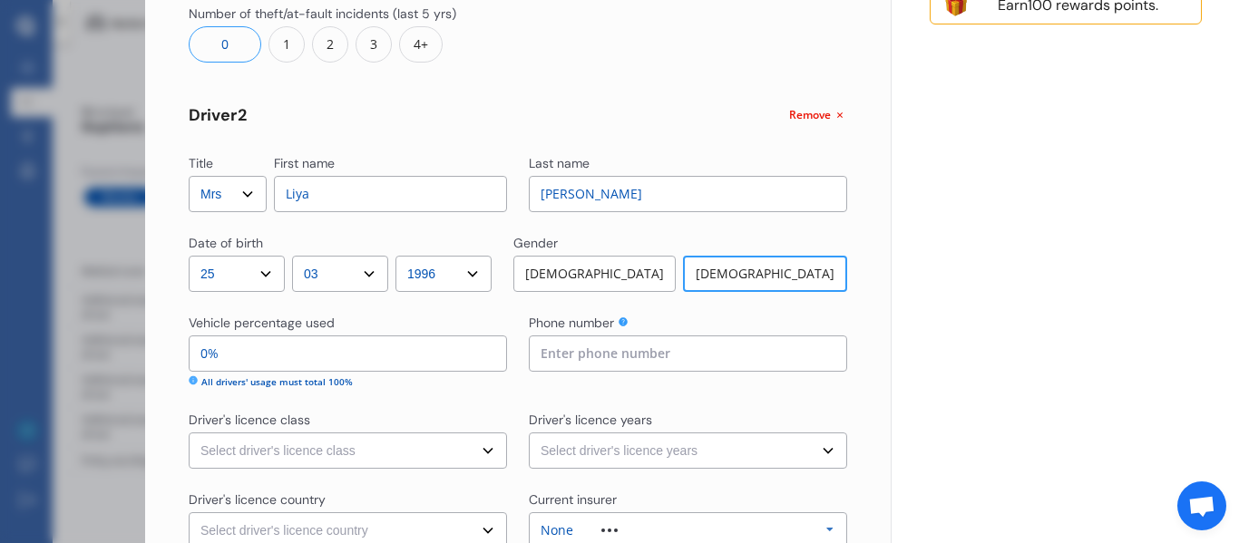
scroll to position [595, 0]
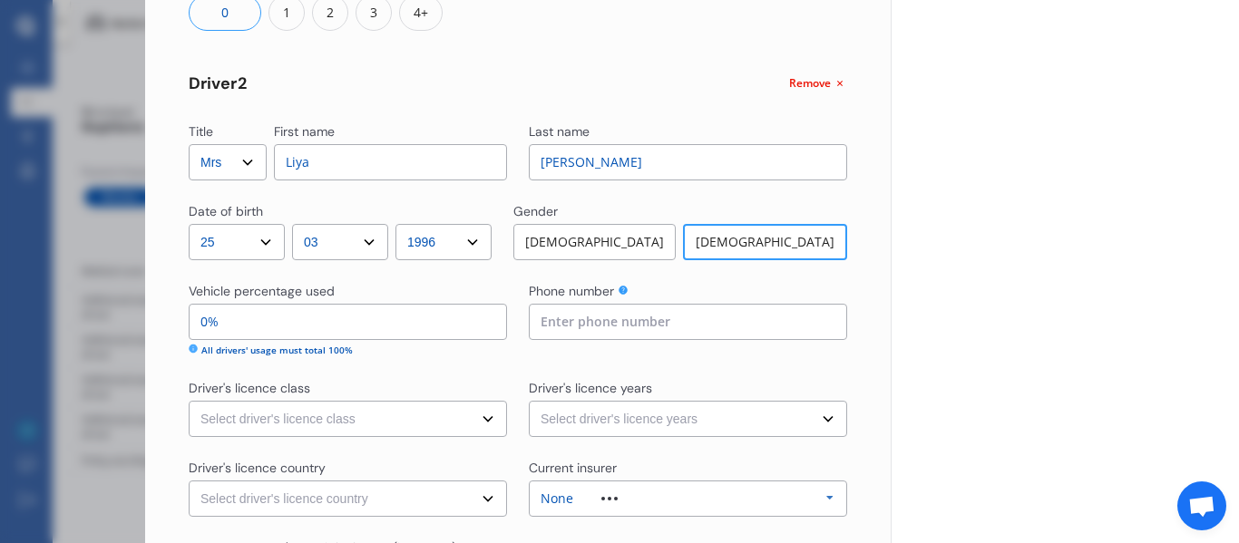
click at [434, 317] on input "0%" at bounding box center [348, 322] width 318 height 36
click at [523, 365] on div "Title Select Mr Mrs Miss Ms Dr First name [PERSON_NAME] Last name [PERSON_NAME]…" at bounding box center [518, 129] width 659 height 1147
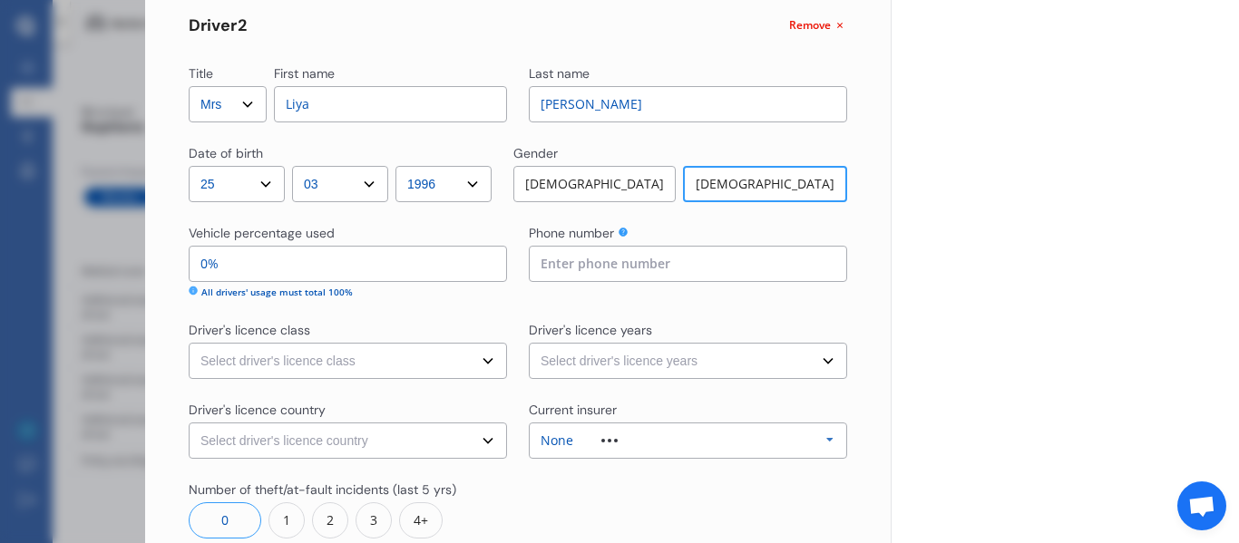
scroll to position [777, 0]
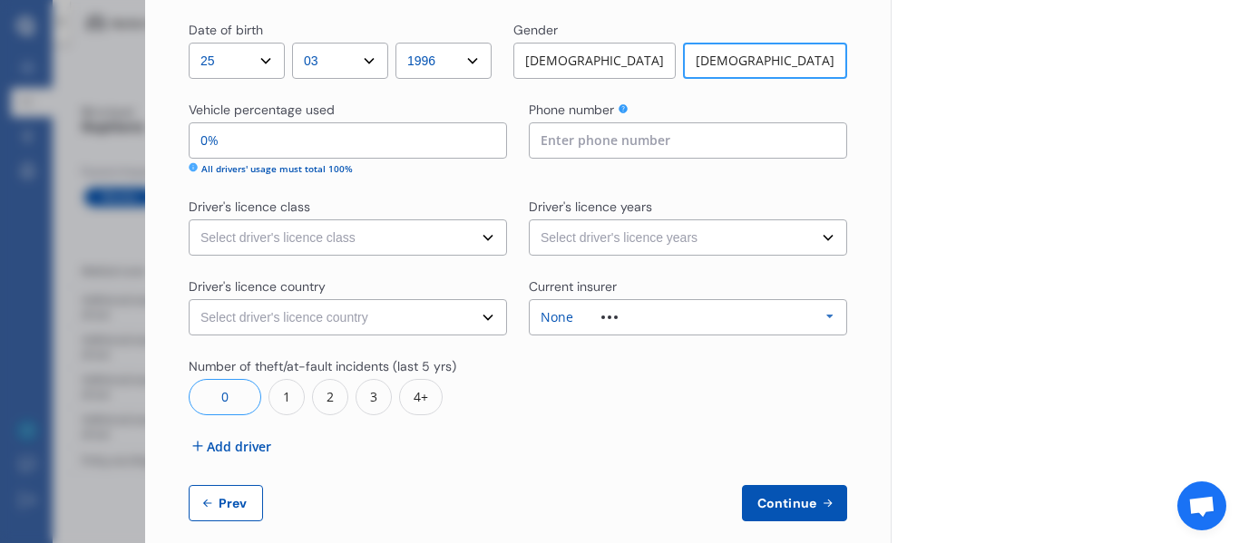
click at [376, 238] on select "Select driver's licence class None Learner Restricted Full" at bounding box center [348, 238] width 318 height 36
select select "full"
click at [189, 220] on select "Select driver's licence class None Learner Restricted Full" at bounding box center [348, 238] width 318 height 36
click at [623, 228] on select "Select driver's licence years Less than 1 year 1-2 years 2-4 years More than 4 …" at bounding box center [688, 238] width 318 height 36
select select "less than 1 year"
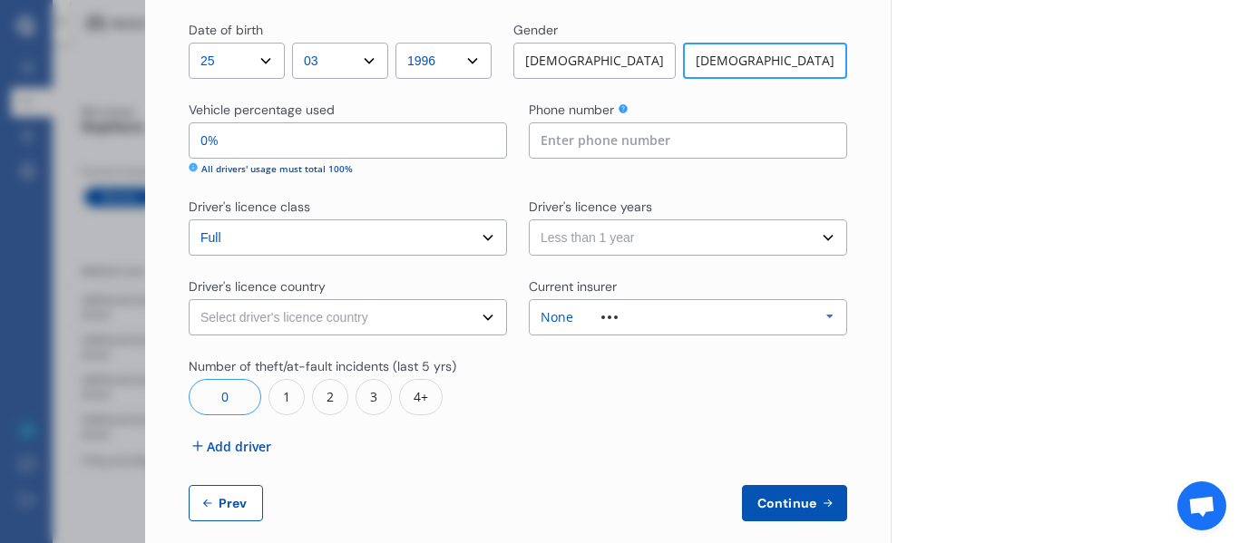
click at [529, 220] on select "Select driver's licence years Less than 1 year 1-2 years 2-4 years More than 4 …" at bounding box center [688, 238] width 318 height 36
click at [343, 331] on select "Select driver's licence country [GEOGRAPHIC_DATA] [GEOGRAPHIC_DATA] [GEOGRAPHIC…" at bounding box center [348, 317] width 318 height 36
select select "[GEOGRAPHIC_DATA]"
click at [189, 299] on select "Select driver's licence country [GEOGRAPHIC_DATA] [GEOGRAPHIC_DATA] [GEOGRAPHIC…" at bounding box center [348, 317] width 318 height 36
click at [620, 324] on div "None Allianz AAI AMI IAG - NZI/State [PERSON_NAME] Vero Unknown Other Insurer N…" at bounding box center [688, 317] width 318 height 36
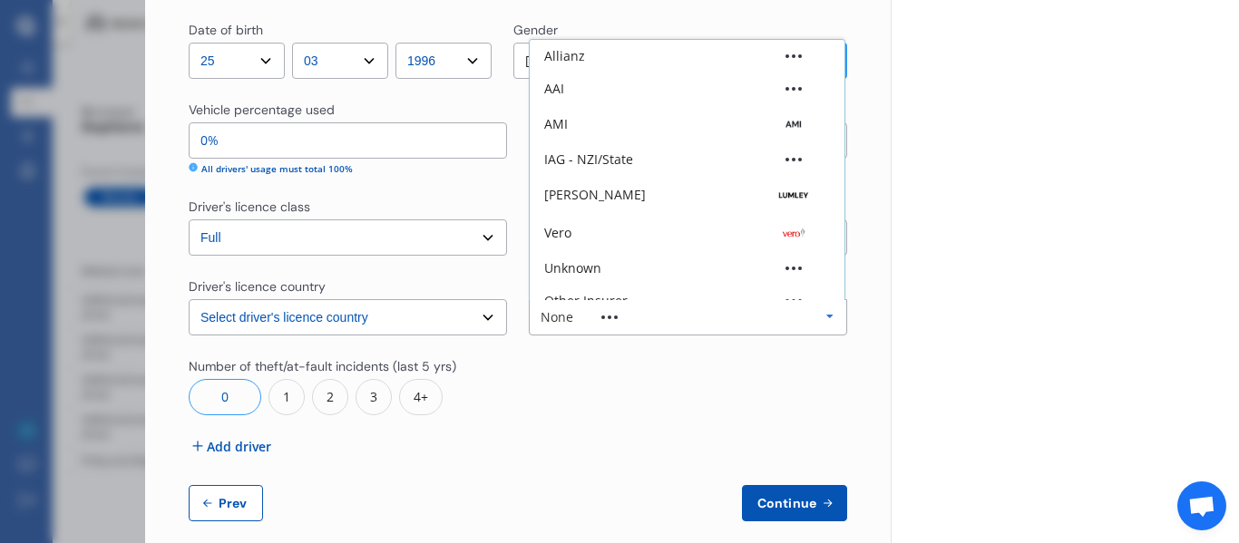
scroll to position [50, 0]
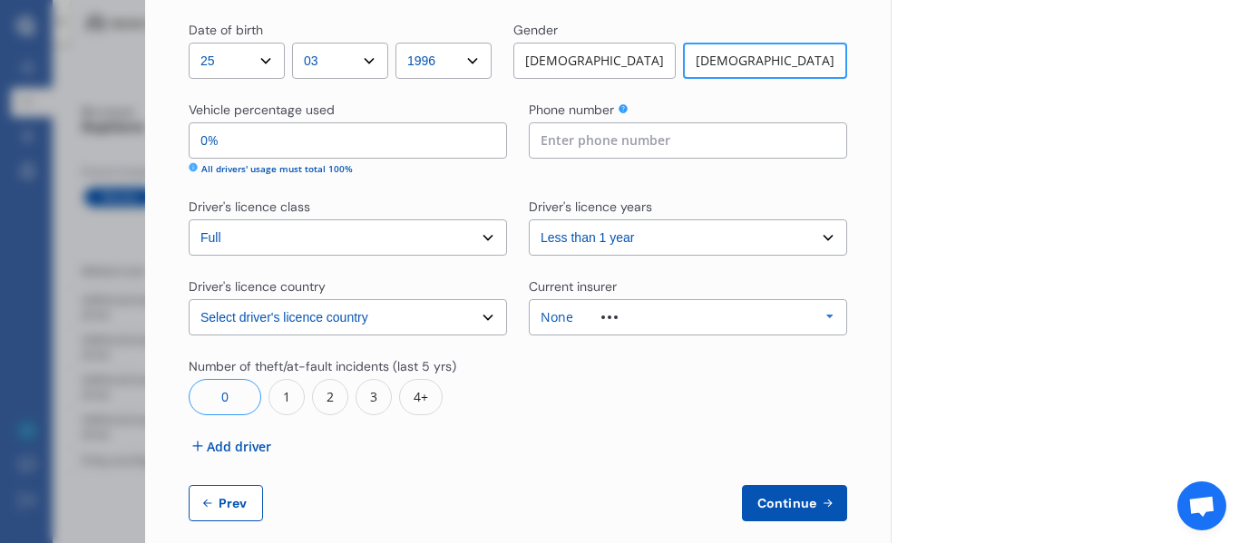
click at [600, 382] on div at bounding box center [688, 386] width 318 height 58
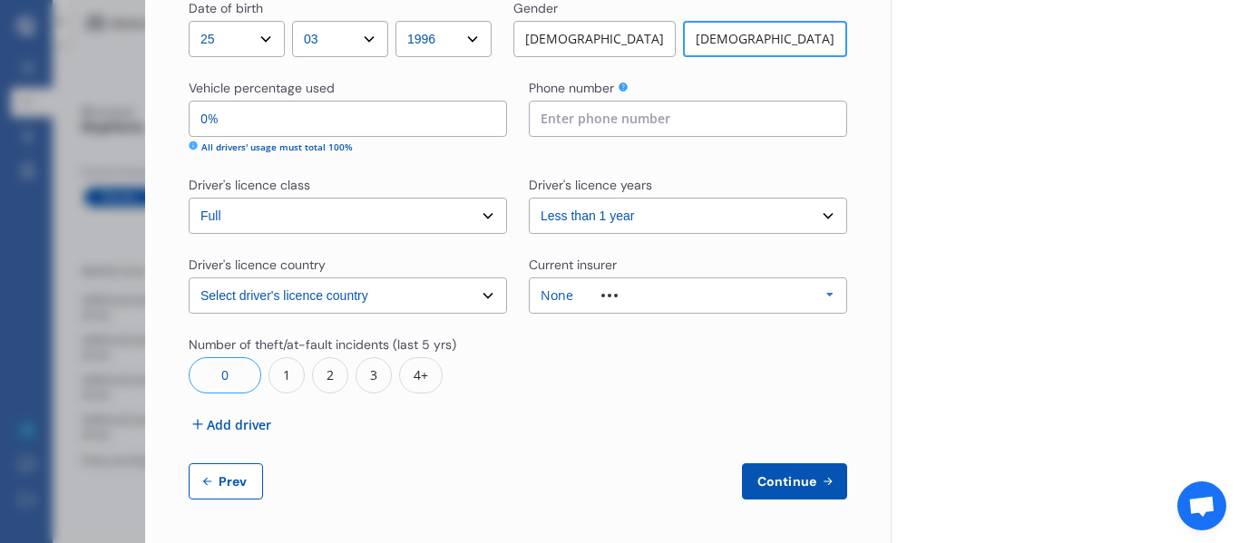
click at [767, 484] on span "Continue" at bounding box center [787, 481] width 66 height 15
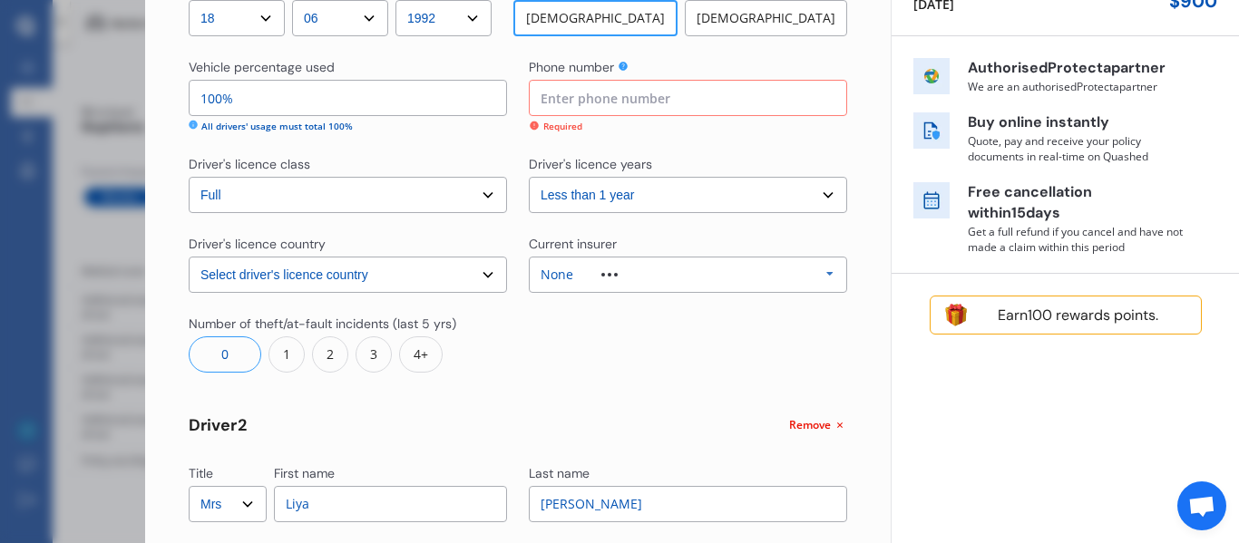
scroll to position [220, 0]
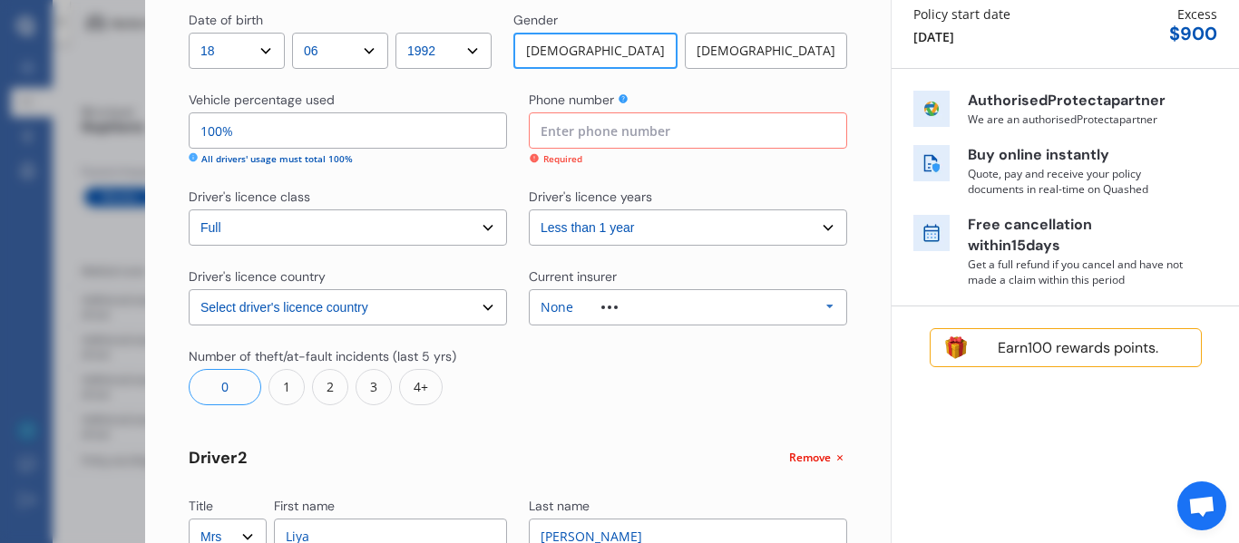
click at [596, 136] on input at bounding box center [688, 130] width 318 height 36
type input "02040352013"
click at [841, 399] on div "Yearly Monthly $130.17 / mo Step # 2 Drivers Title Select Mr Mrs Miss Ms Dr Fir…" at bounding box center [518, 475] width 746 height 1291
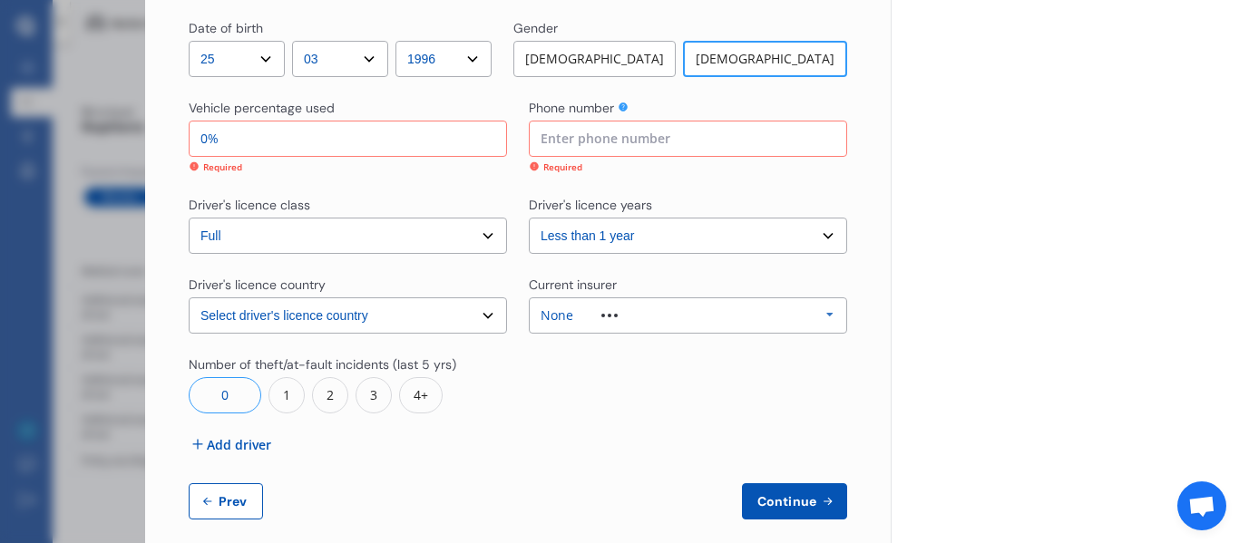
scroll to position [798, 0]
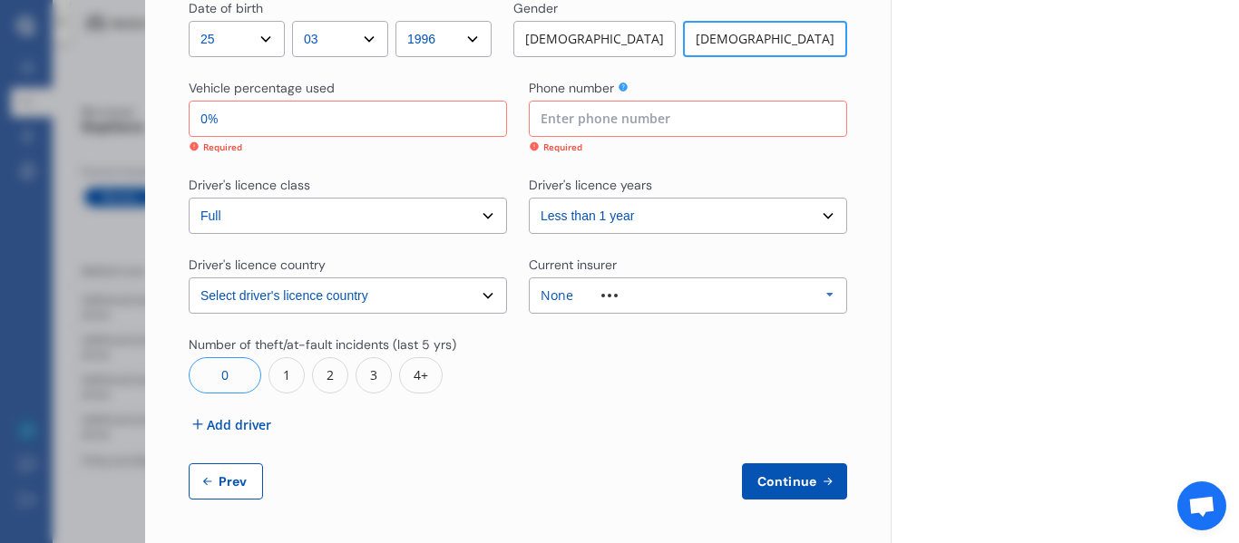
click at [689, 123] on input at bounding box center [688, 119] width 318 height 36
type input "272279261"
click at [349, 121] on input "0%" at bounding box center [348, 119] width 318 height 36
type input "99%"
type input "01%"
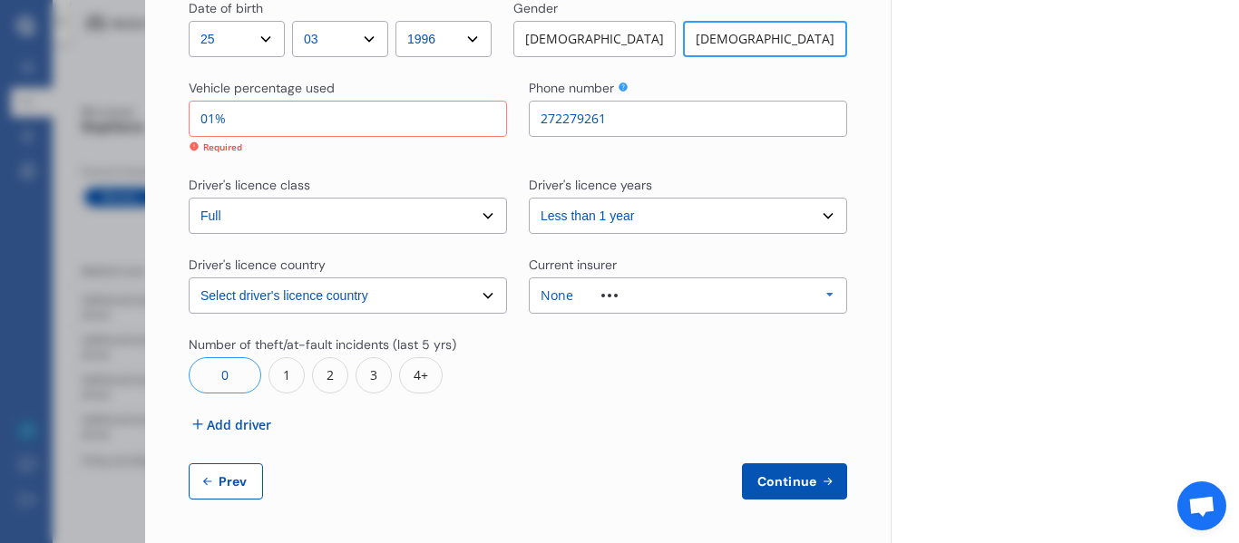
type input "100%"
type input "0%"
type input "99%"
type input "1%"
type input "90%"
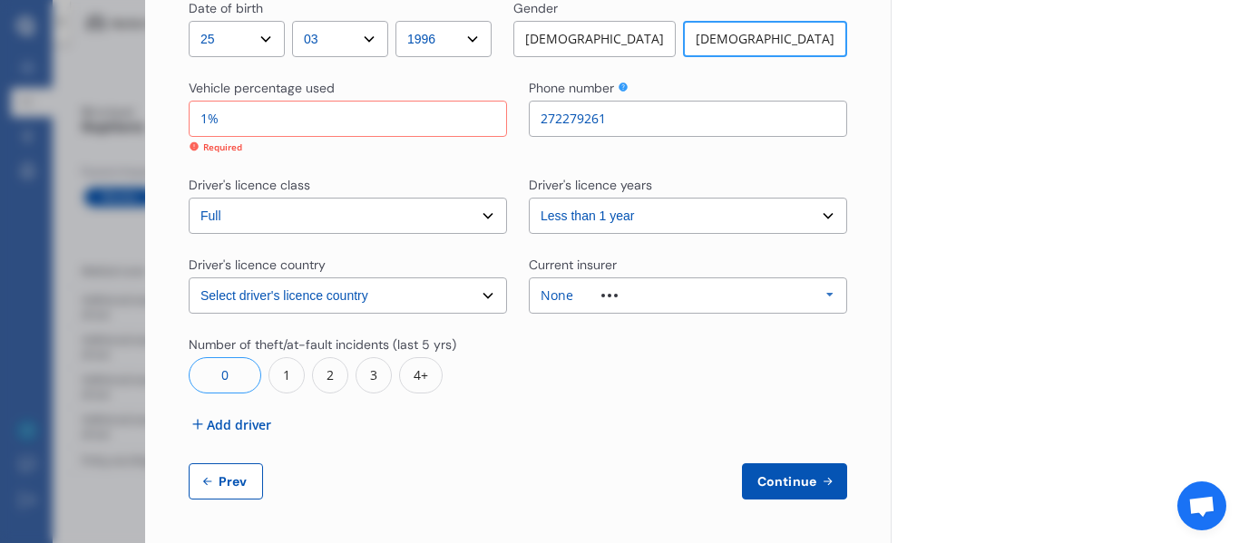
type input "10%"
type input "0%"
type input "100%"
click at [786, 490] on button "Continue" at bounding box center [794, 482] width 105 height 36
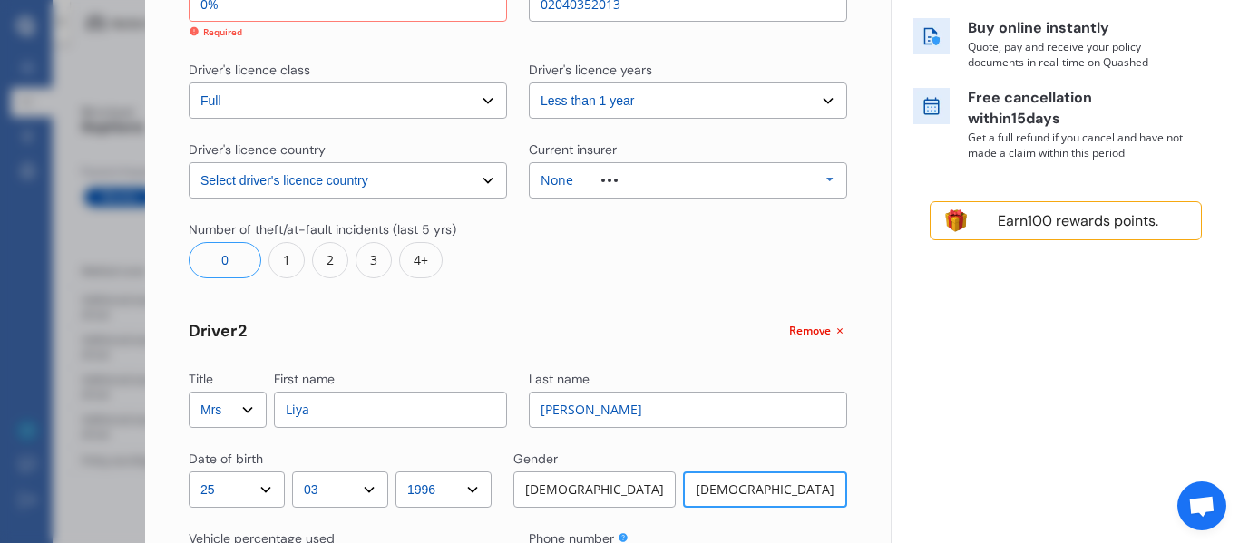
scroll to position [311, 0]
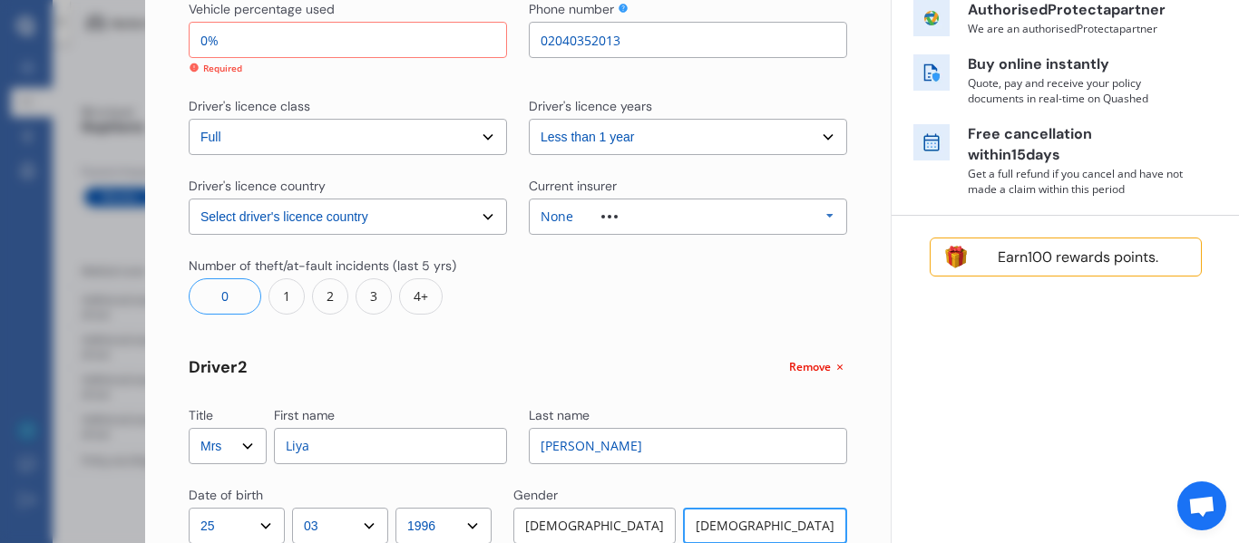
click at [318, 45] on input "0%" at bounding box center [348, 40] width 318 height 36
type input "01%"
type input "99%"
type input "010%"
type input "90%"
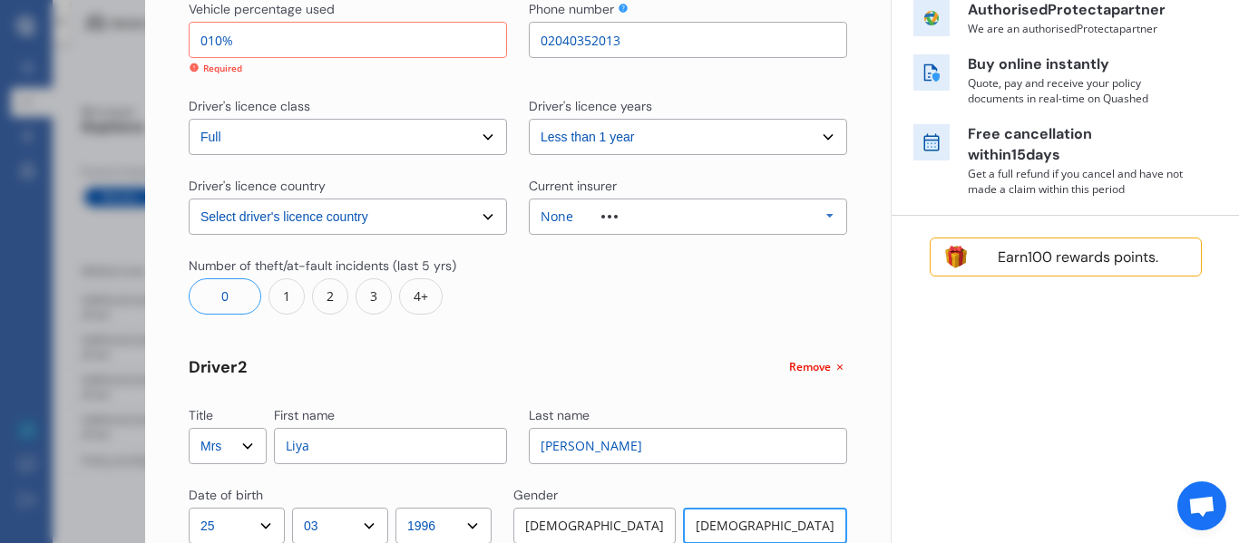
type input "0100%"
type input "0%"
type input "010%"
type input "90%"
type input "01%"
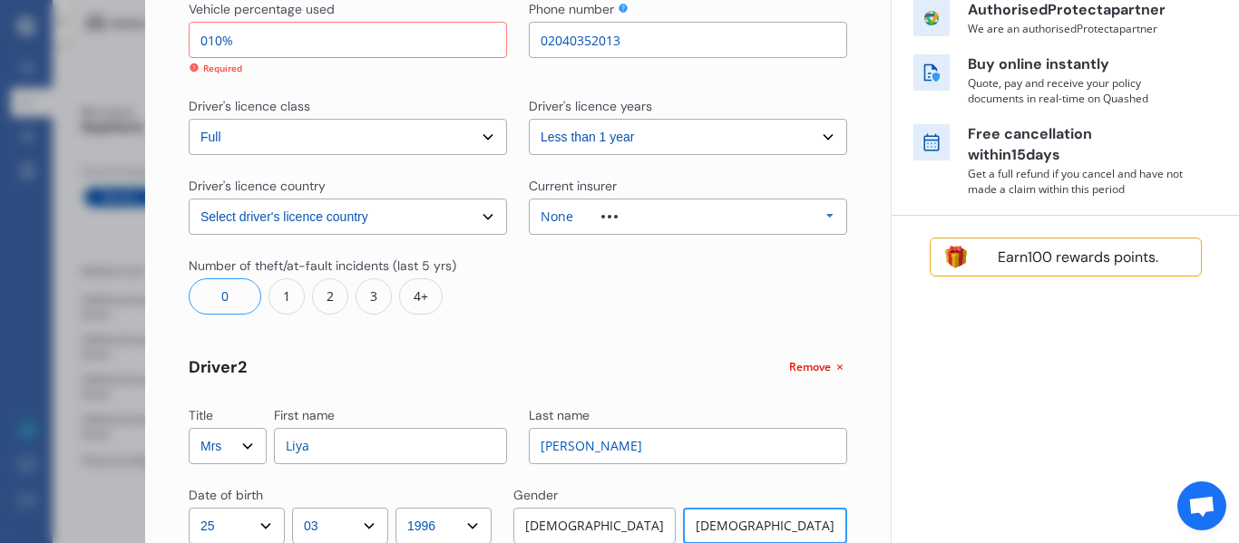
type input "99%"
type input "0%"
type input "100%"
type input "1%"
type input "99%"
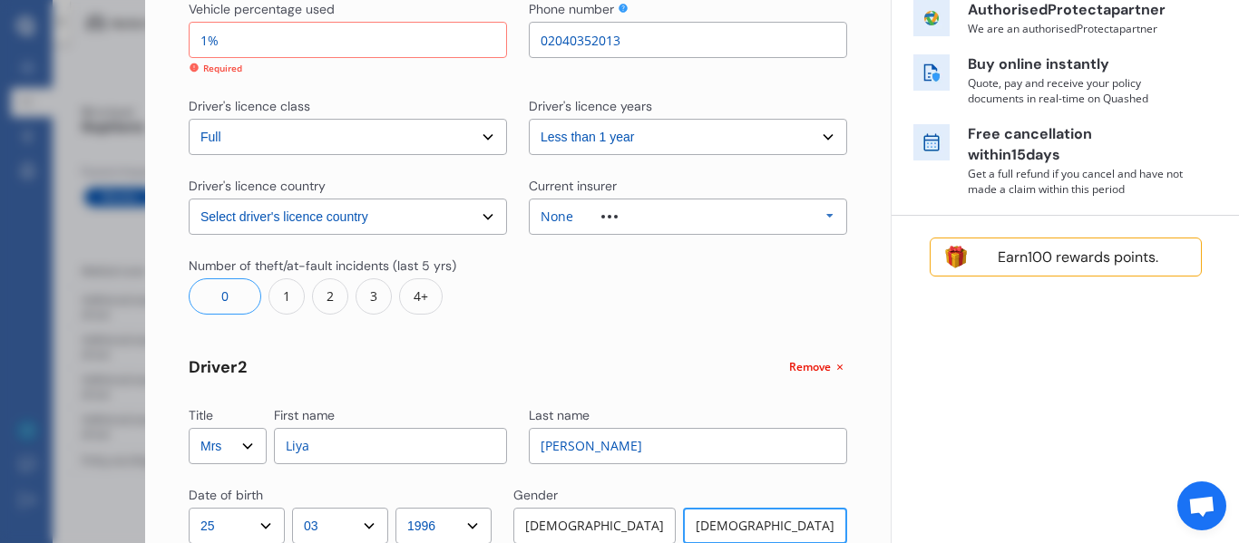
type input "10%"
type input "90%"
type input "100%"
type input "0%"
click at [660, 334] on div "Title Select Mr Mrs Miss Ms Dr First name [PERSON_NAME] Last name [PERSON_NAME]…" at bounding box center [518, 413] width 659 height 1147
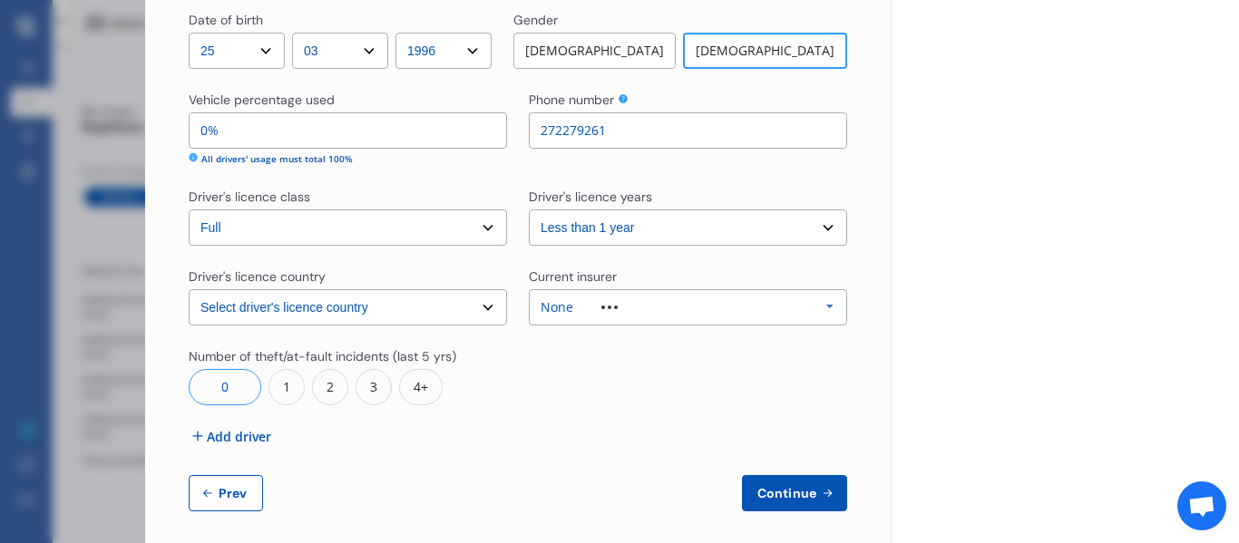
scroll to position [798, 0]
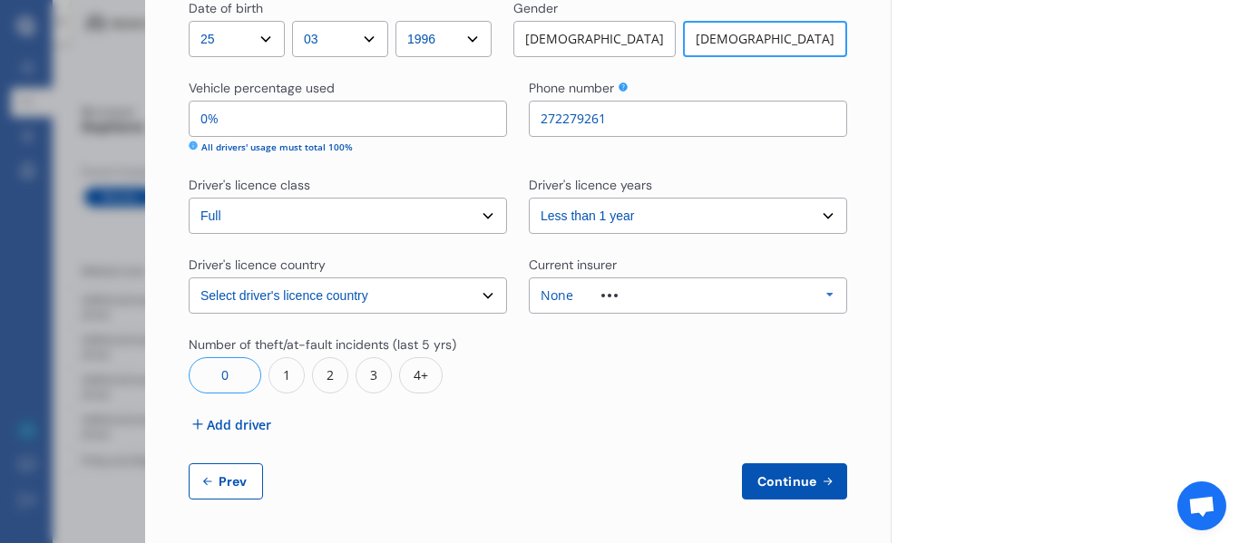
click at [803, 474] on span "Continue" at bounding box center [787, 481] width 66 height 15
click at [288, 126] on input "0%" at bounding box center [348, 119] width 318 height 36
drag, startPoint x: 285, startPoint y: 122, endPoint x: 124, endPoint y: 110, distance: 161.1
click at [124, 110] on div "Disconnect Connected Minimise Yearly Monthly $130.17 / mo Step # 2 Drivers Titl…" at bounding box center [619, 271] width 1239 height 543
type input "99%"
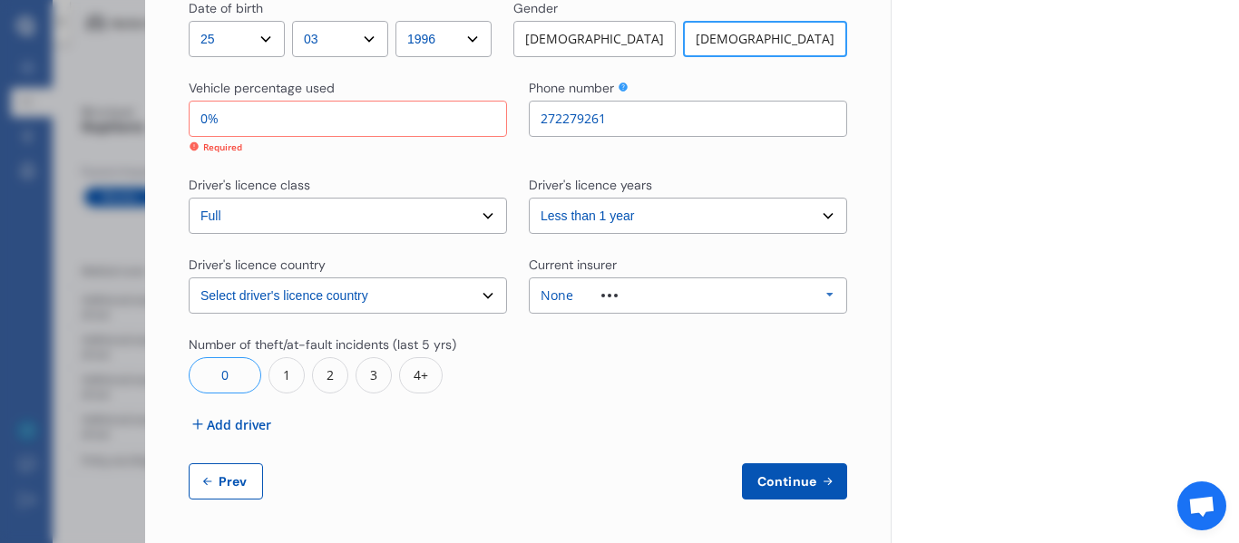
type input "1%"
type input "90%"
type input "10%"
type input "0%"
type input "100%"
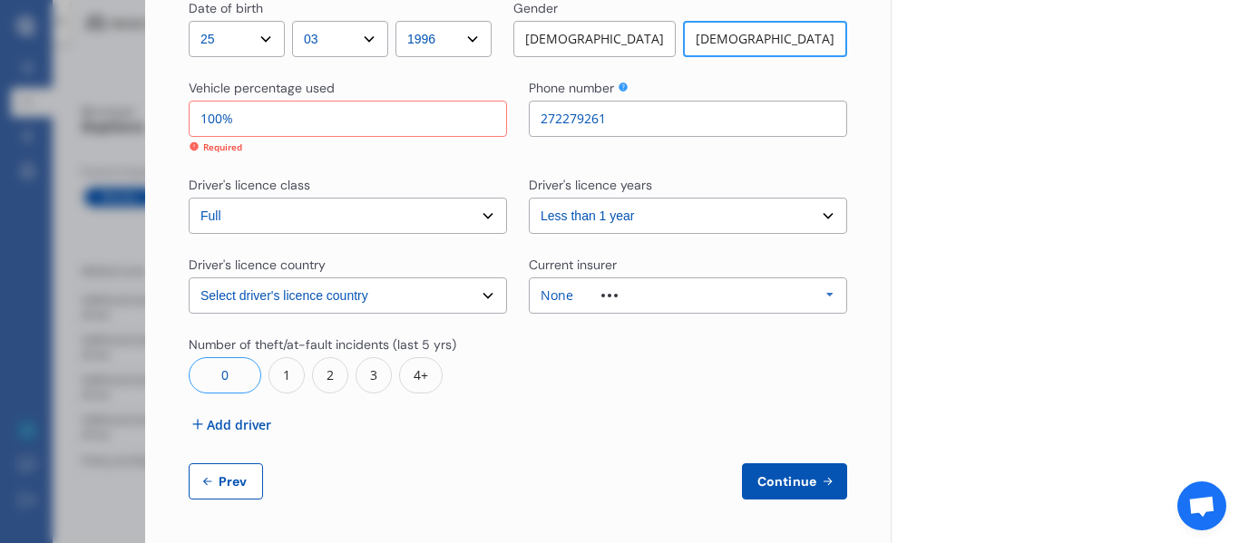
click at [777, 475] on span "Continue" at bounding box center [787, 481] width 66 height 15
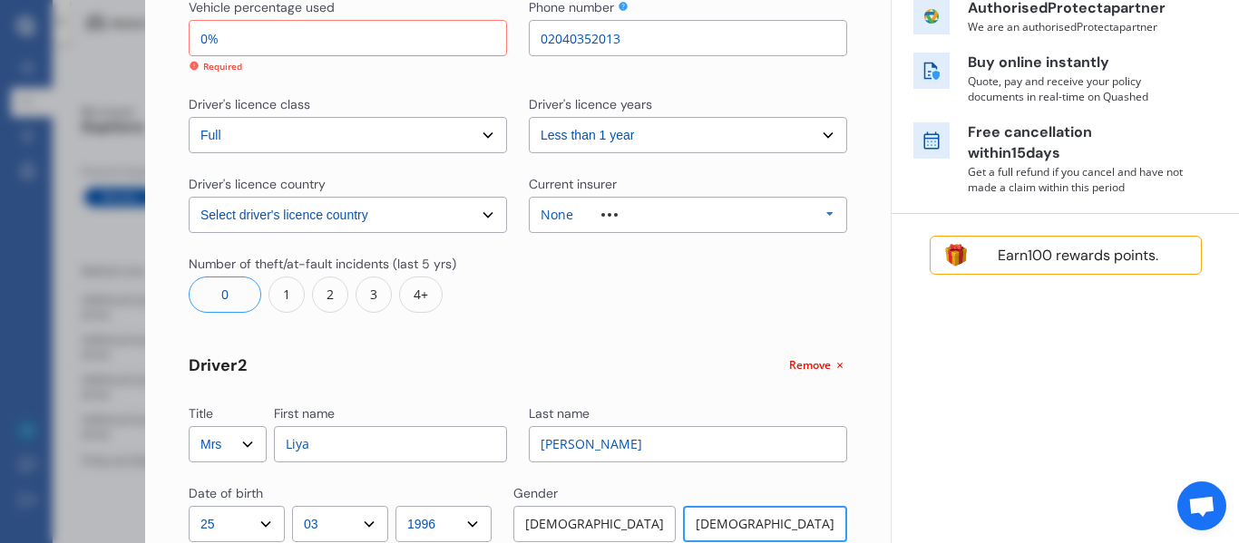
scroll to position [311, 0]
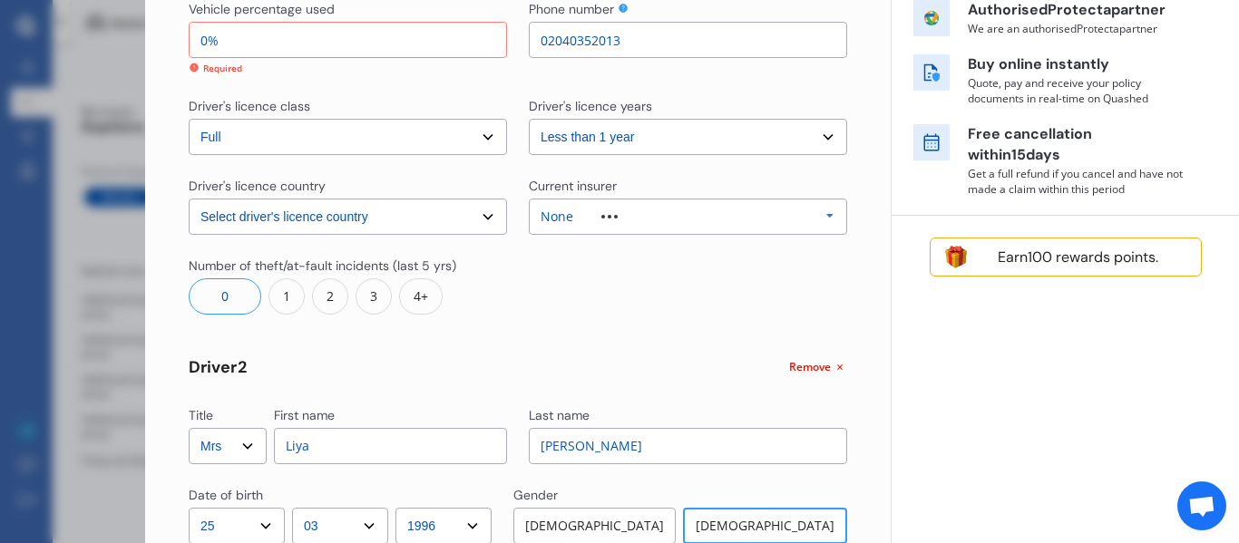
click at [210, 36] on input "0%" at bounding box center [348, 40] width 318 height 36
type input "1%"
type input "99%"
type input "10%"
type input "90%"
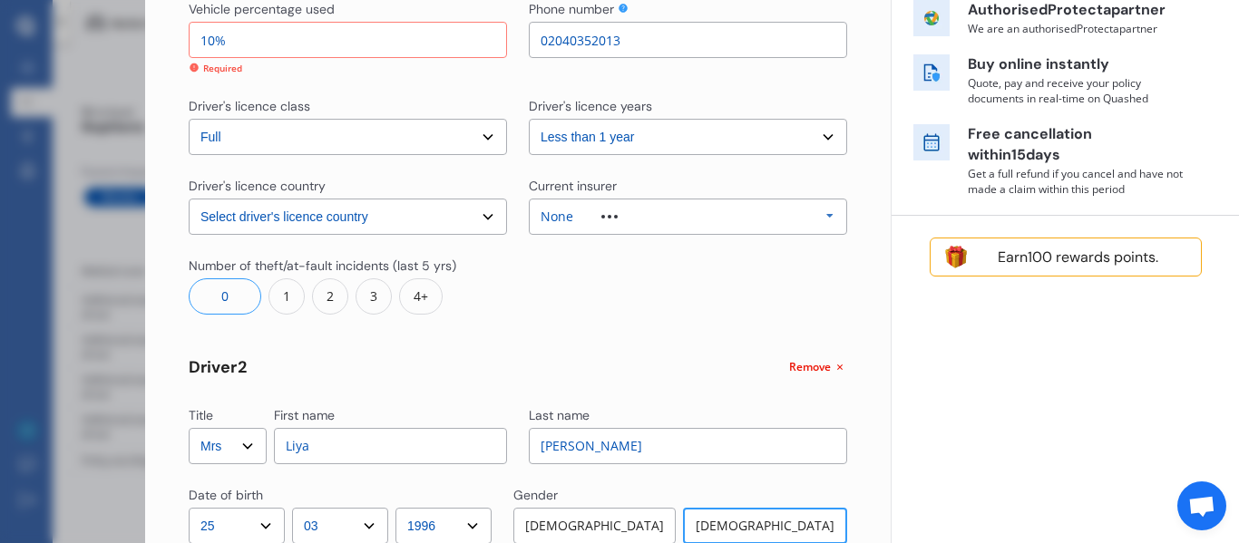
type input "100%"
type input "0%"
click at [449, 83] on div "Title Select Mr Mrs Miss Ms Dr First name [PERSON_NAME] Last name [PERSON_NAME]…" at bounding box center [518, 413] width 659 height 1147
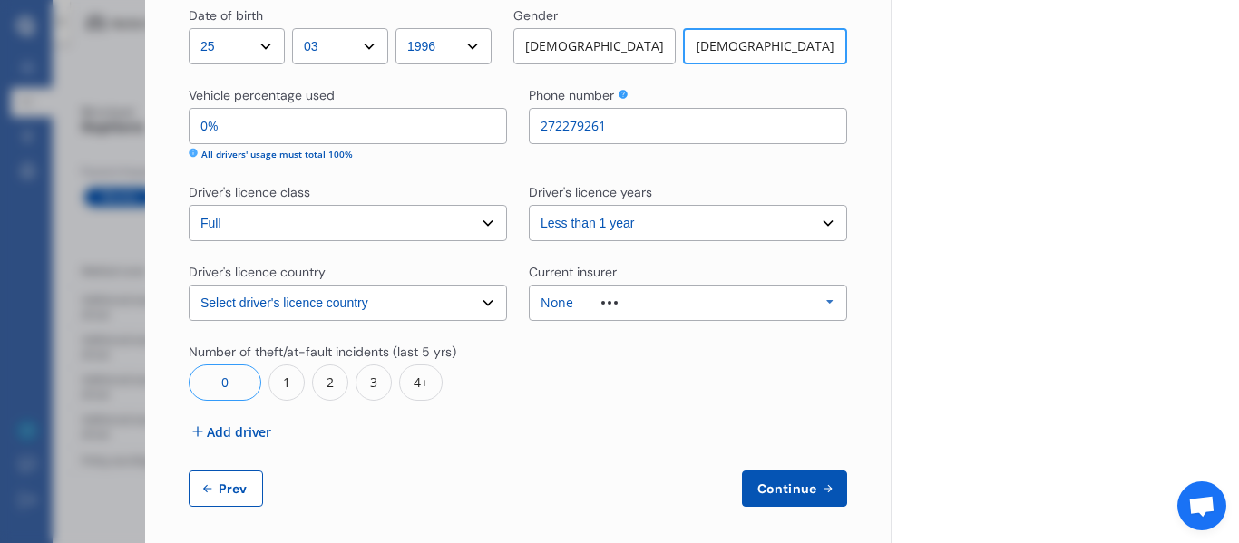
scroll to position [798, 0]
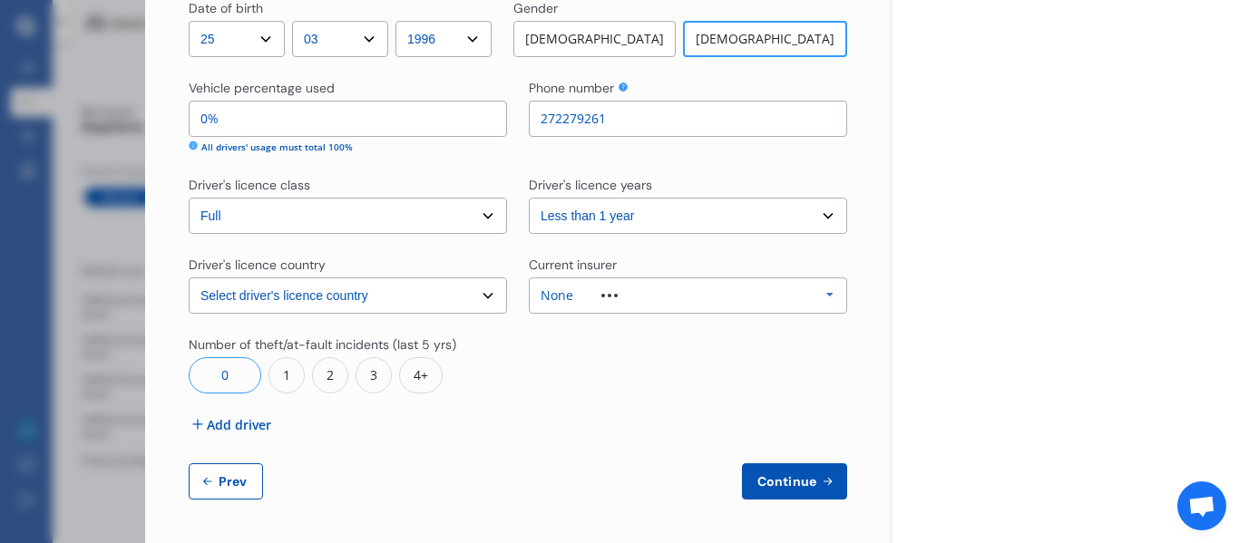
click at [790, 481] on span "Continue" at bounding box center [787, 481] width 66 height 15
click at [199, 145] on icon at bounding box center [194, 147] width 11 height 12
click at [212, 145] on div "Required" at bounding box center [222, 148] width 39 height 14
click at [213, 145] on div "Required" at bounding box center [222, 148] width 39 height 14
click at [296, 112] on input "0%" at bounding box center [348, 119] width 318 height 36
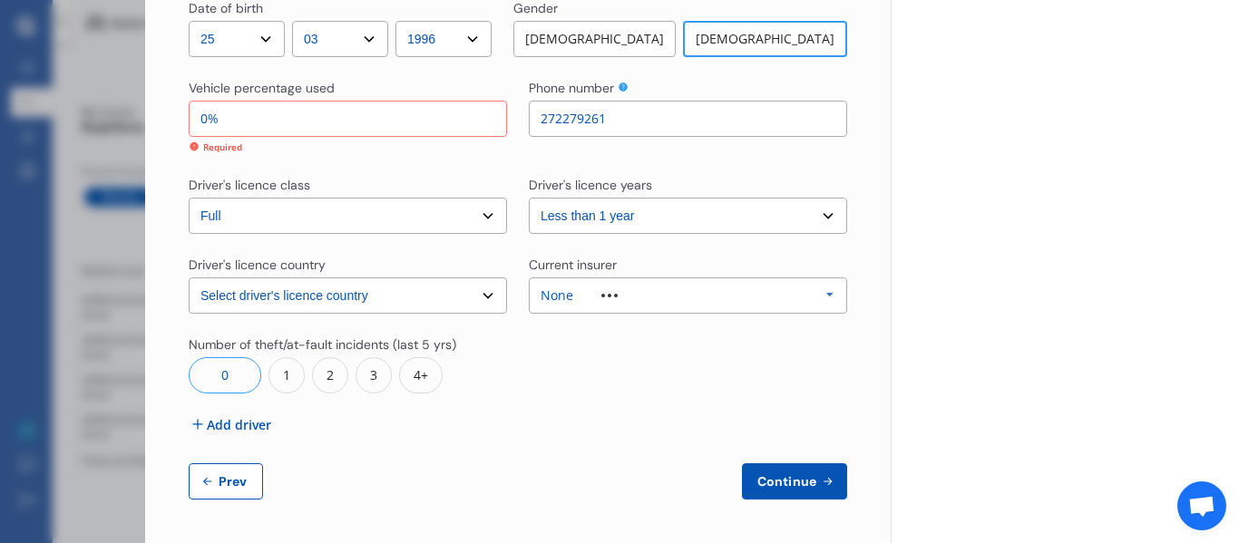
type input "95%"
type input "050%"
type input "95%"
type input "05%"
type input "100%"
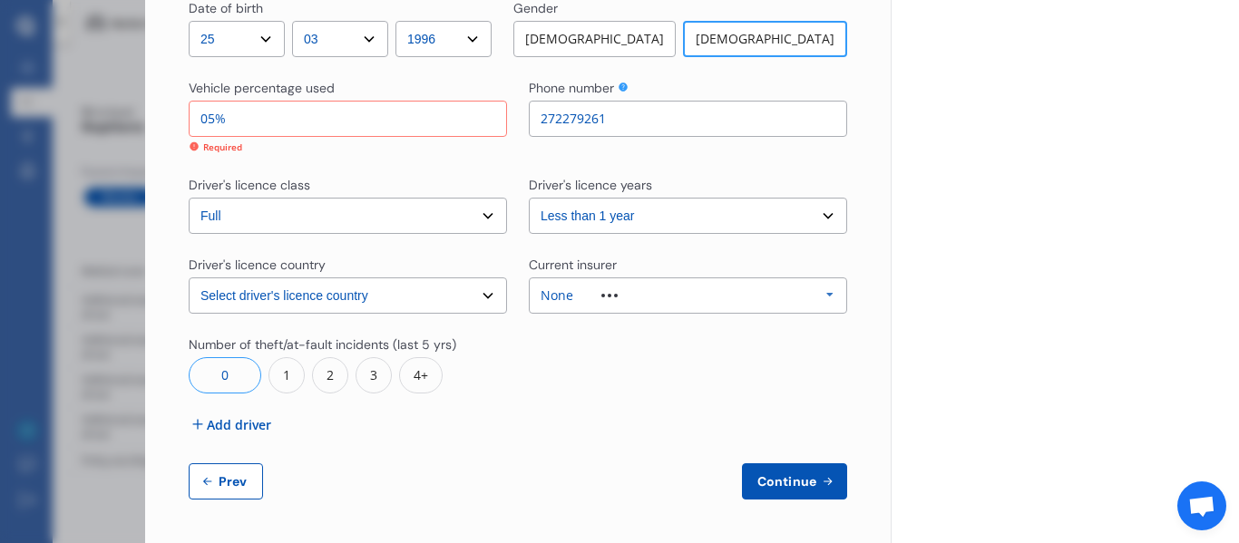
type input "0%"
type input "95%"
type input "5%"
type input "50%"
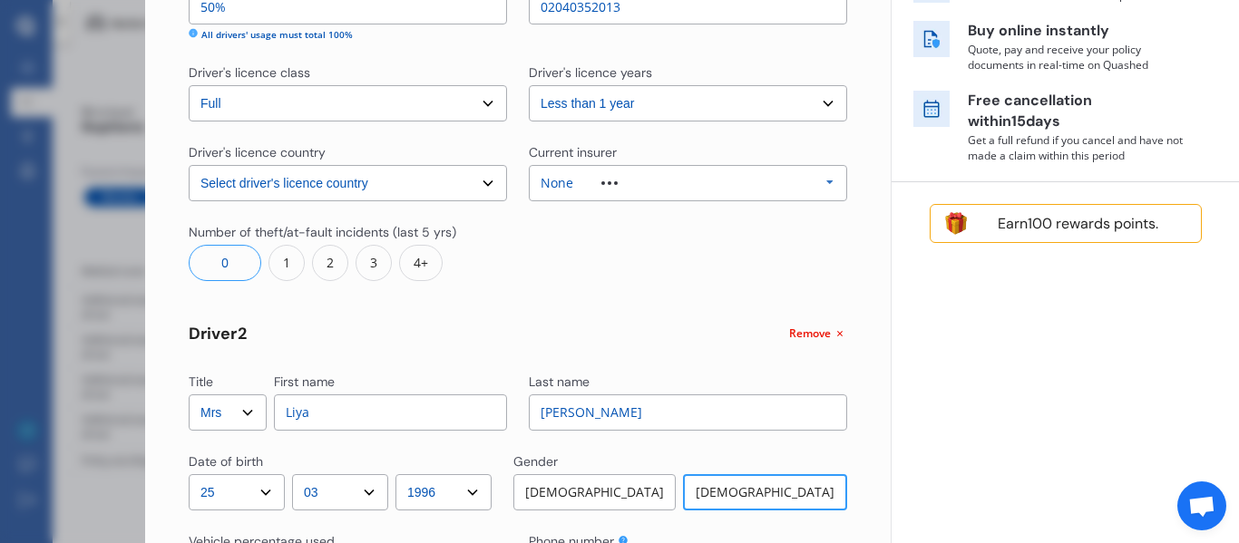
scroll to position [254, 0]
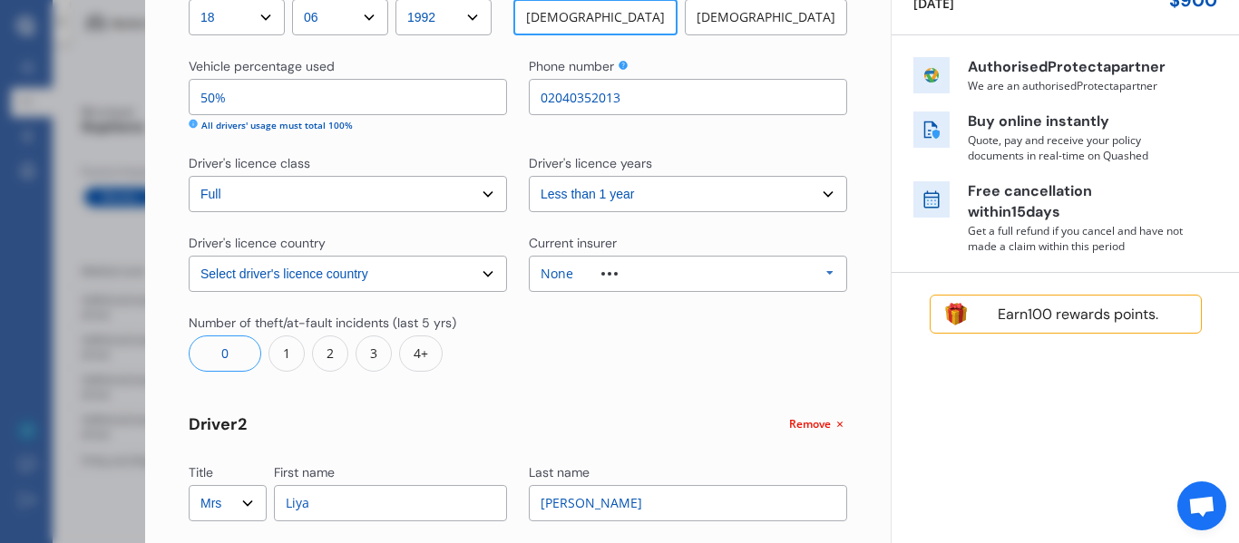
click at [214, 98] on input "50%" at bounding box center [348, 97] width 318 height 36
drag, startPoint x: 214, startPoint y: 98, endPoint x: 177, endPoint y: 93, distance: 37.5
click at [177, 93] on div "Yearly Monthly $130.17 / mo Step # 2 Drivers Title Select Mr Mrs Miss Ms Dr Fir…" at bounding box center [518, 442] width 746 height 1291
type input "1%"
type input "99%"
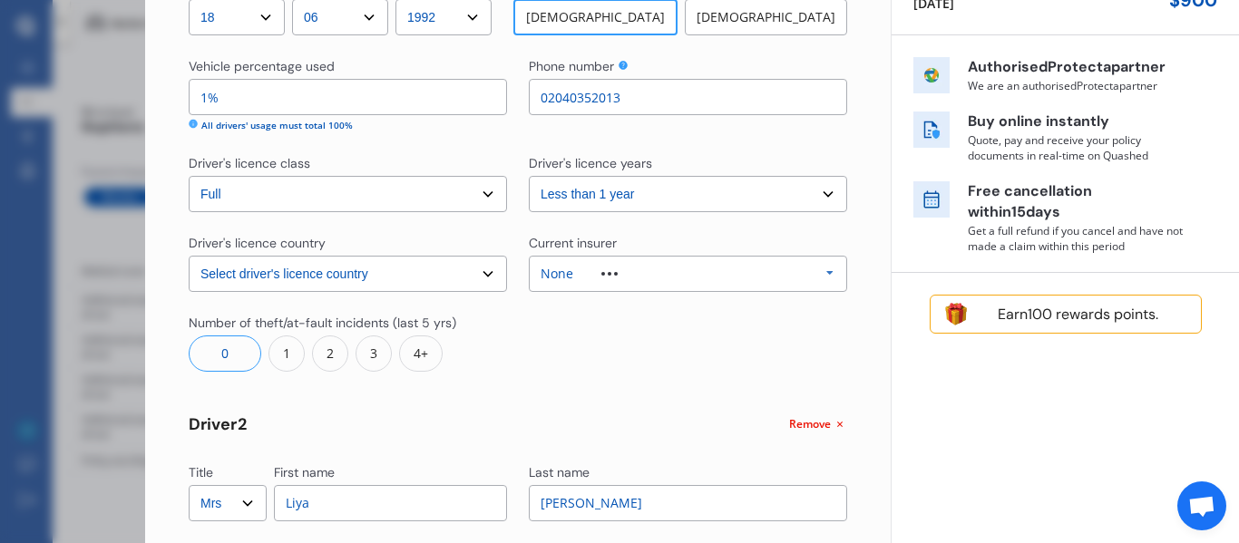
type input "10%"
type input "90%"
type input "100%"
type input "0%"
type input "100%"
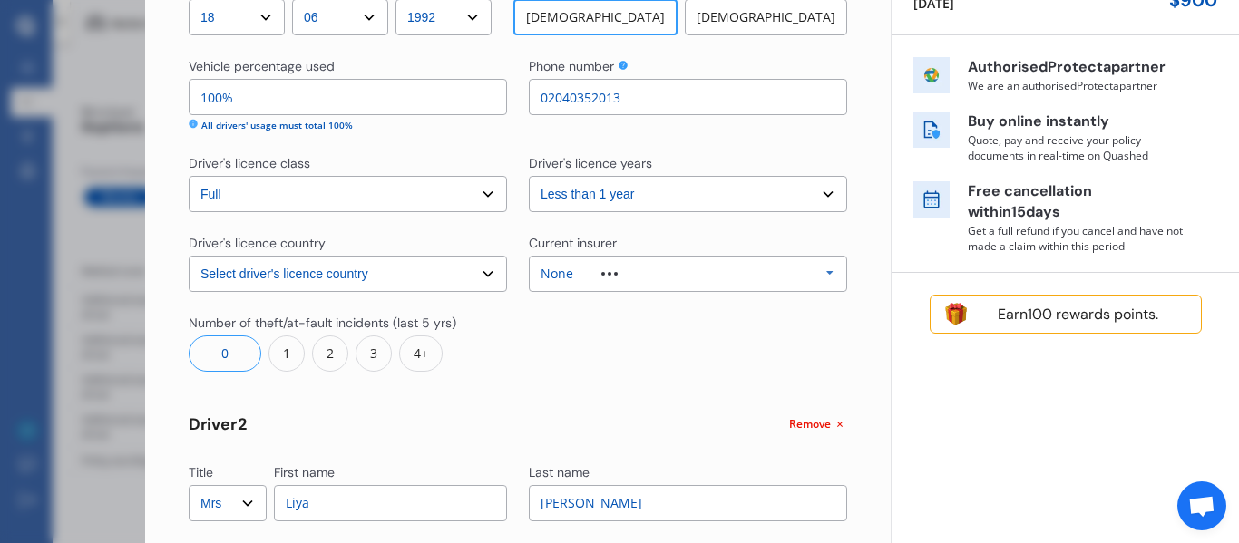
click at [619, 387] on div "Title Select Mr Mrs Miss Ms Dr First name [PERSON_NAME] Last name [PERSON_NAME]…" at bounding box center [518, 470] width 659 height 1147
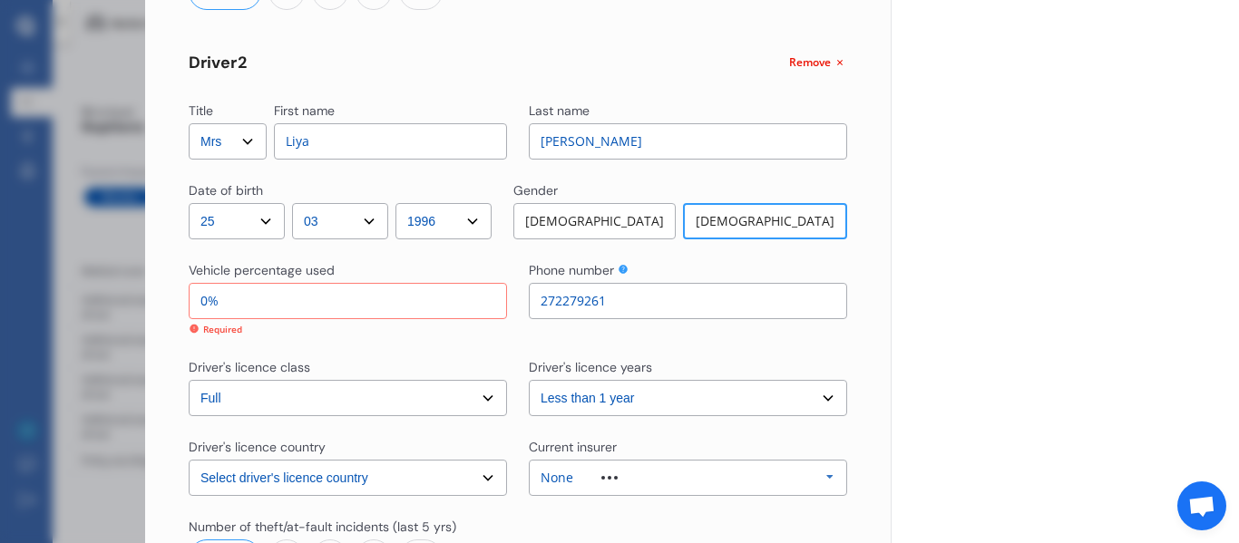
scroll to position [617, 0]
click at [455, 339] on div "Title Select Mr Mrs Miss Ms Dr First name [PERSON_NAME] Last name [PERSON_NAME]…" at bounding box center [518, 108] width 659 height 1147
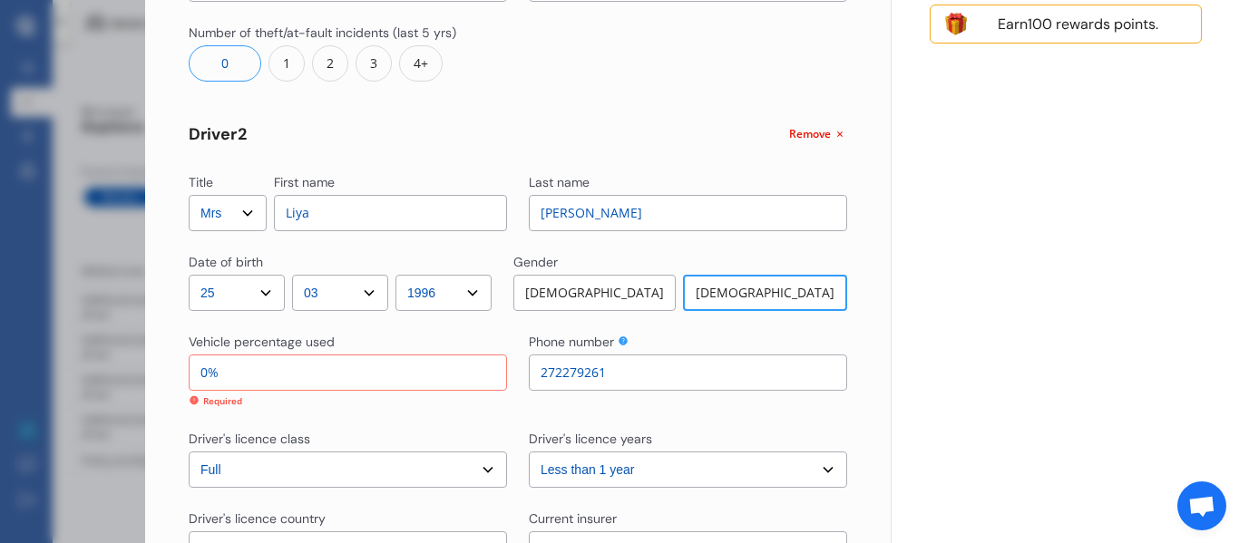
scroll to position [798, 0]
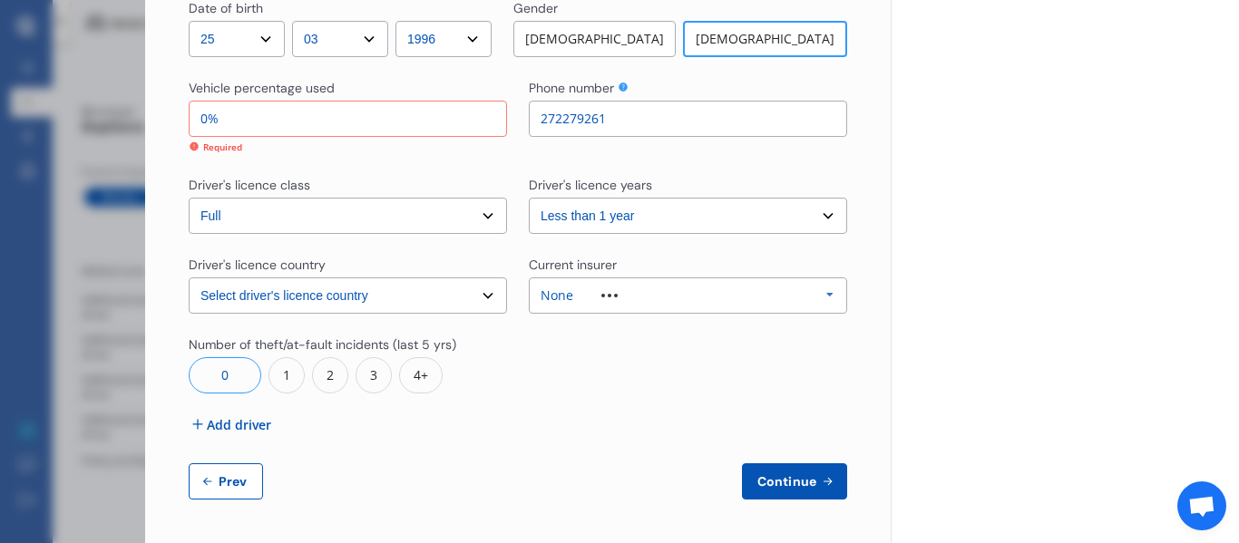
click at [786, 475] on span "Continue" at bounding box center [787, 481] width 66 height 15
click at [777, 479] on span "Continue" at bounding box center [787, 481] width 66 height 15
click at [776, 480] on span "Continue" at bounding box center [787, 481] width 66 height 15
click at [775, 480] on span "Continue" at bounding box center [787, 481] width 66 height 15
click at [774, 484] on span "Continue" at bounding box center [787, 481] width 66 height 15
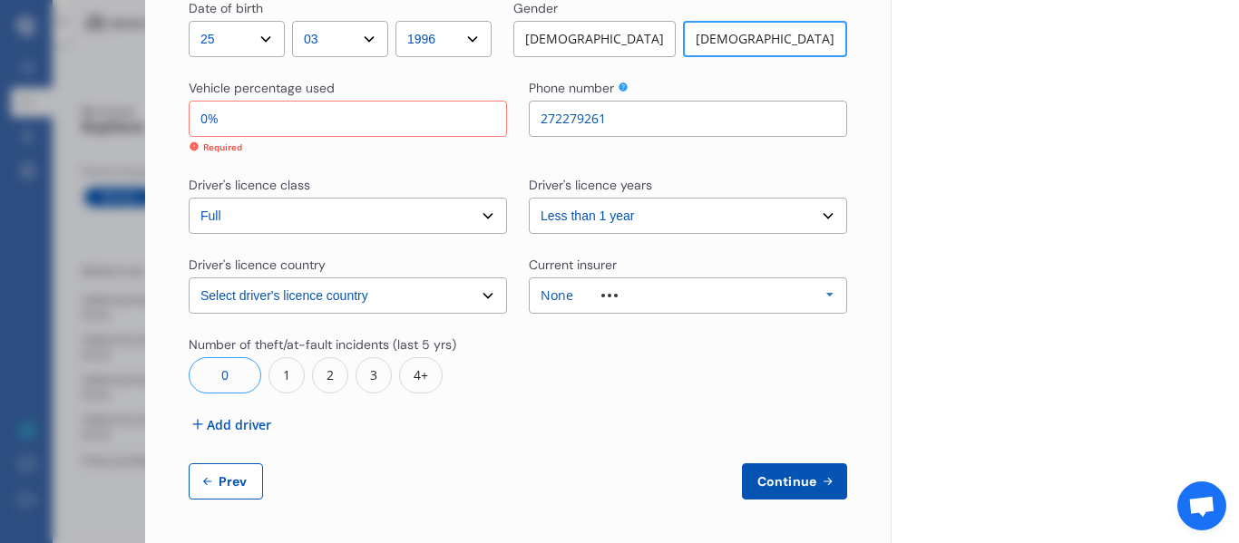
click at [331, 117] on input "0%" at bounding box center [348, 119] width 318 height 36
type input "02%"
type input "77%"
type input "23%"
click at [789, 488] on span "Continue" at bounding box center [787, 481] width 66 height 15
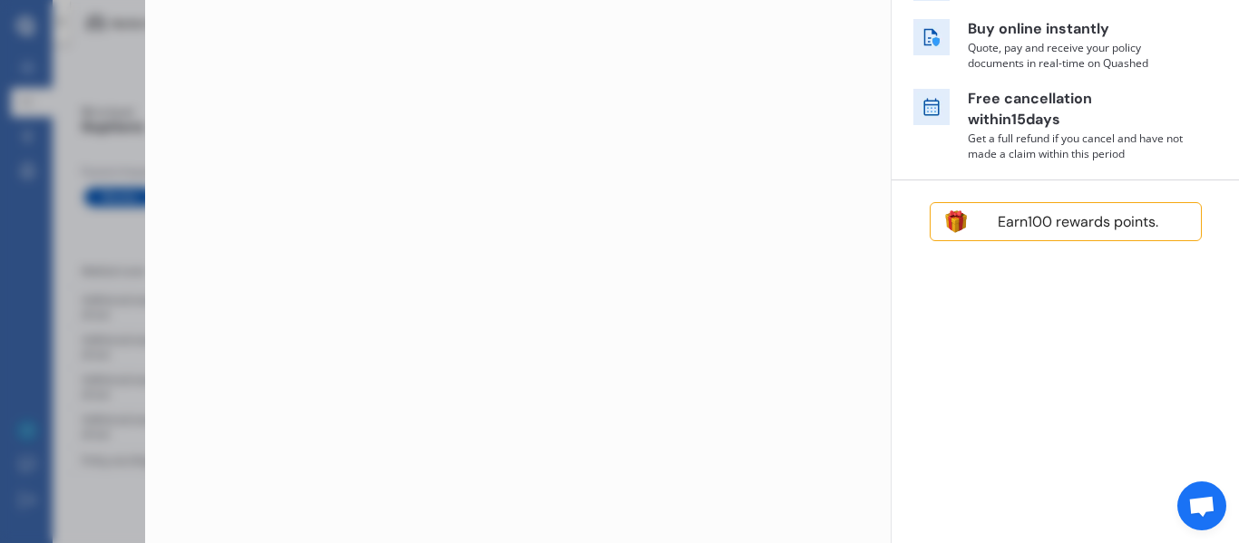
scroll to position [0, 0]
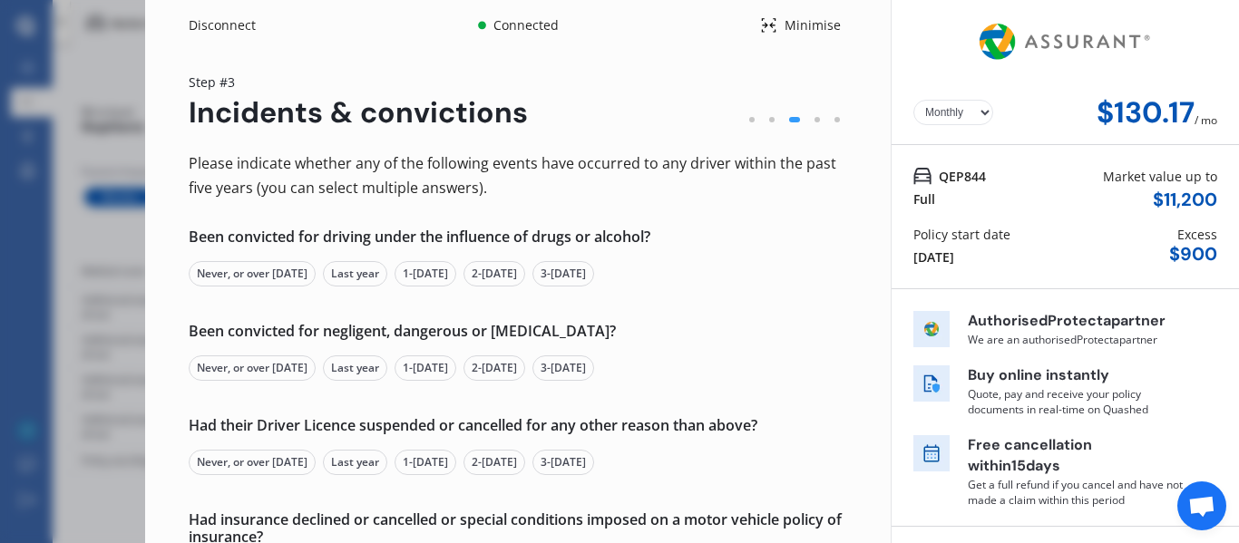
click at [271, 274] on div "Never, or over [DATE]" at bounding box center [252, 273] width 127 height 25
click at [280, 371] on div "Never, or over [DATE]" at bounding box center [252, 368] width 127 height 25
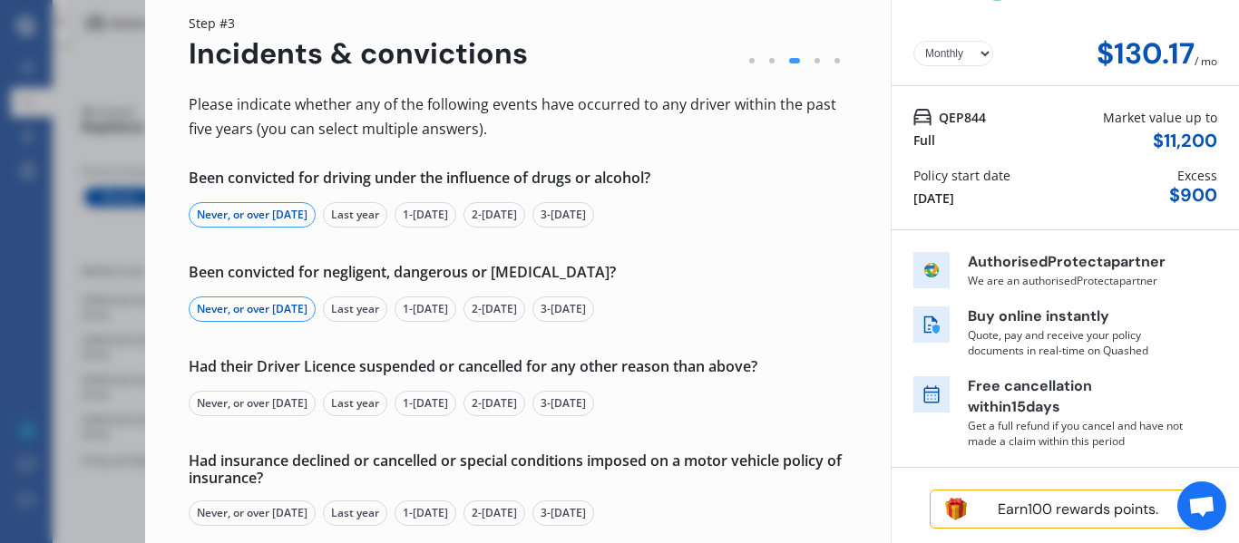
scroll to position [91, 0]
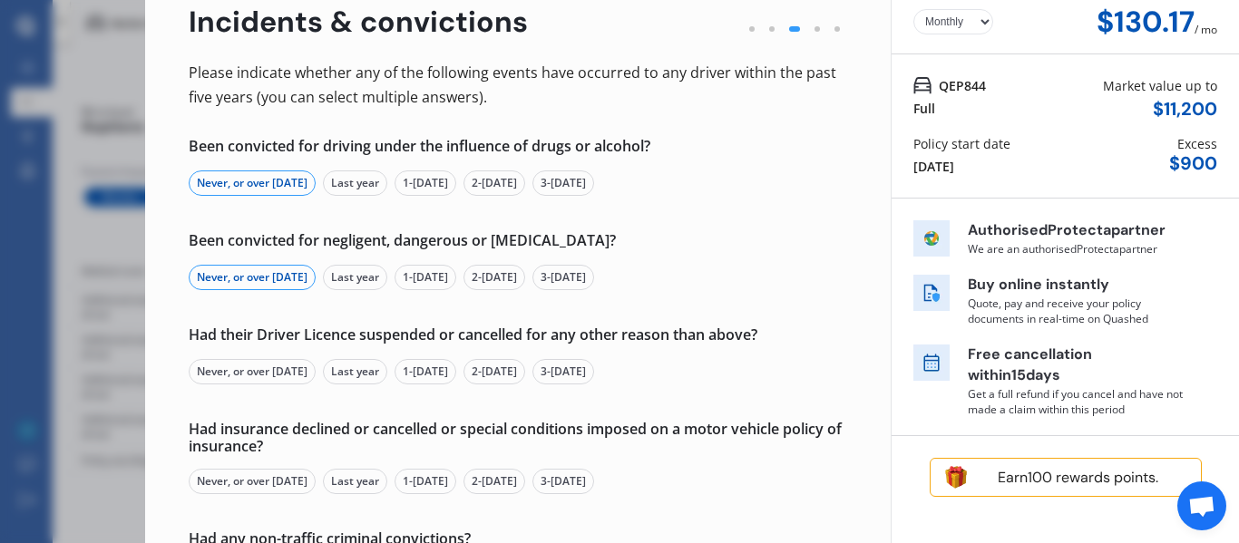
click at [266, 374] on div "Never, or over [DATE]" at bounding box center [252, 371] width 127 height 25
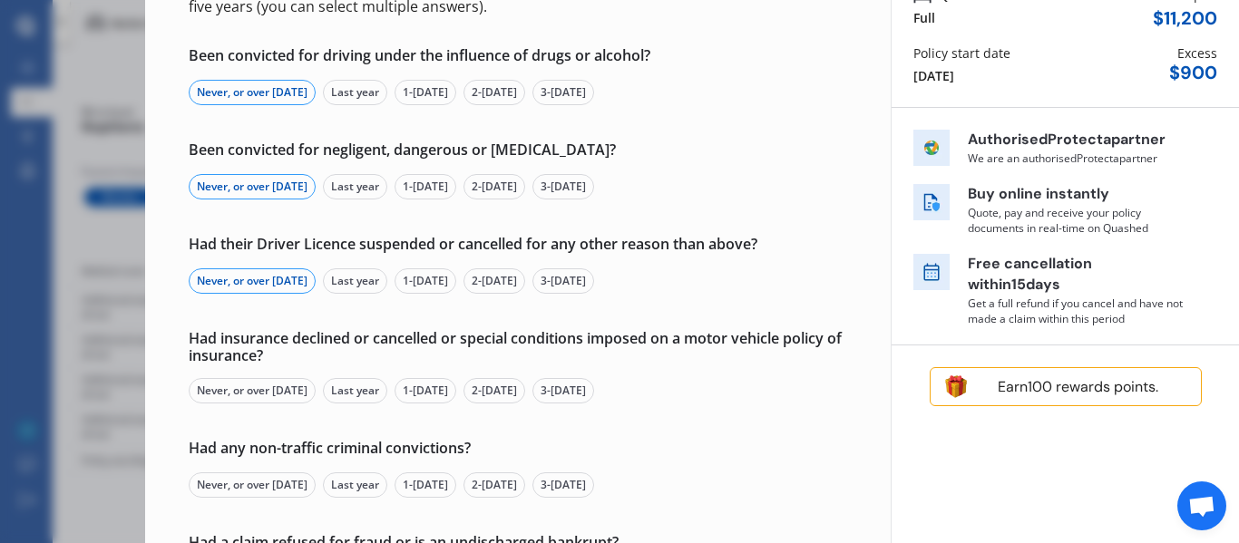
click at [259, 386] on div "Never, or over [DATE]" at bounding box center [252, 390] width 127 height 25
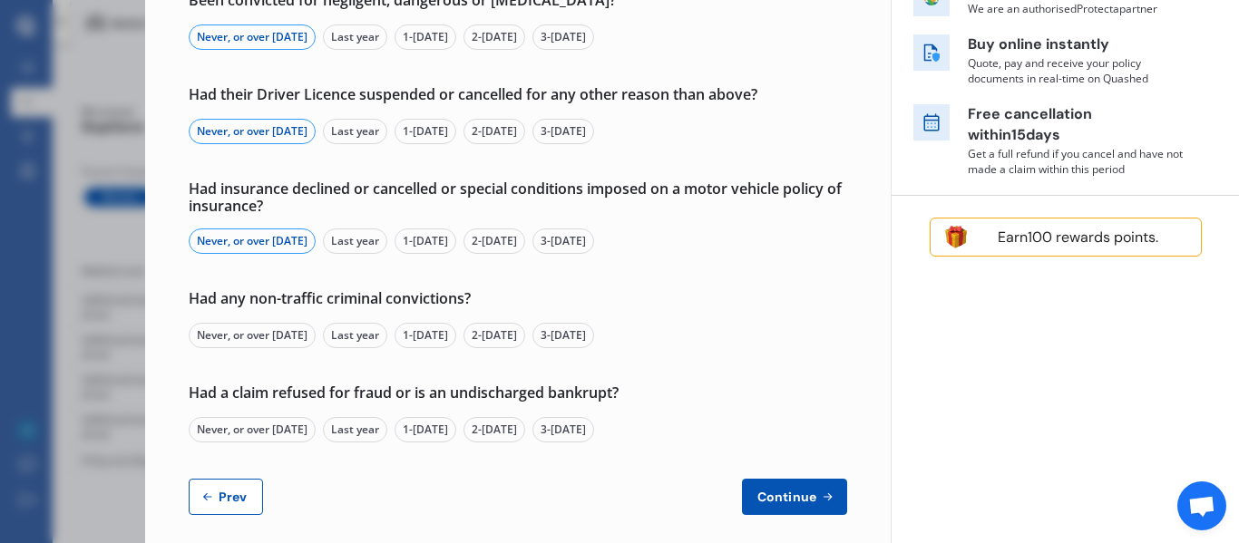
scroll to position [347, 0]
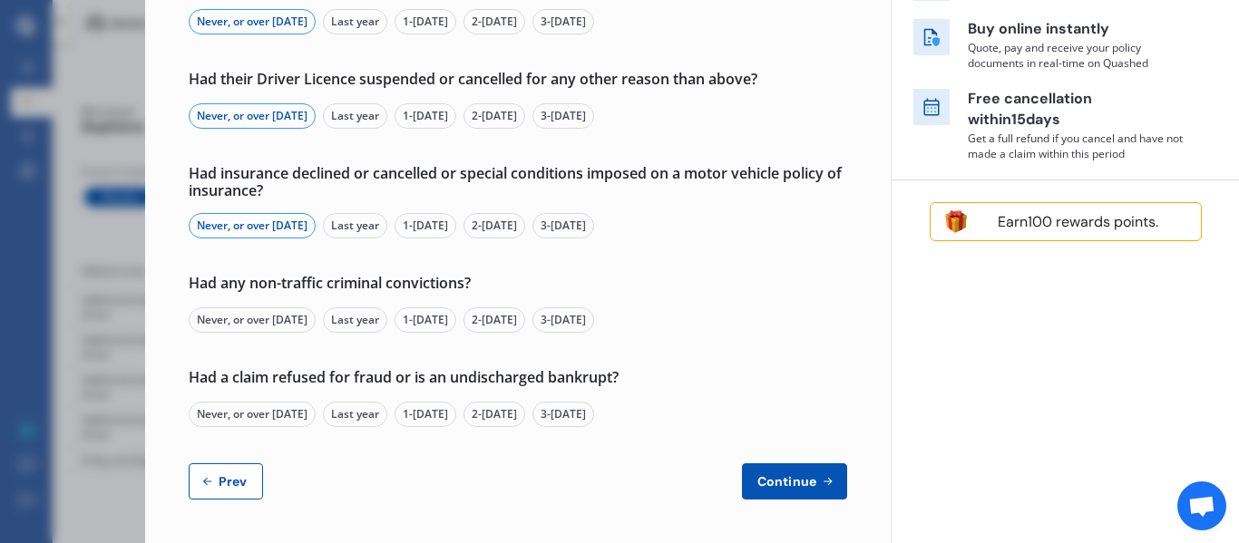
click at [279, 326] on div "Never, or over [DATE]" at bounding box center [252, 320] width 127 height 25
click at [269, 415] on div "Never, or over [DATE]" at bounding box center [252, 414] width 127 height 25
click at [779, 484] on span "Continue" at bounding box center [787, 481] width 66 height 15
select select "500.00"
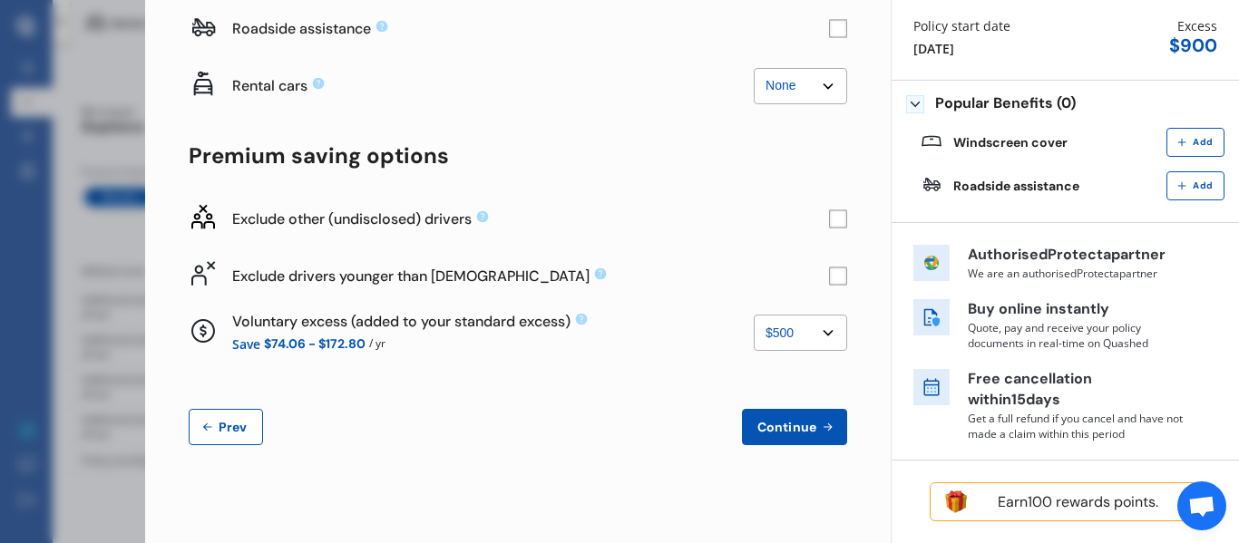
scroll to position [0, 0]
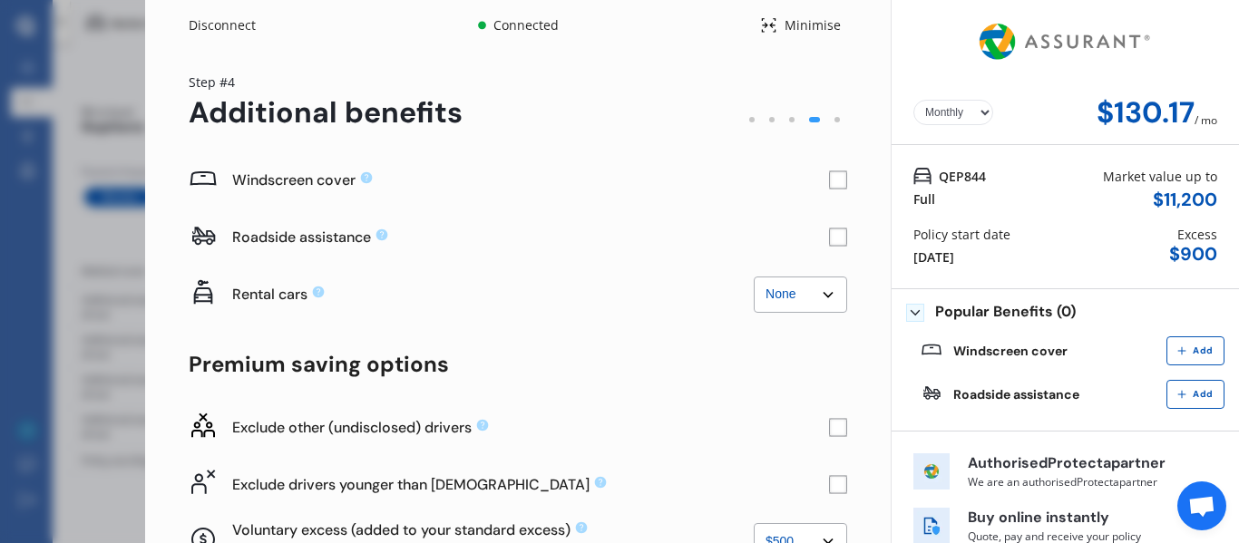
click at [819, 180] on div "Windscreen cover" at bounding box center [530, 180] width 597 height 19
click at [833, 238] on rect at bounding box center [838, 238] width 18 height 18
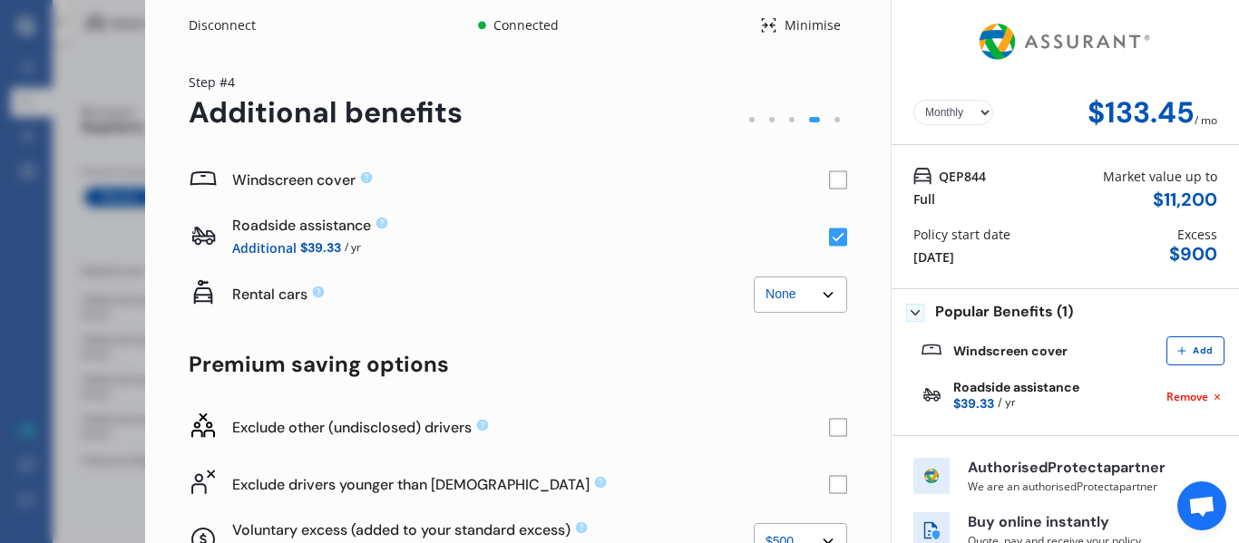
click at [818, 296] on select "None $2,500 $5,000" at bounding box center [800, 295] width 93 height 36
select select "2500.00"
click at [754, 277] on select "None $2,500 $5,000" at bounding box center [800, 295] width 93 height 36
click at [835, 180] on rect at bounding box center [838, 180] width 18 height 18
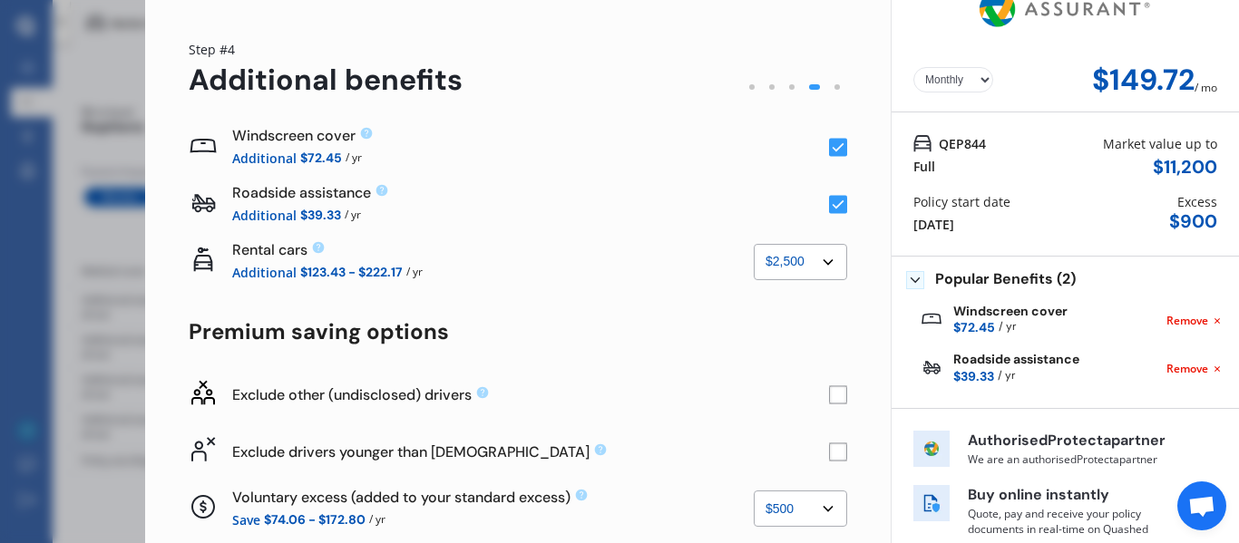
scroll to position [91, 0]
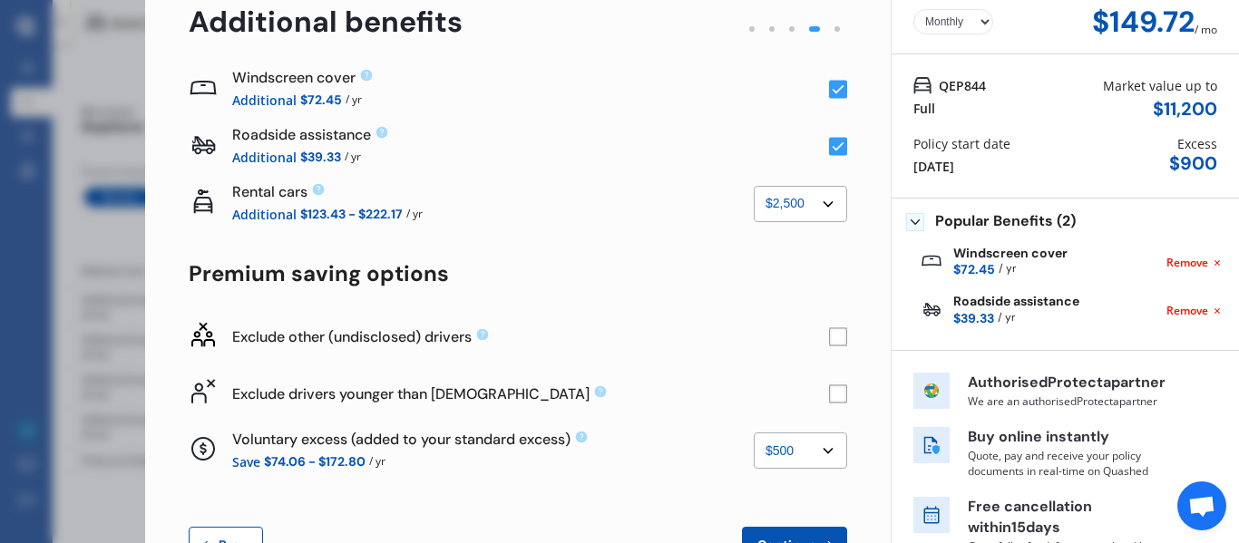
click at [829, 344] on rect at bounding box center [838, 337] width 18 height 18
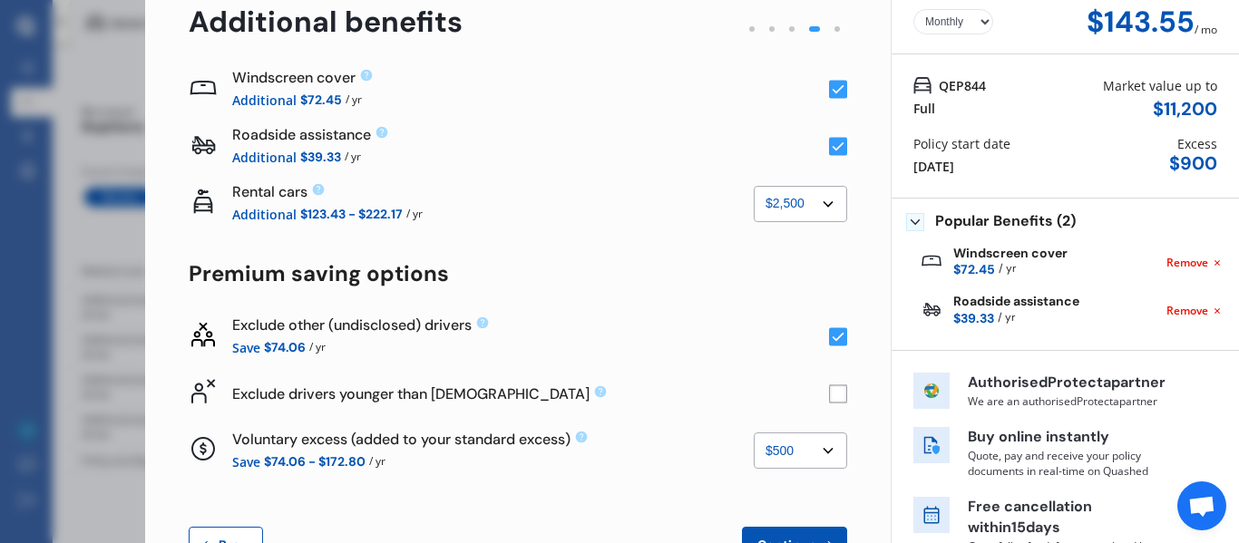
click at [835, 403] on div "Exclude drivers younger than [DEMOGRAPHIC_DATA]" at bounding box center [518, 394] width 659 height 57
click at [831, 396] on rect at bounding box center [838, 394] width 18 height 18
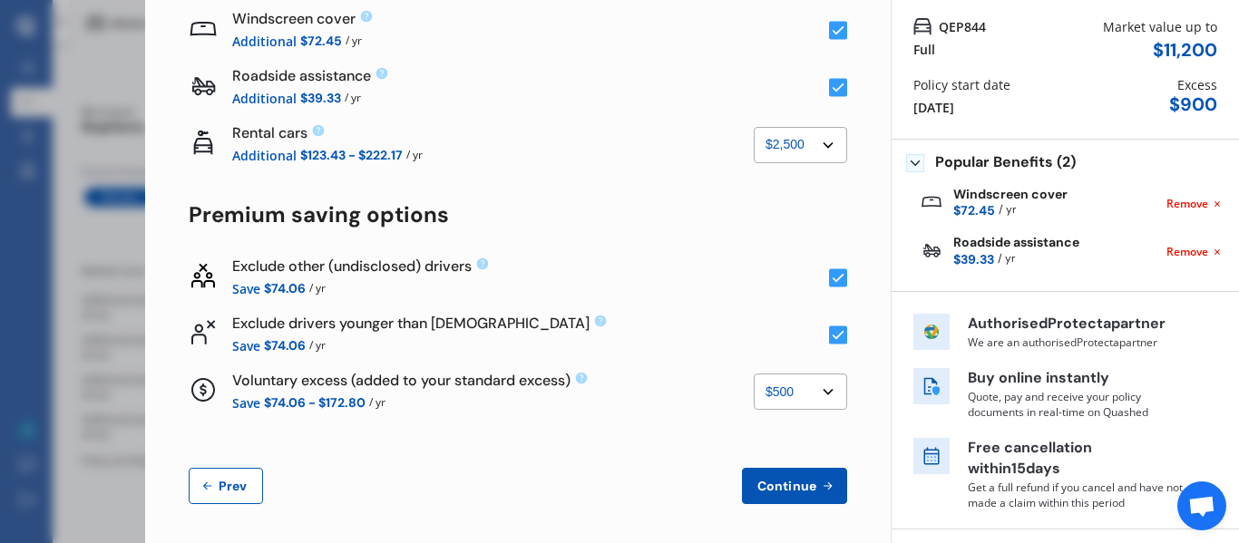
scroll to position [181, 0]
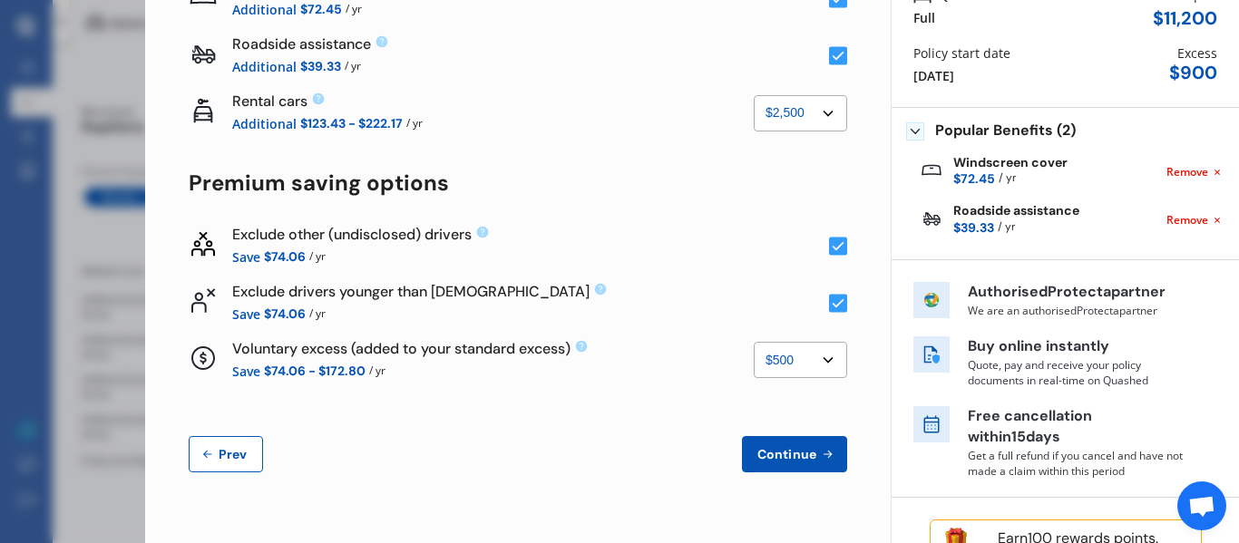
click at [791, 365] on select "None $500 $1,000" at bounding box center [800, 360] width 93 height 36
select select "1000.00"
click at [754, 342] on select "None $500 $1,000" at bounding box center [800, 360] width 93 height 36
click at [782, 452] on span "Continue" at bounding box center [787, 454] width 66 height 15
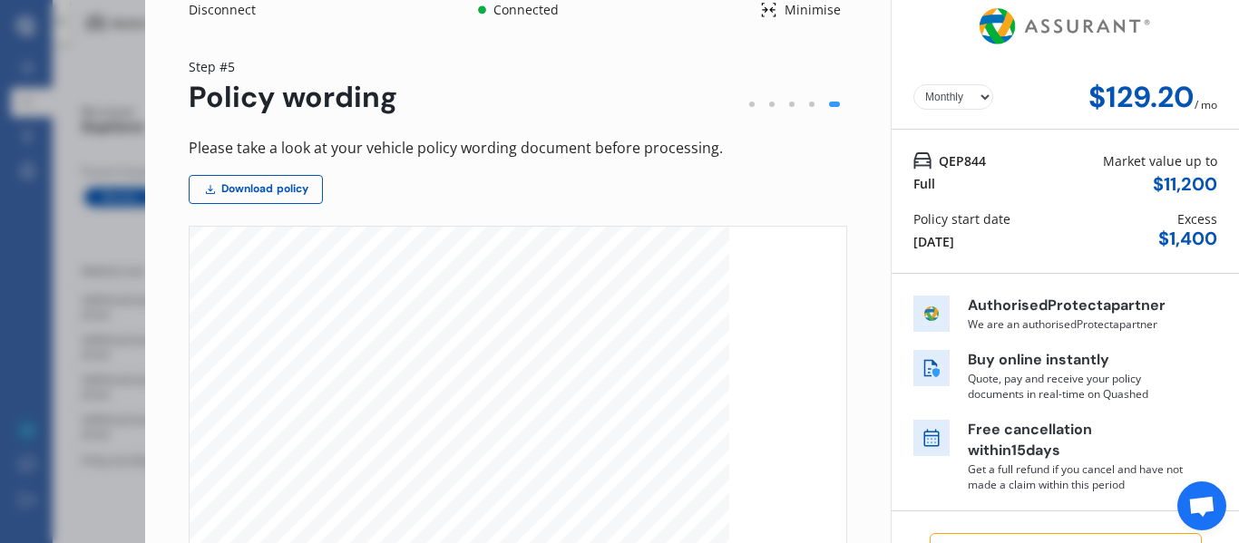
scroll to position [0, 0]
